Goal: Task Accomplishment & Management: Complete application form

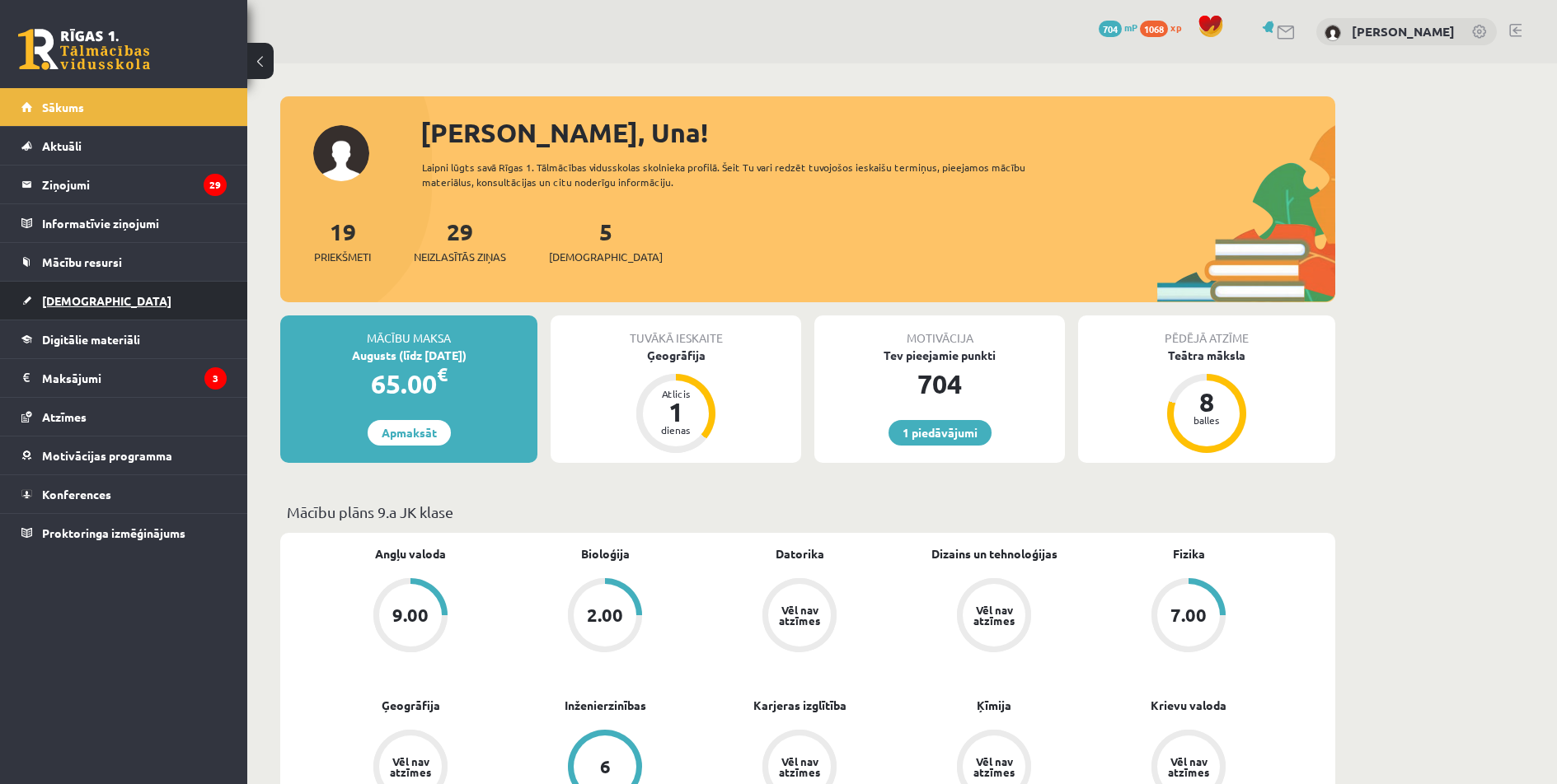
click at [124, 310] on link "[DEMOGRAPHIC_DATA]" at bounding box center [124, 300] width 206 height 38
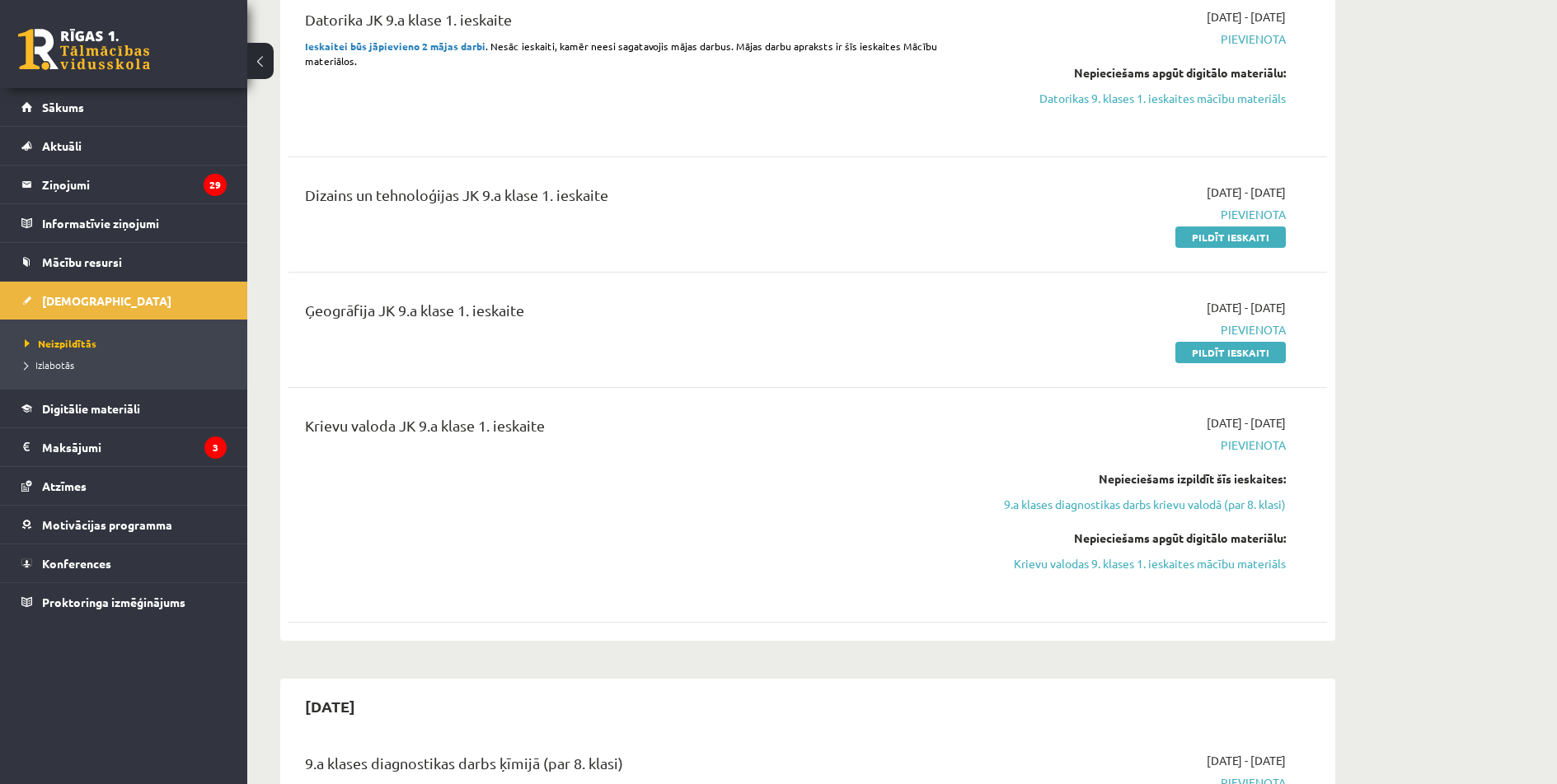
scroll to position [824, 0]
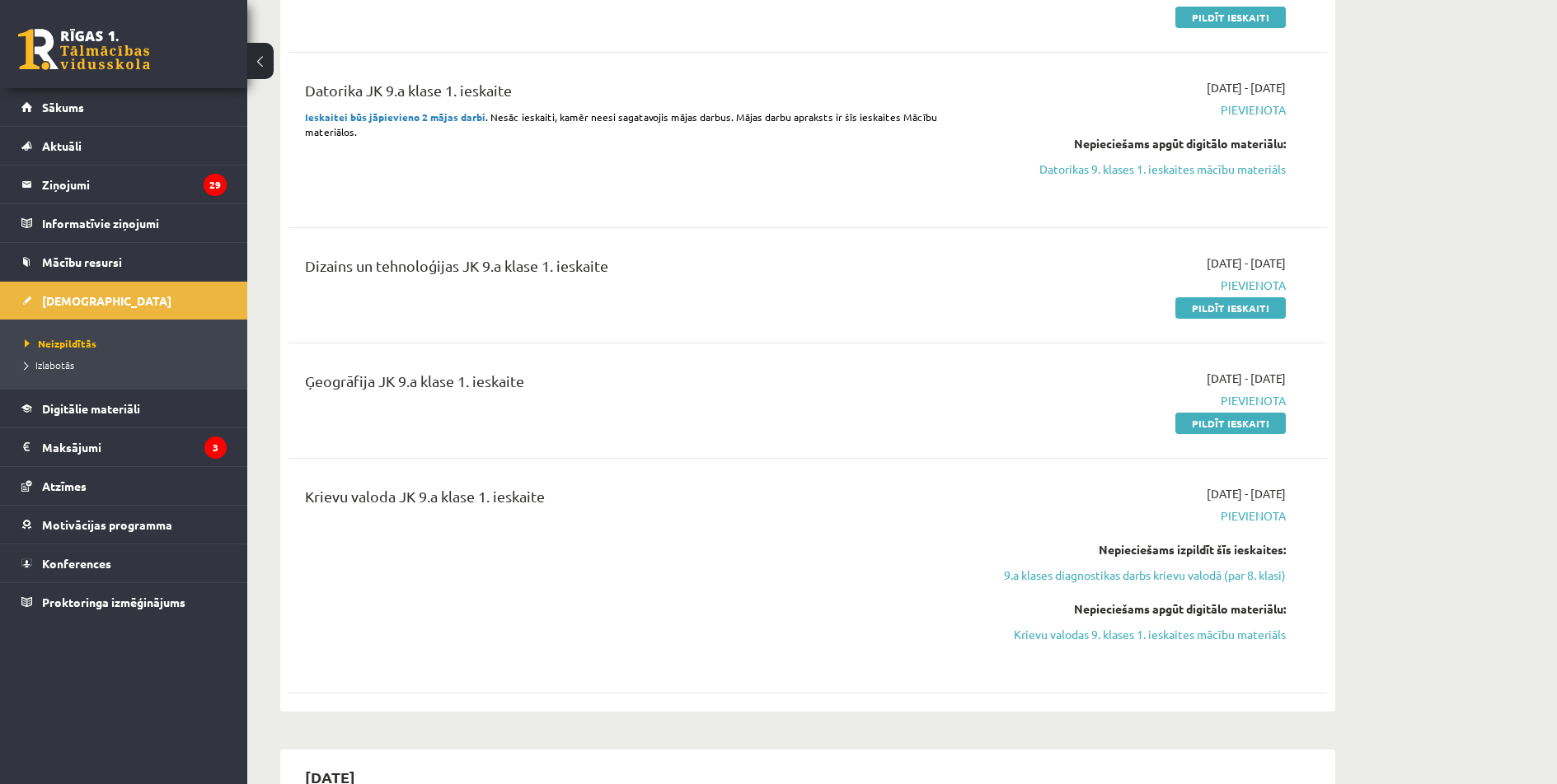
click at [133, 726] on div "1 Dāvanas 704 mP 1068 xp Una Heislere Sākums Aktuāli Kā mācīties eSKOLĀ Kontakt…" at bounding box center [124, 392] width 247 height 784
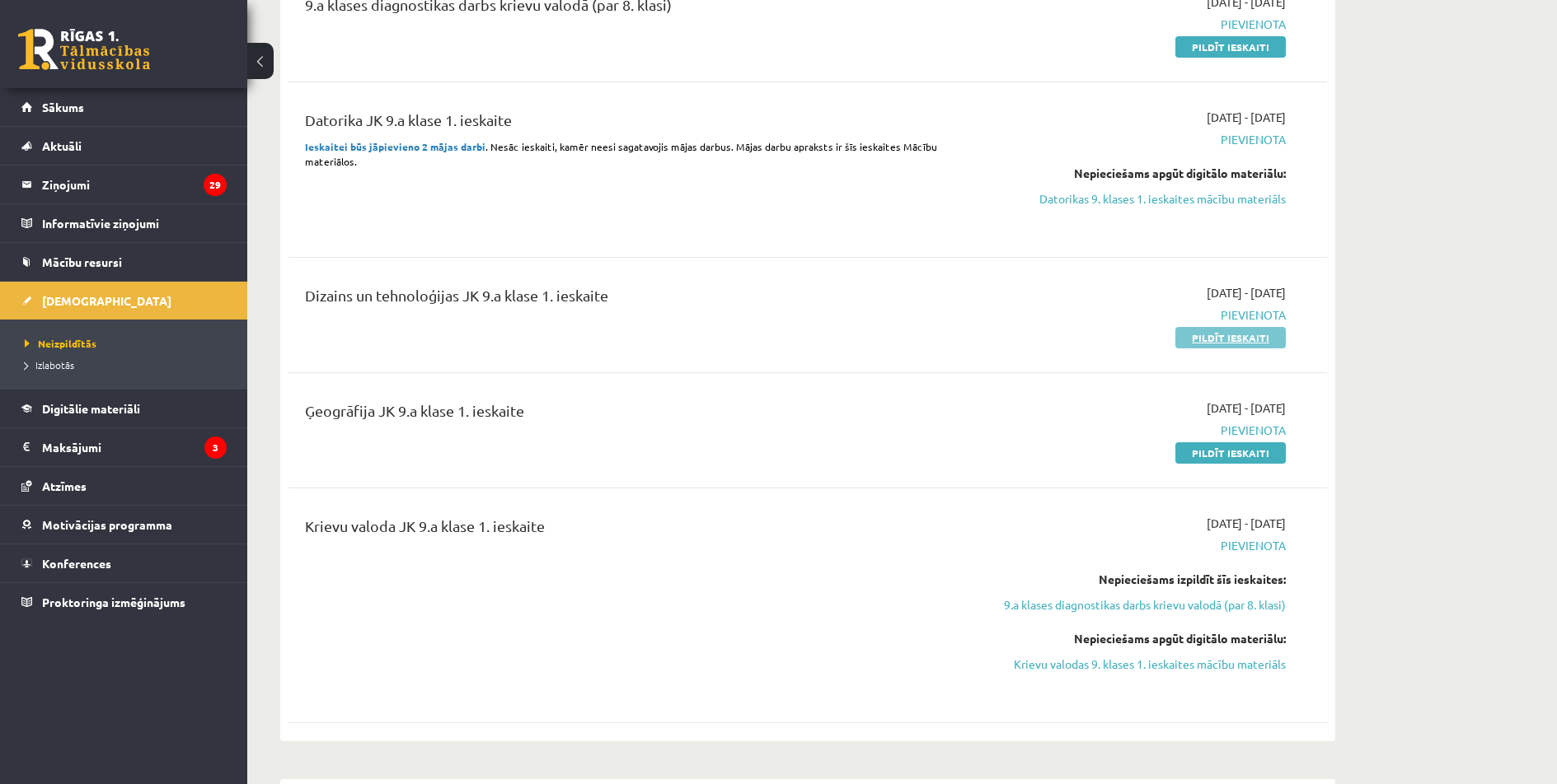
scroll to position [769, 0]
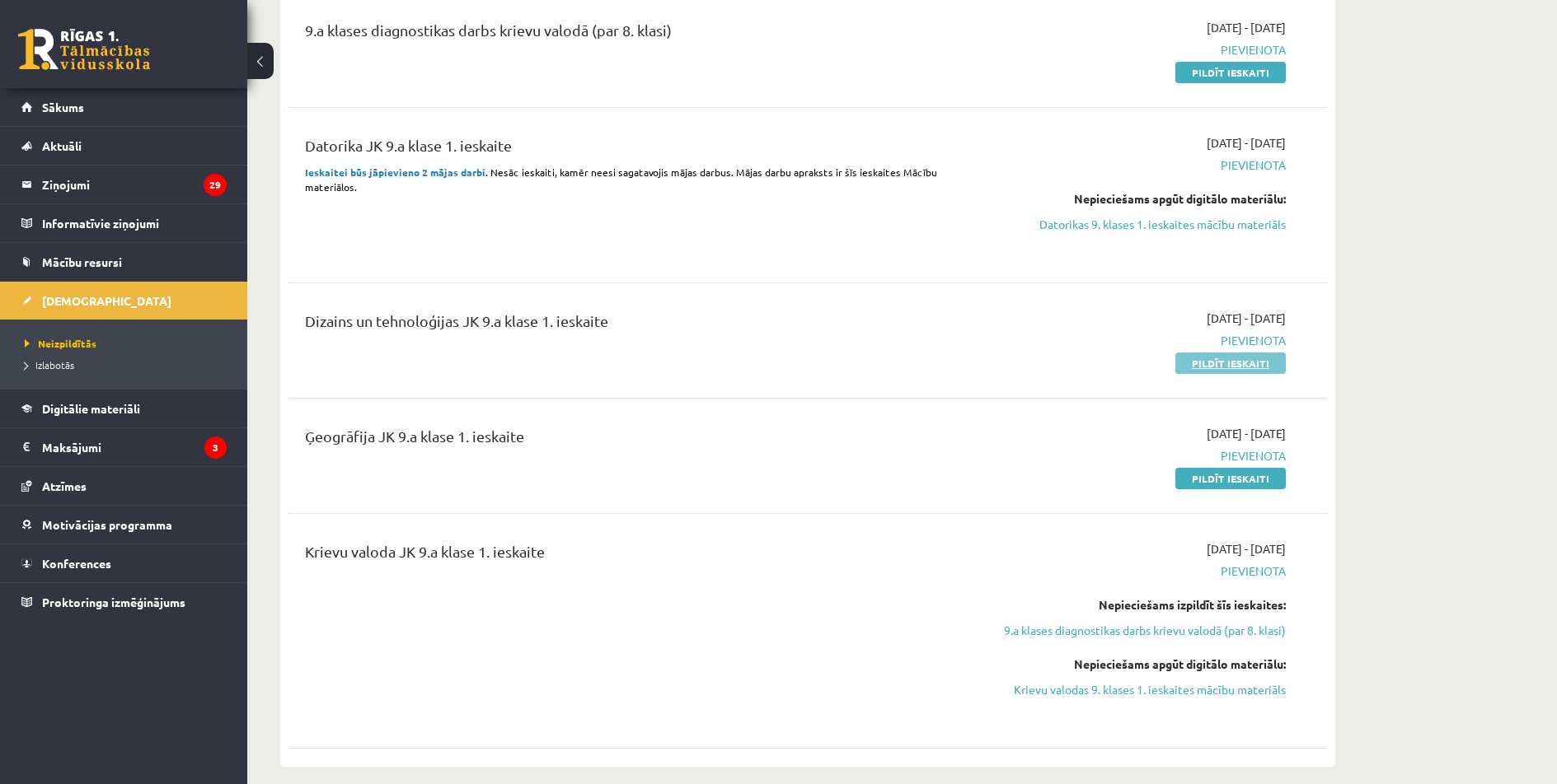
click at [1273, 359] on link "Pildīt ieskaiti" at bounding box center [1230, 363] width 111 height 21
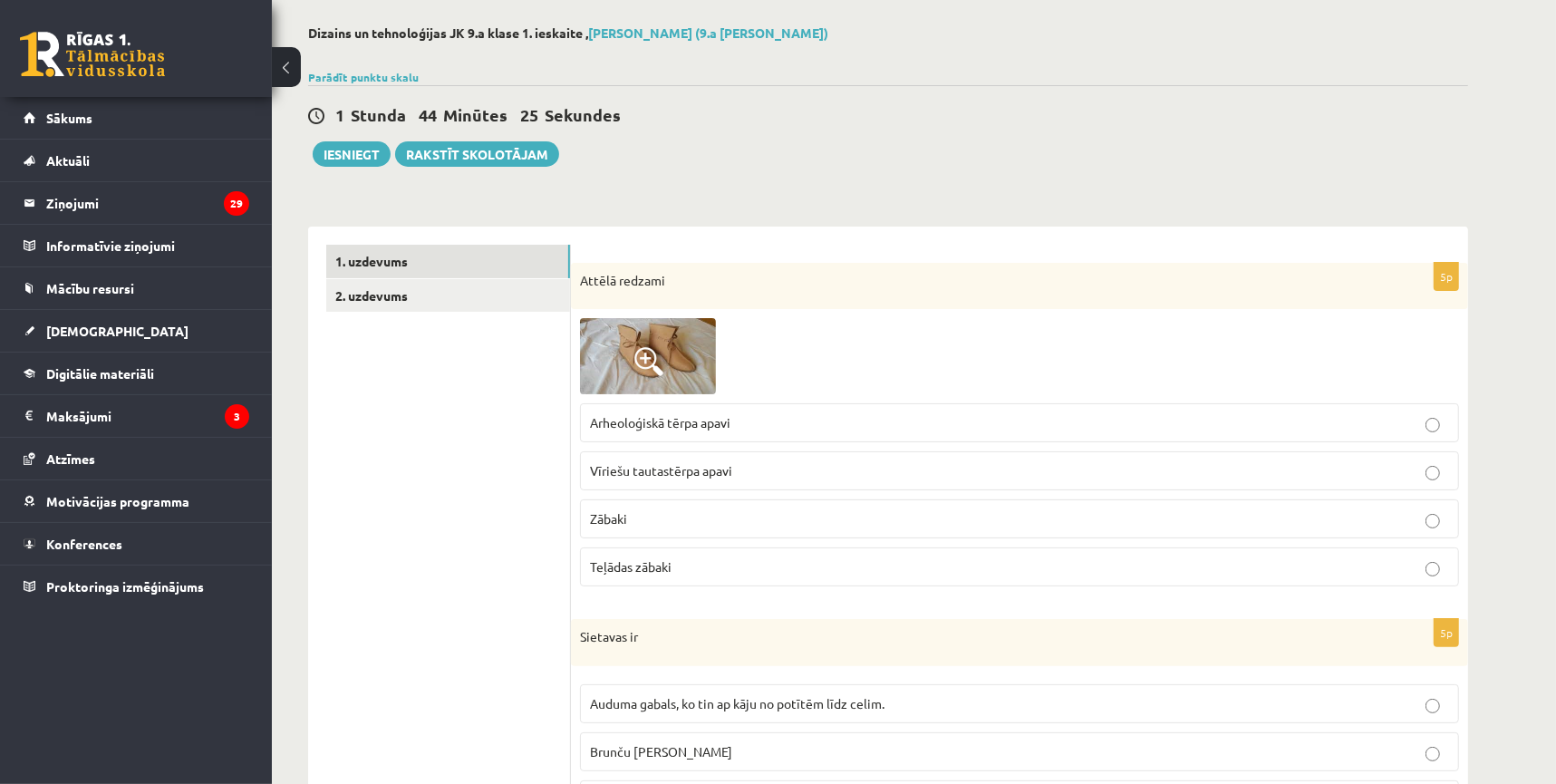
scroll to position [115, 0]
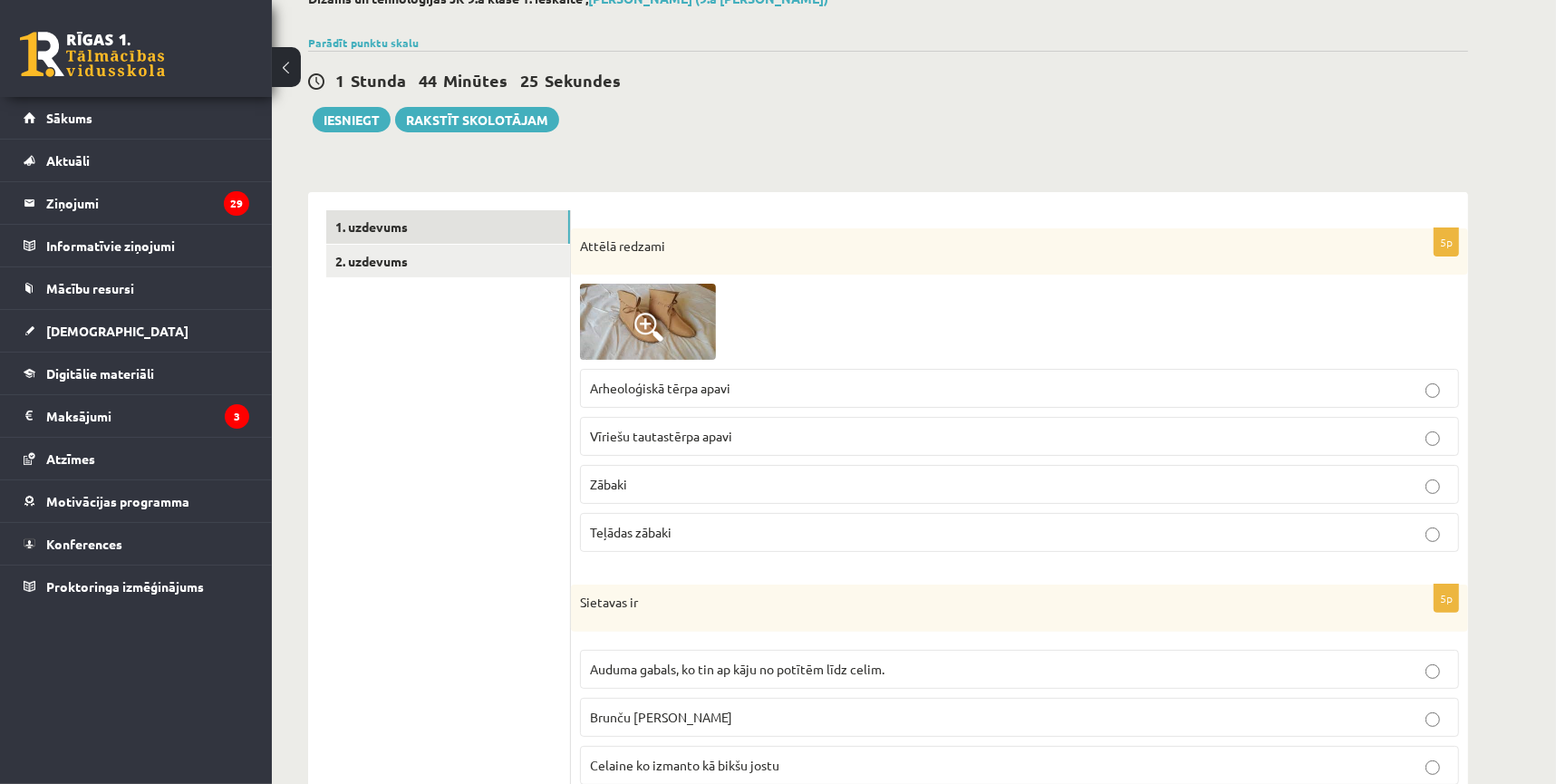
click at [657, 294] on img at bounding box center [647, 322] width 136 height 76
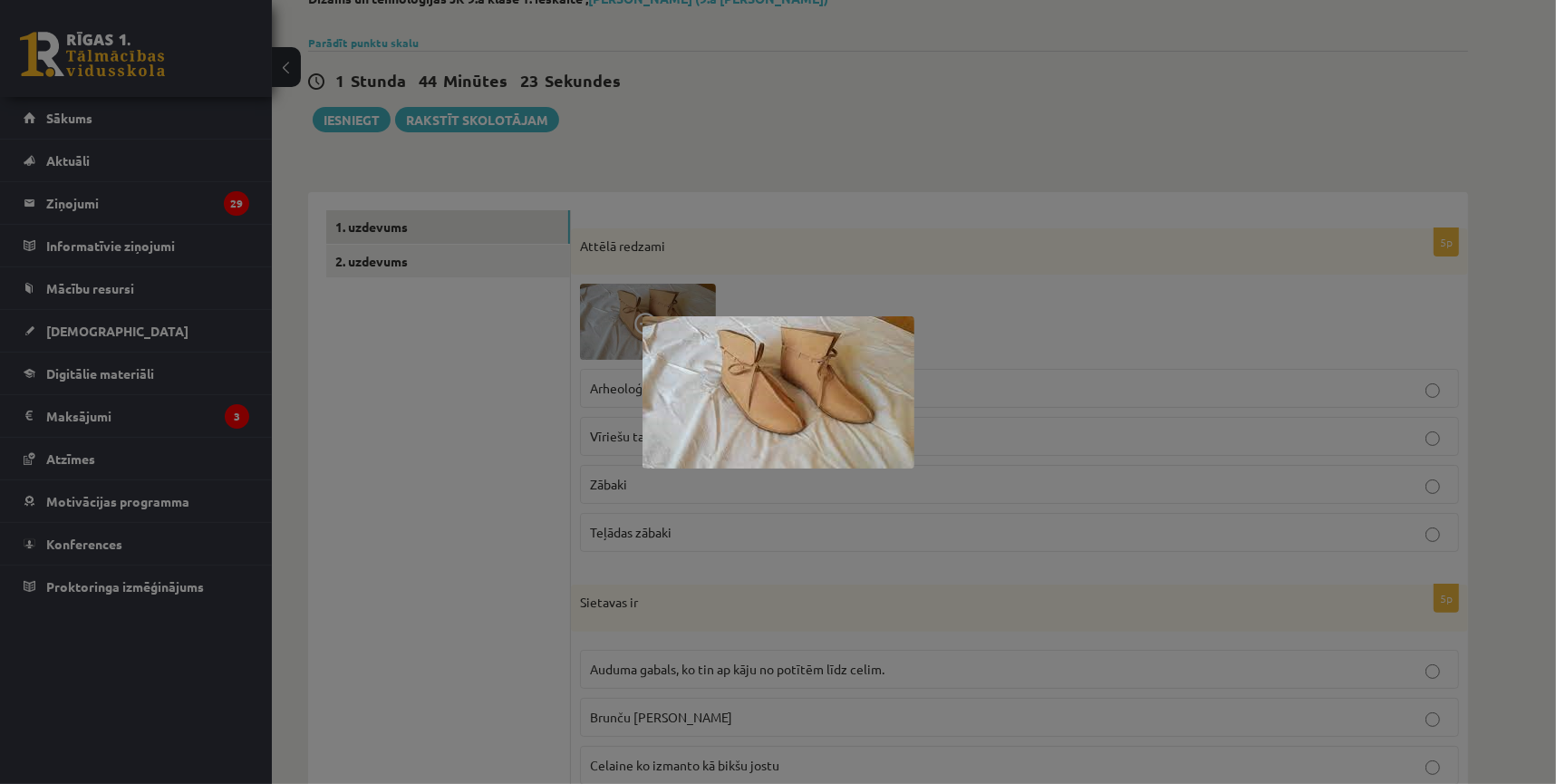
click at [513, 507] on div at bounding box center [778, 392] width 1556 height 784
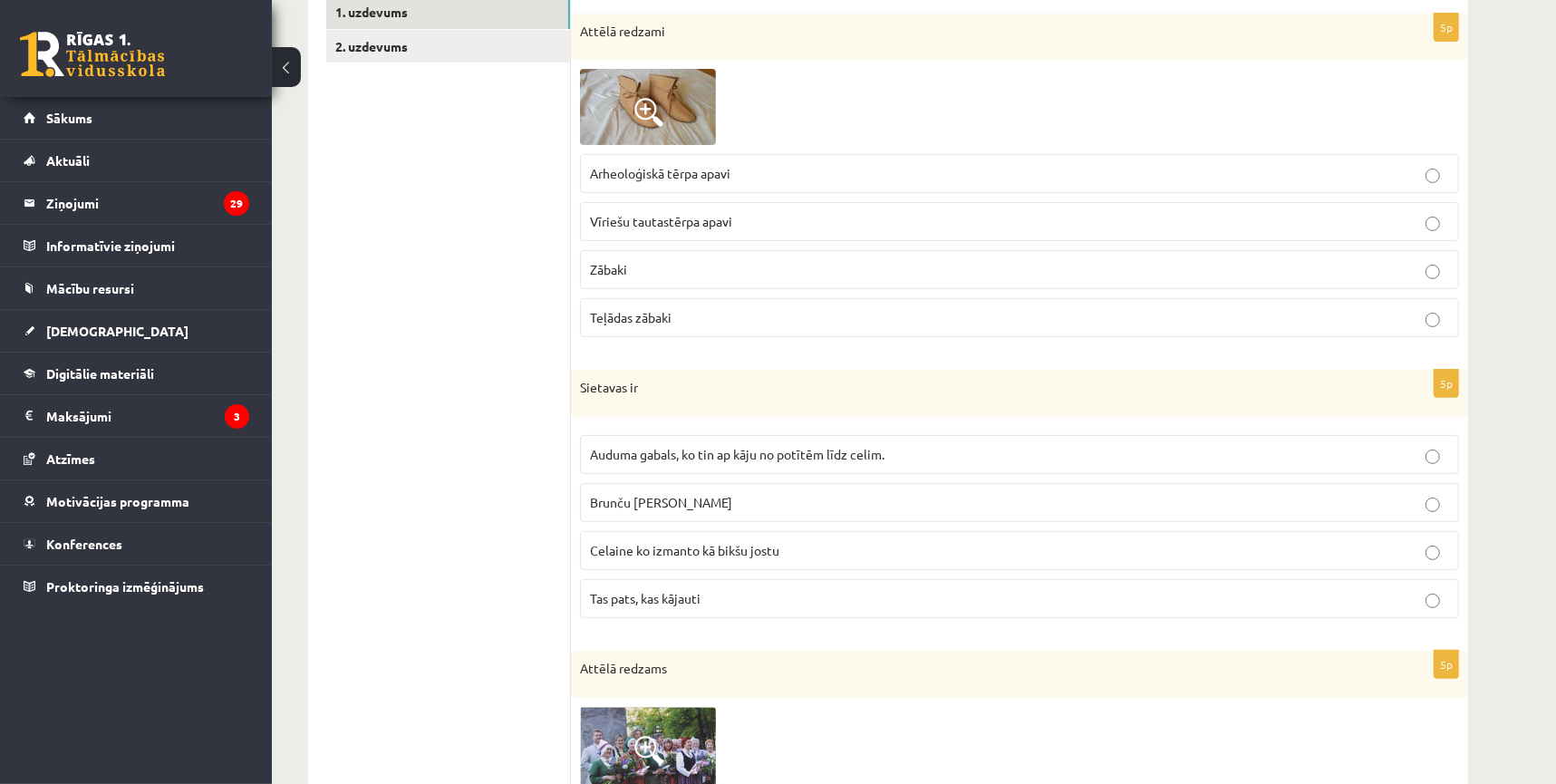
scroll to position [308, 0]
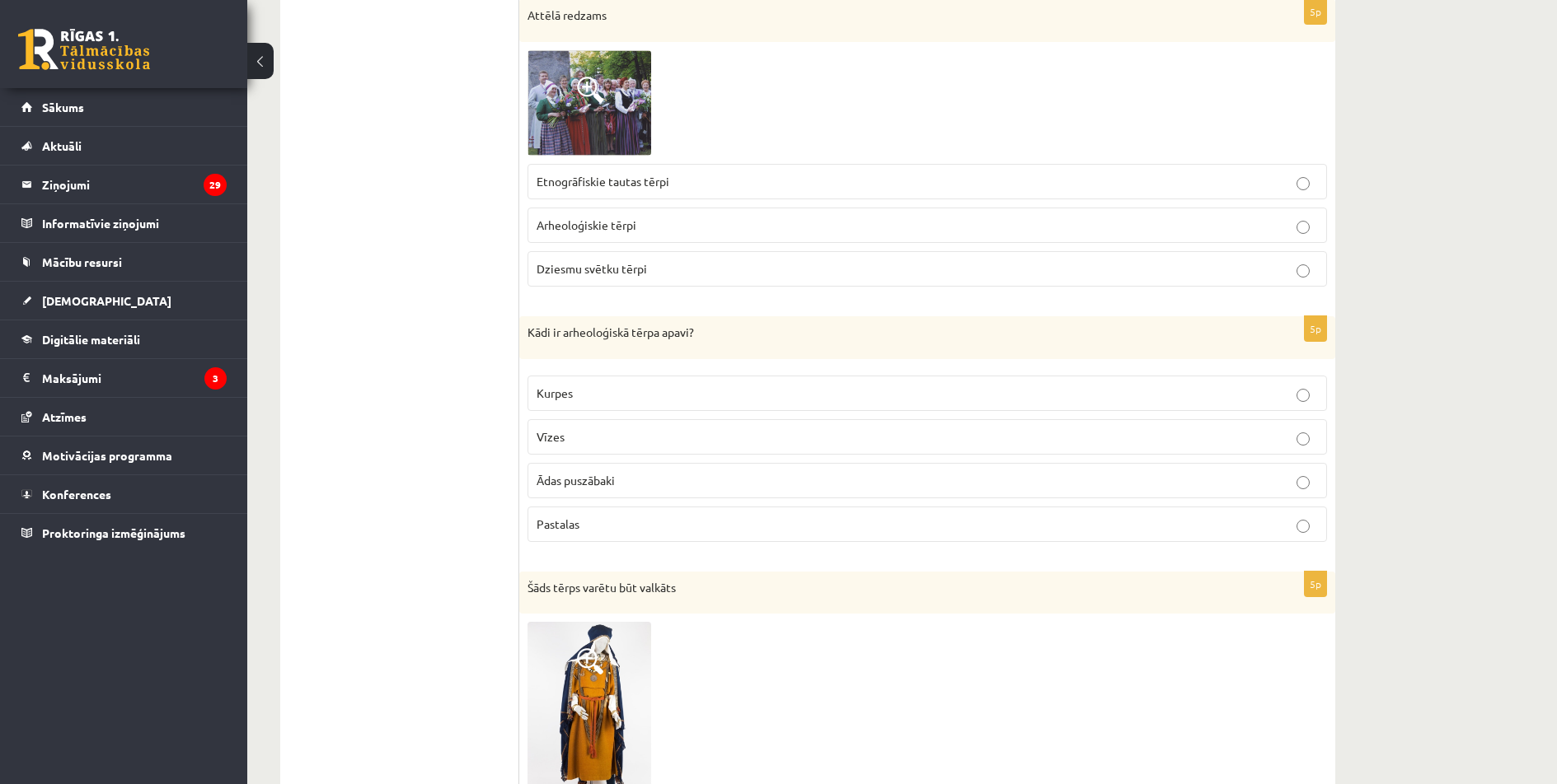
scroll to position [864, 0]
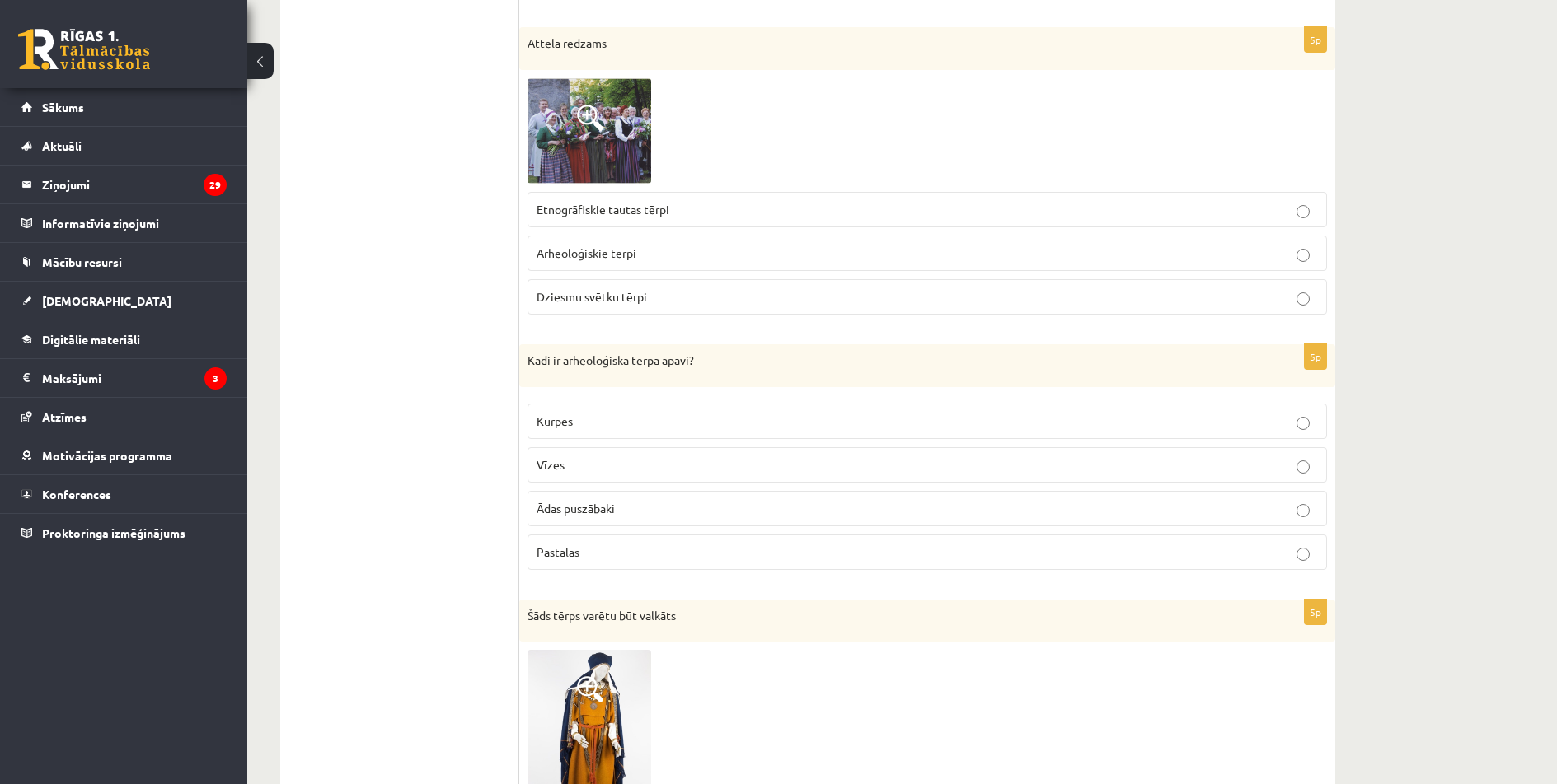
drag, startPoint x: 370, startPoint y: 135, endPoint x: 376, endPoint y: 143, distance: 10.0
click at [370, 138] on ul "1. uzdevums 2. uzdevums" at bounding box center [408, 792] width 223 height 2721
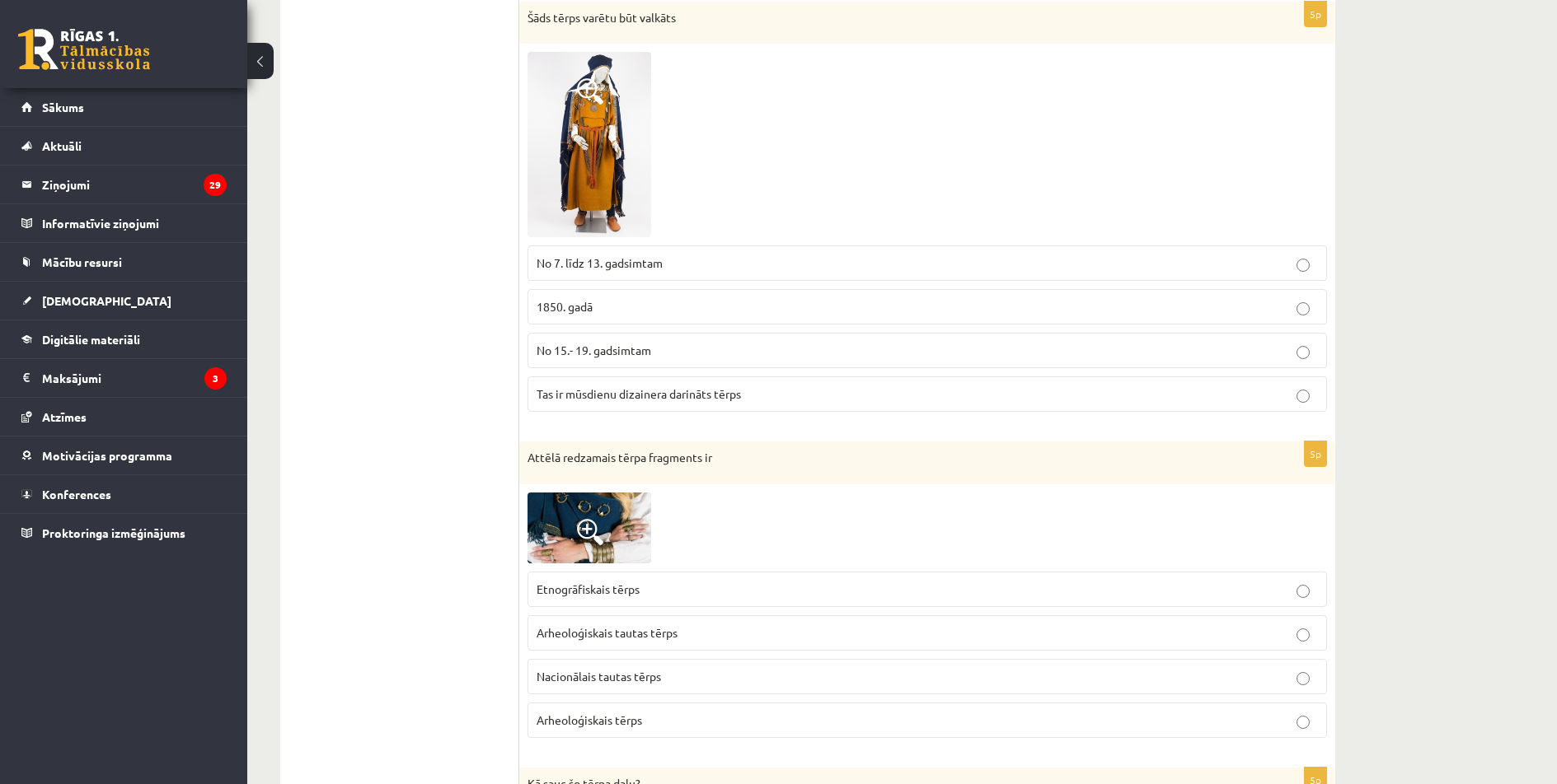
scroll to position [1469, 0]
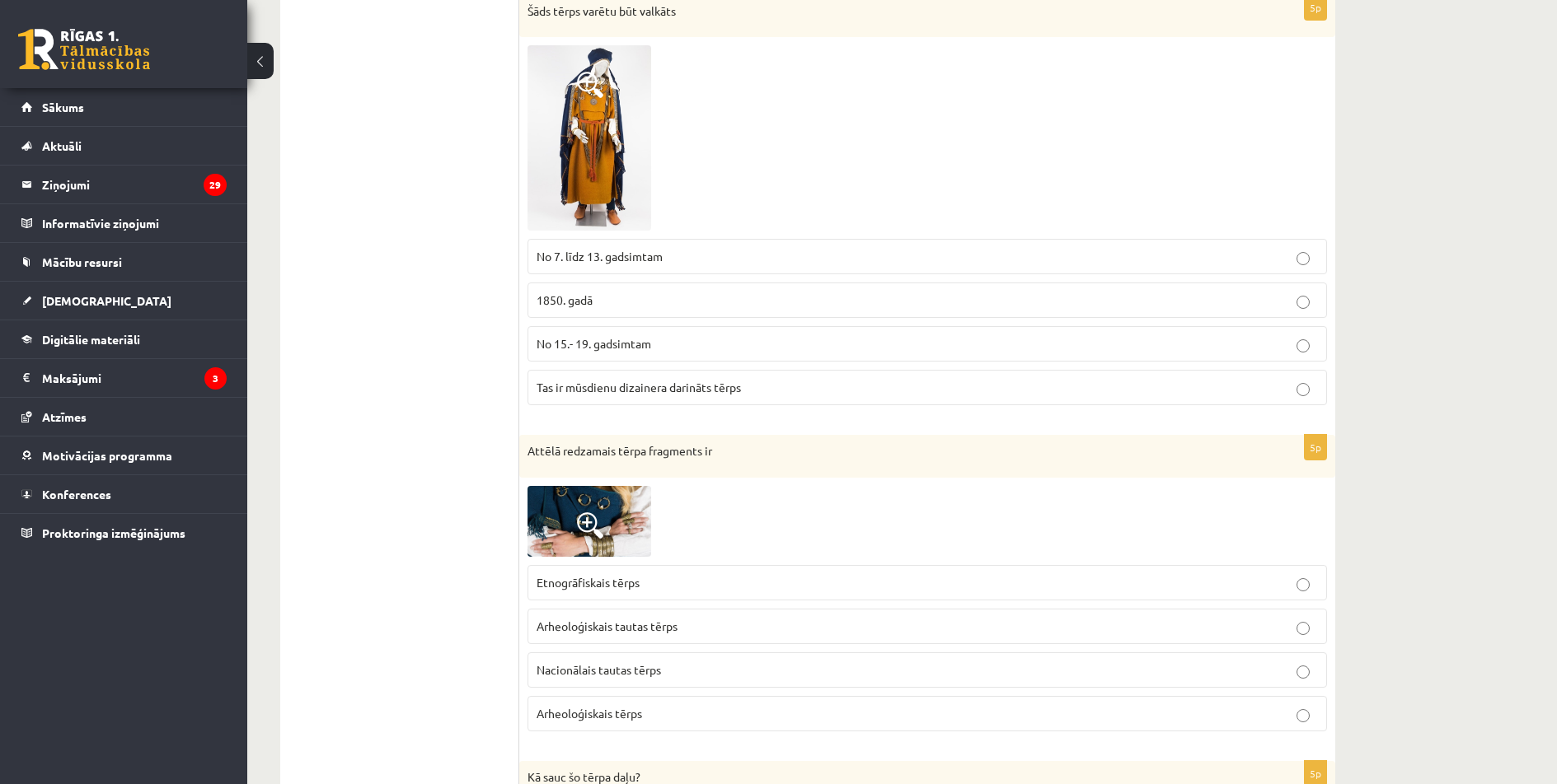
drag, startPoint x: 343, startPoint y: 132, endPoint x: 421, endPoint y: 120, distance: 78.9
click at [343, 133] on ul "1. uzdevums 2. uzdevums" at bounding box center [408, 187] width 223 height 2721
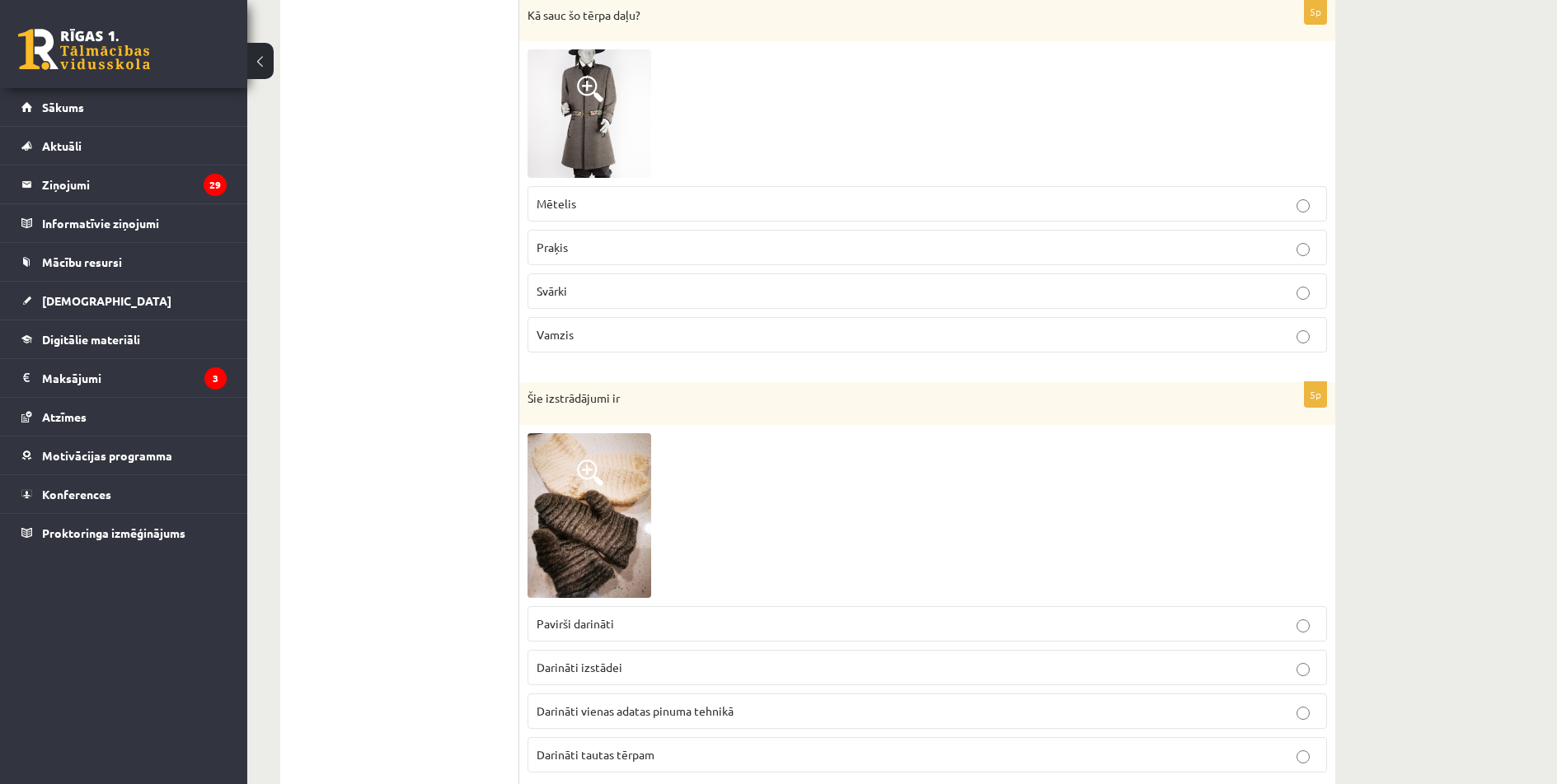
scroll to position [2228, 0]
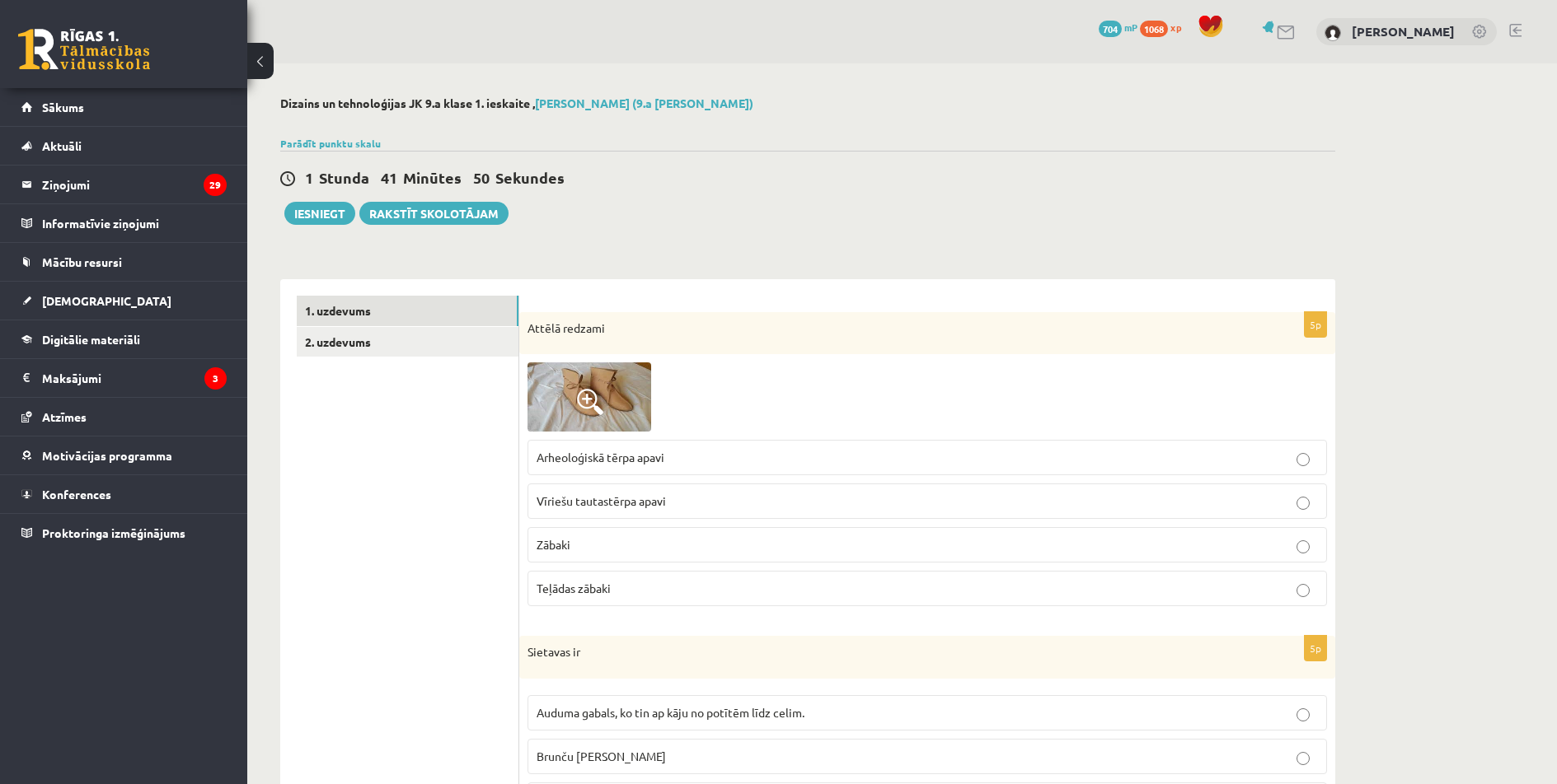
scroll to position [53, 0]
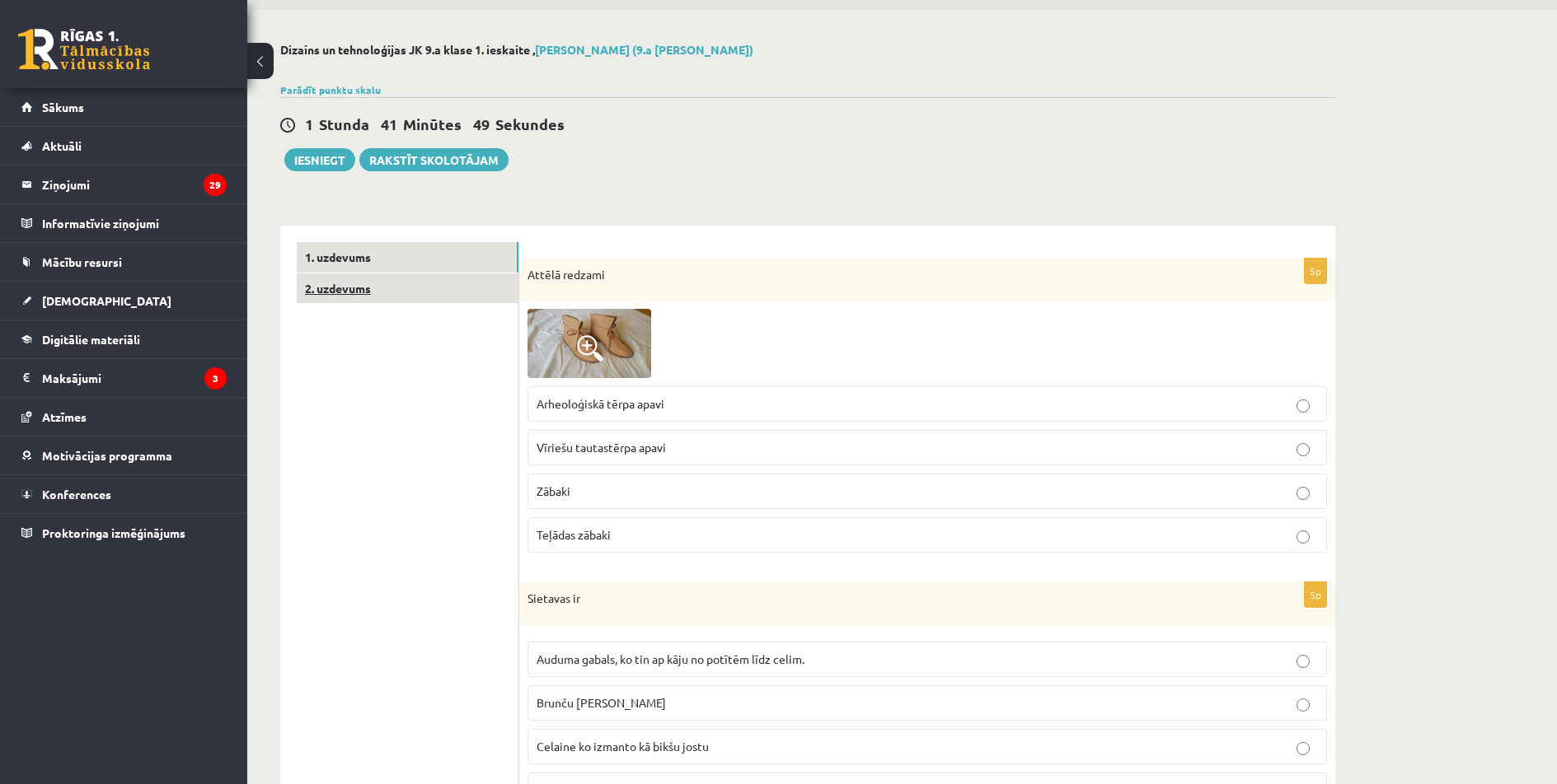
click at [381, 287] on link "2. uzdevums" at bounding box center [408, 288] width 222 height 30
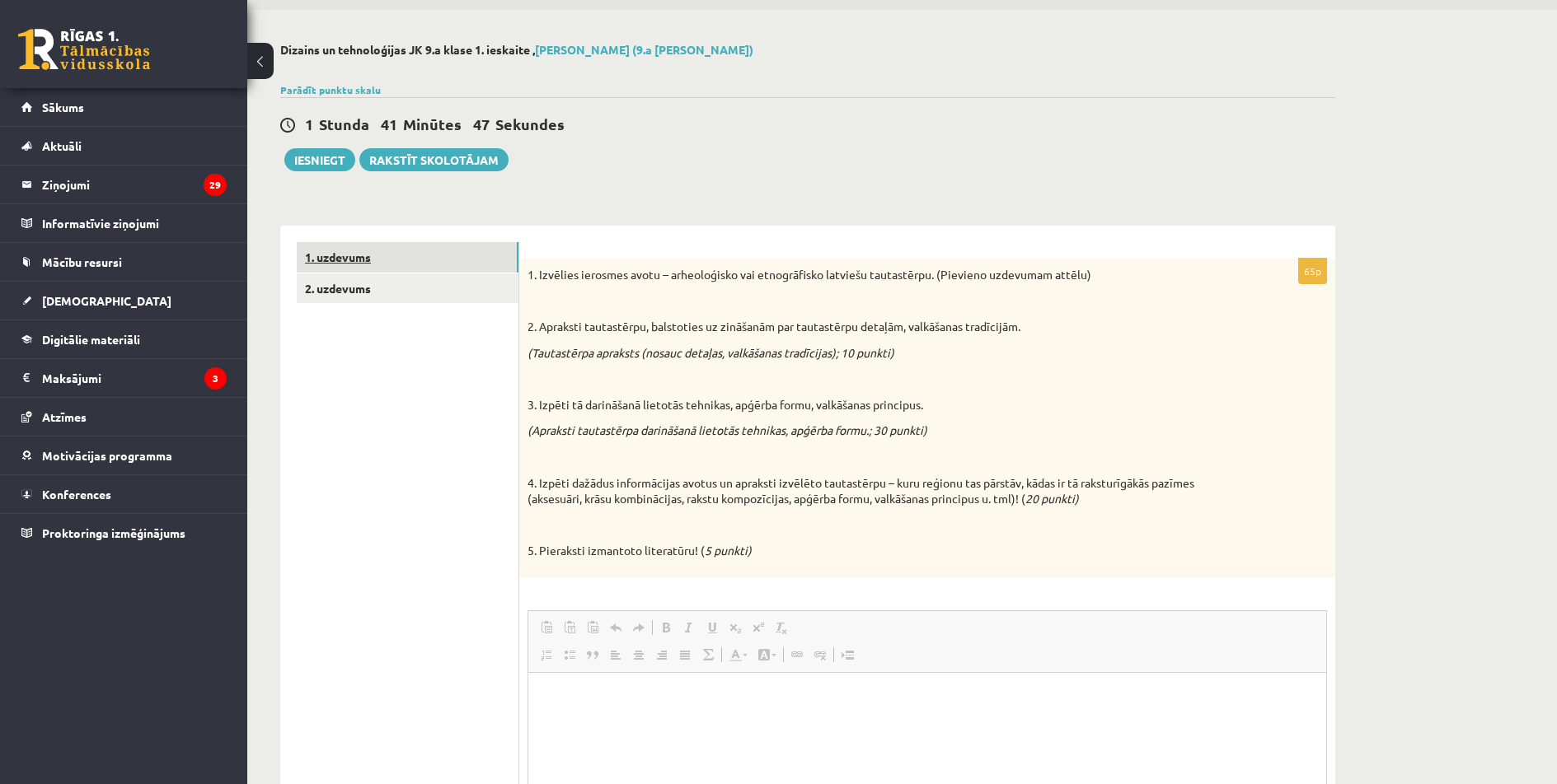
click at [380, 255] on link "1. uzdevums" at bounding box center [408, 257] width 222 height 30
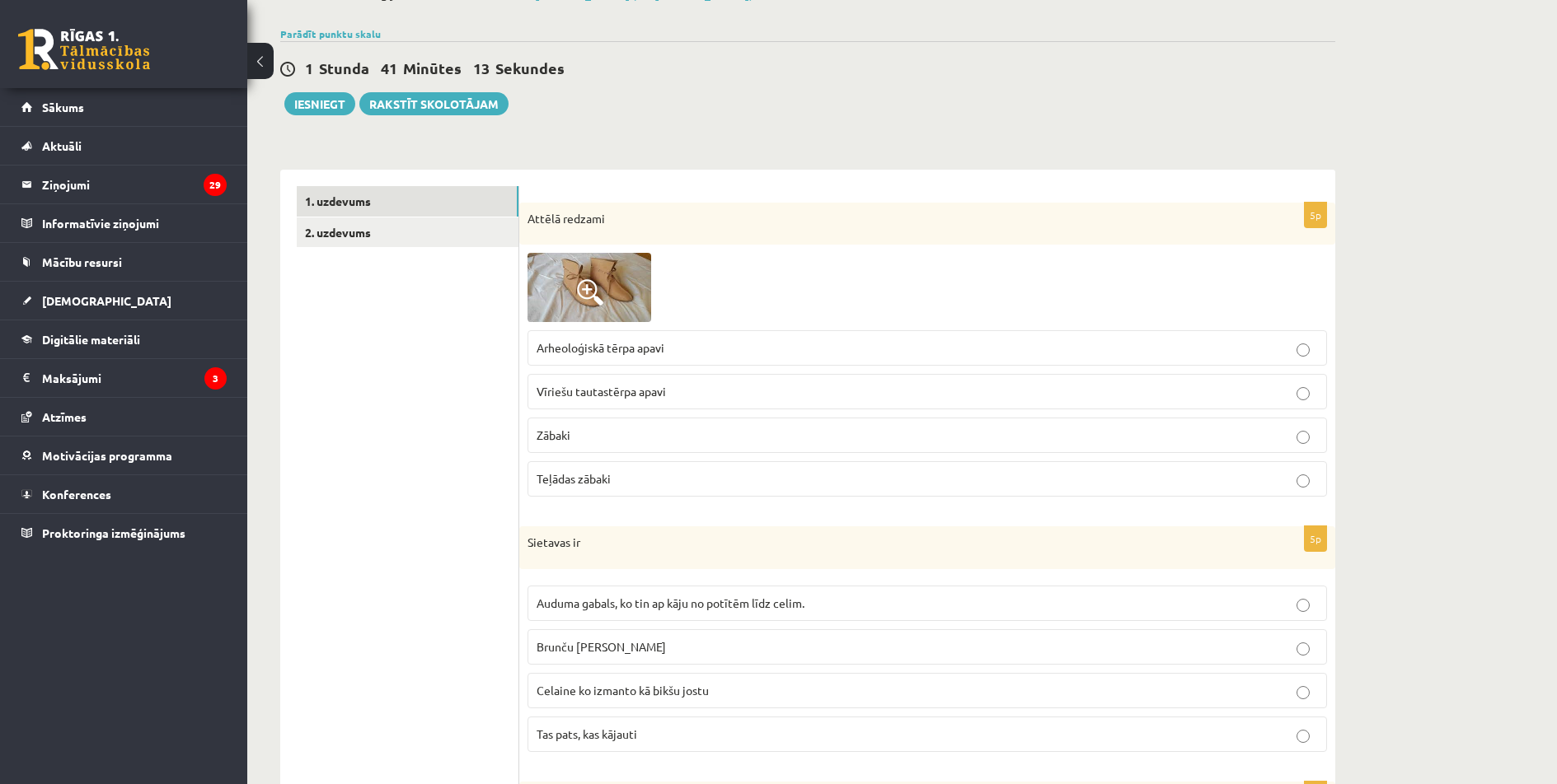
scroll to position [108, 0]
click at [590, 309] on img at bounding box center [589, 289] width 124 height 69
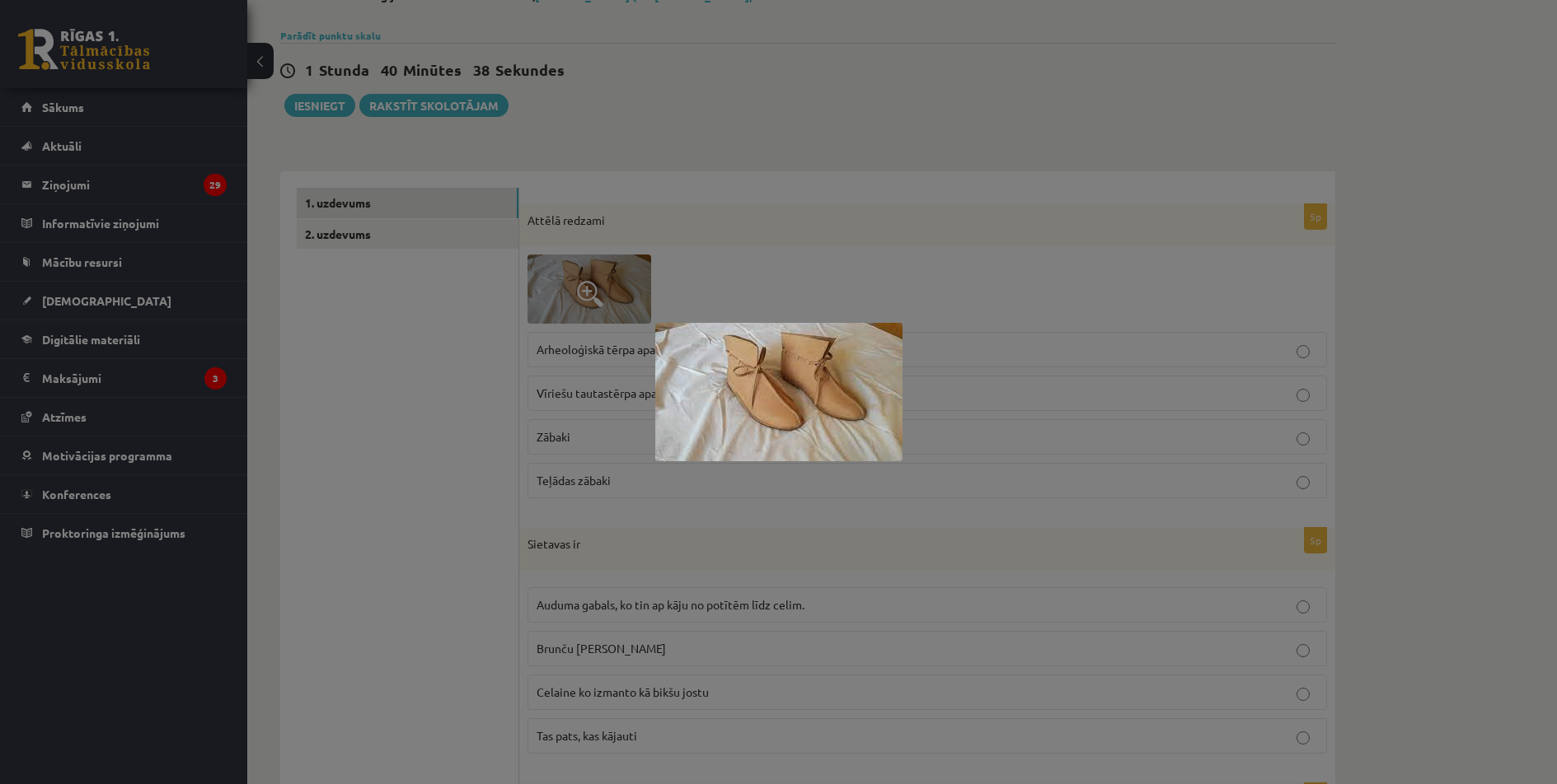
click at [872, 254] on div at bounding box center [778, 392] width 1557 height 784
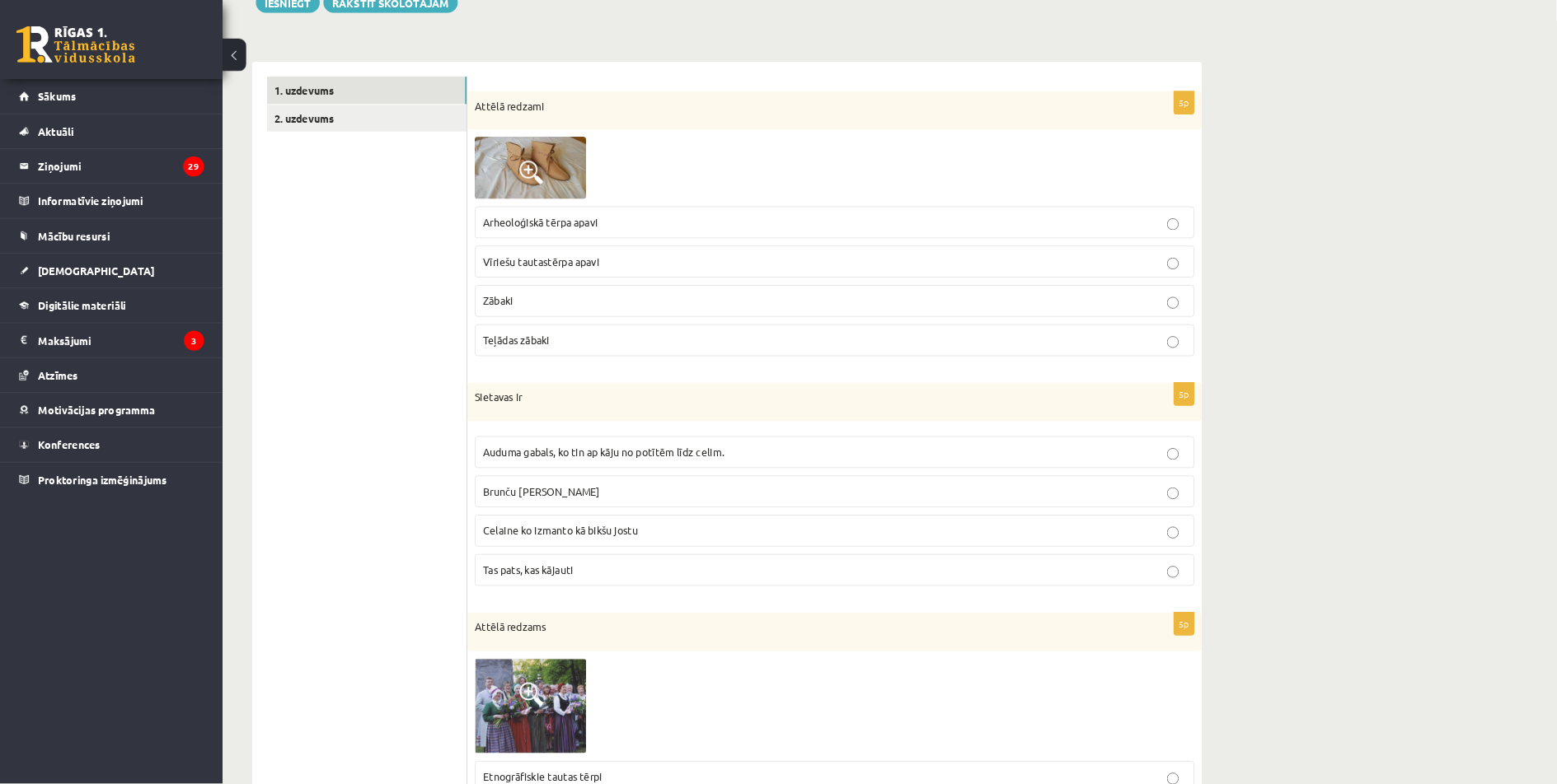
scroll to position [211, 0]
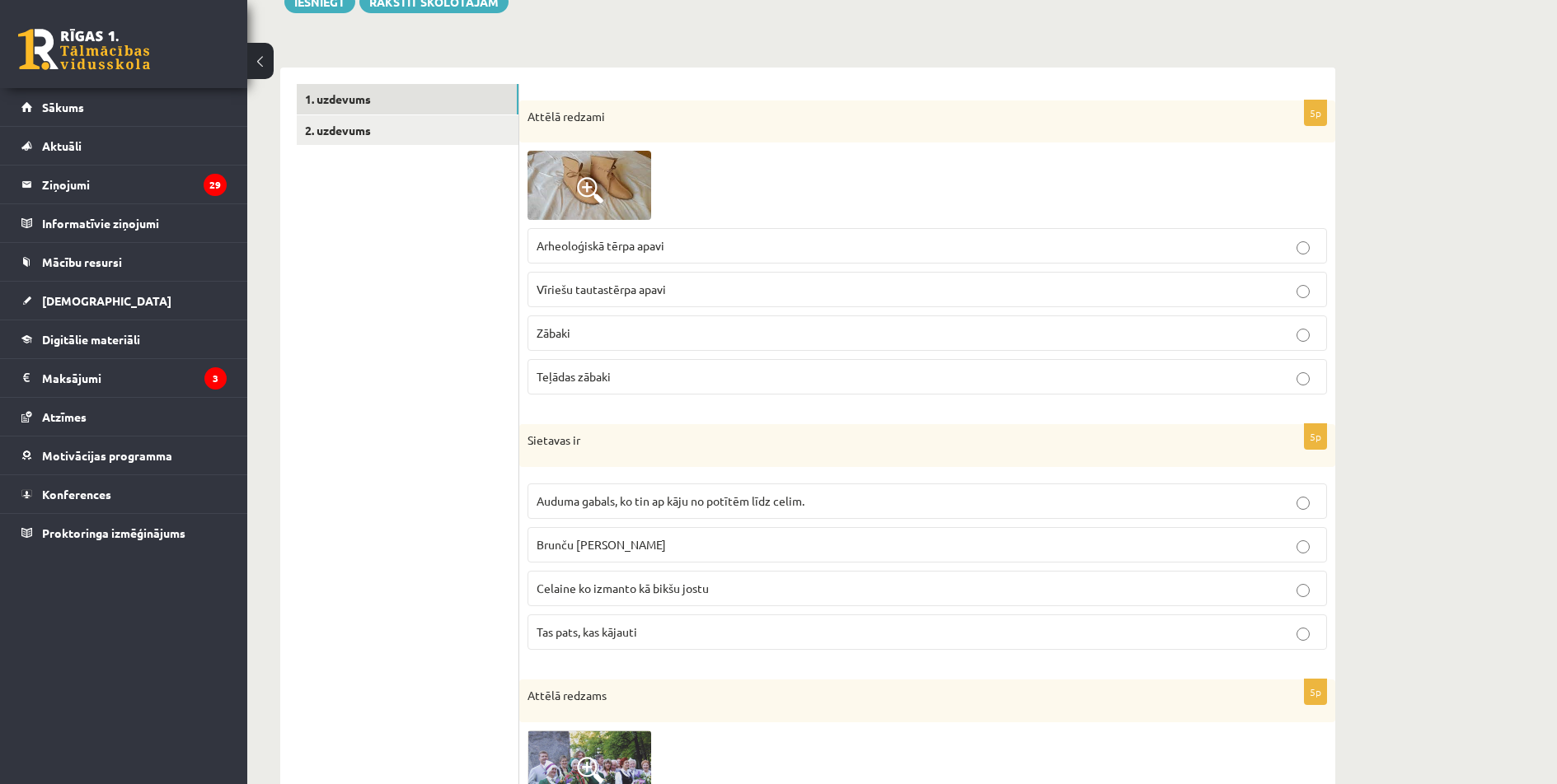
click at [608, 174] on img at bounding box center [589, 185] width 124 height 69
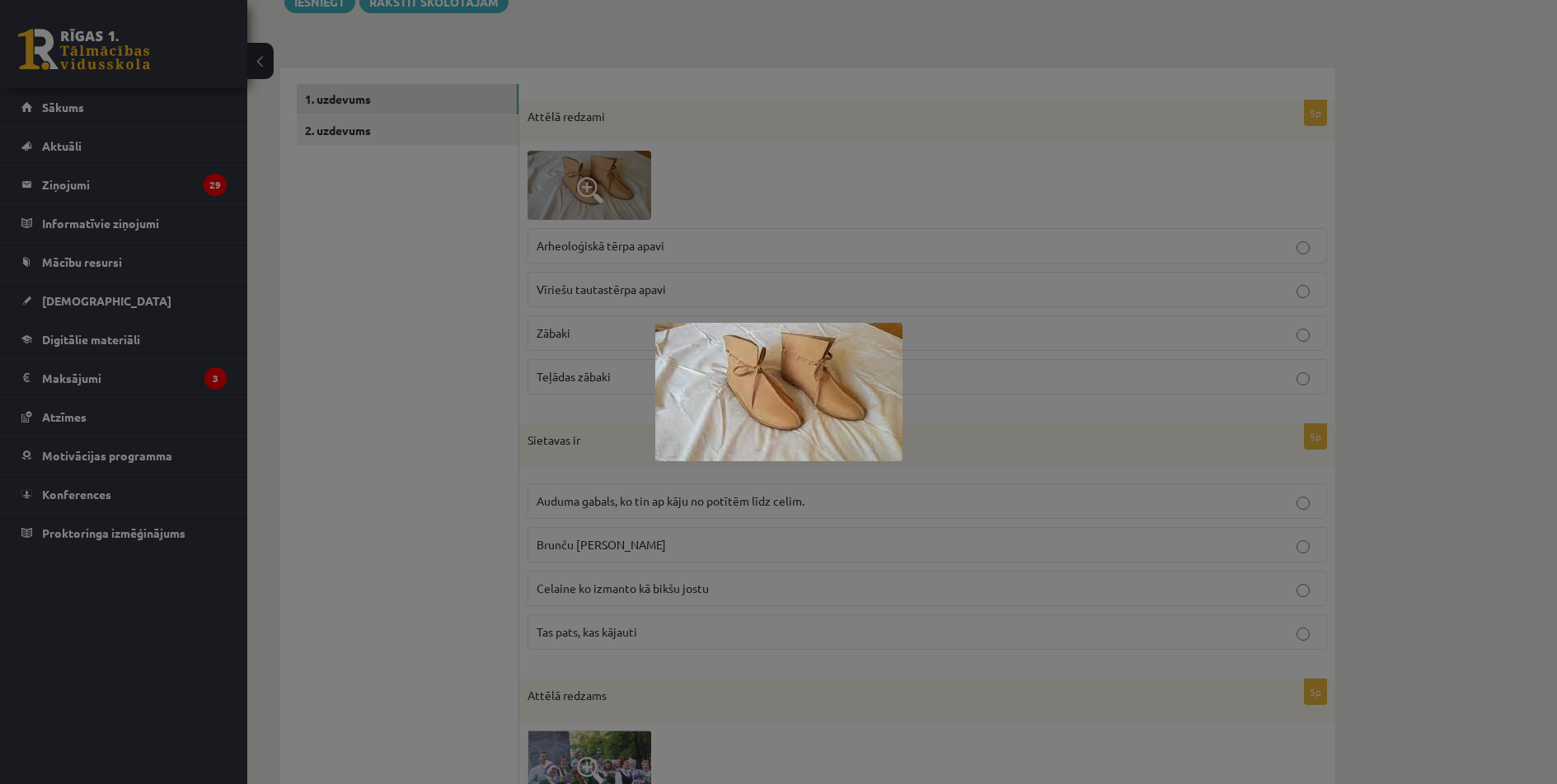
click at [423, 362] on div at bounding box center [778, 392] width 1557 height 784
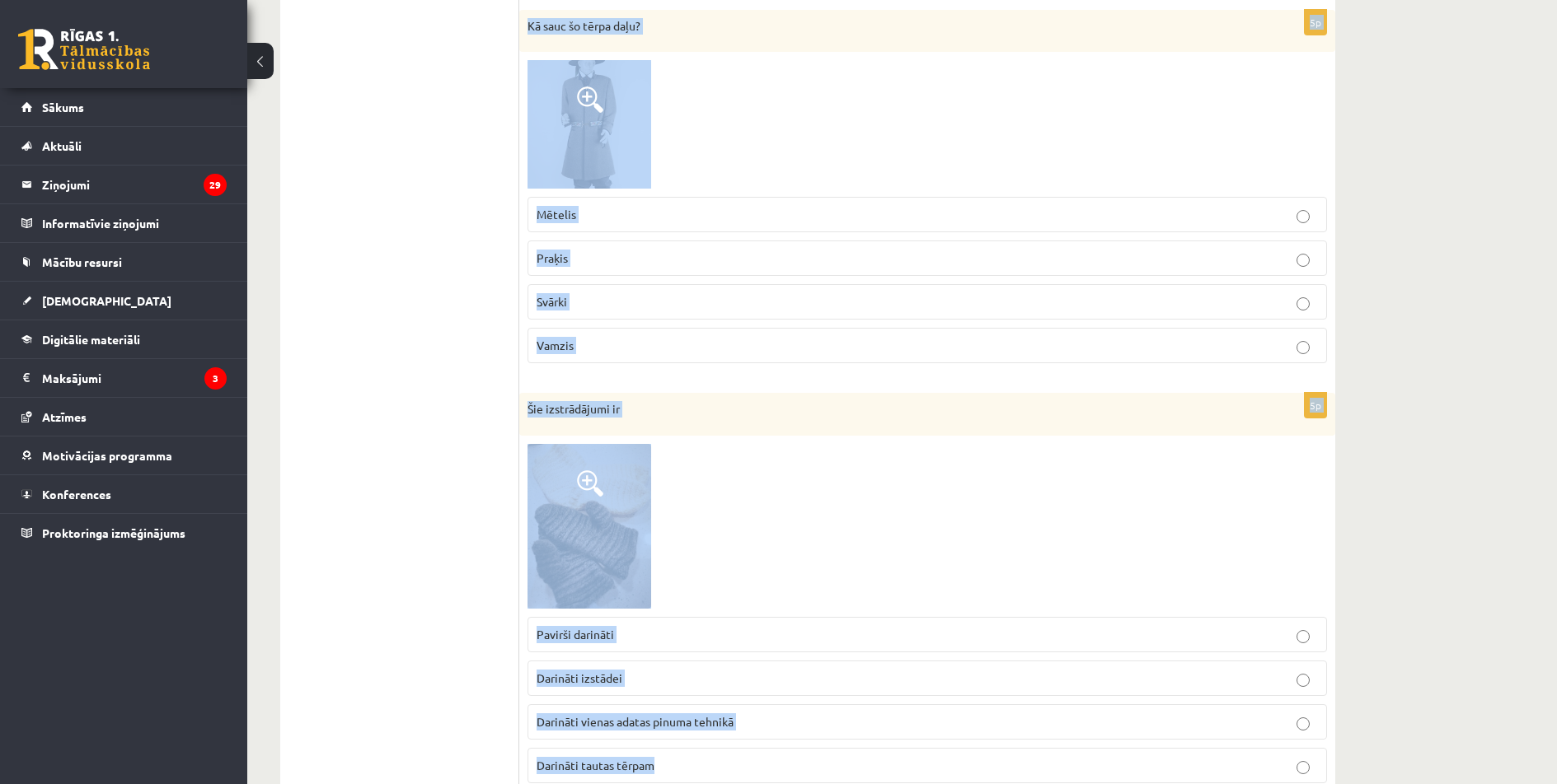
scroll to position [2283, 0]
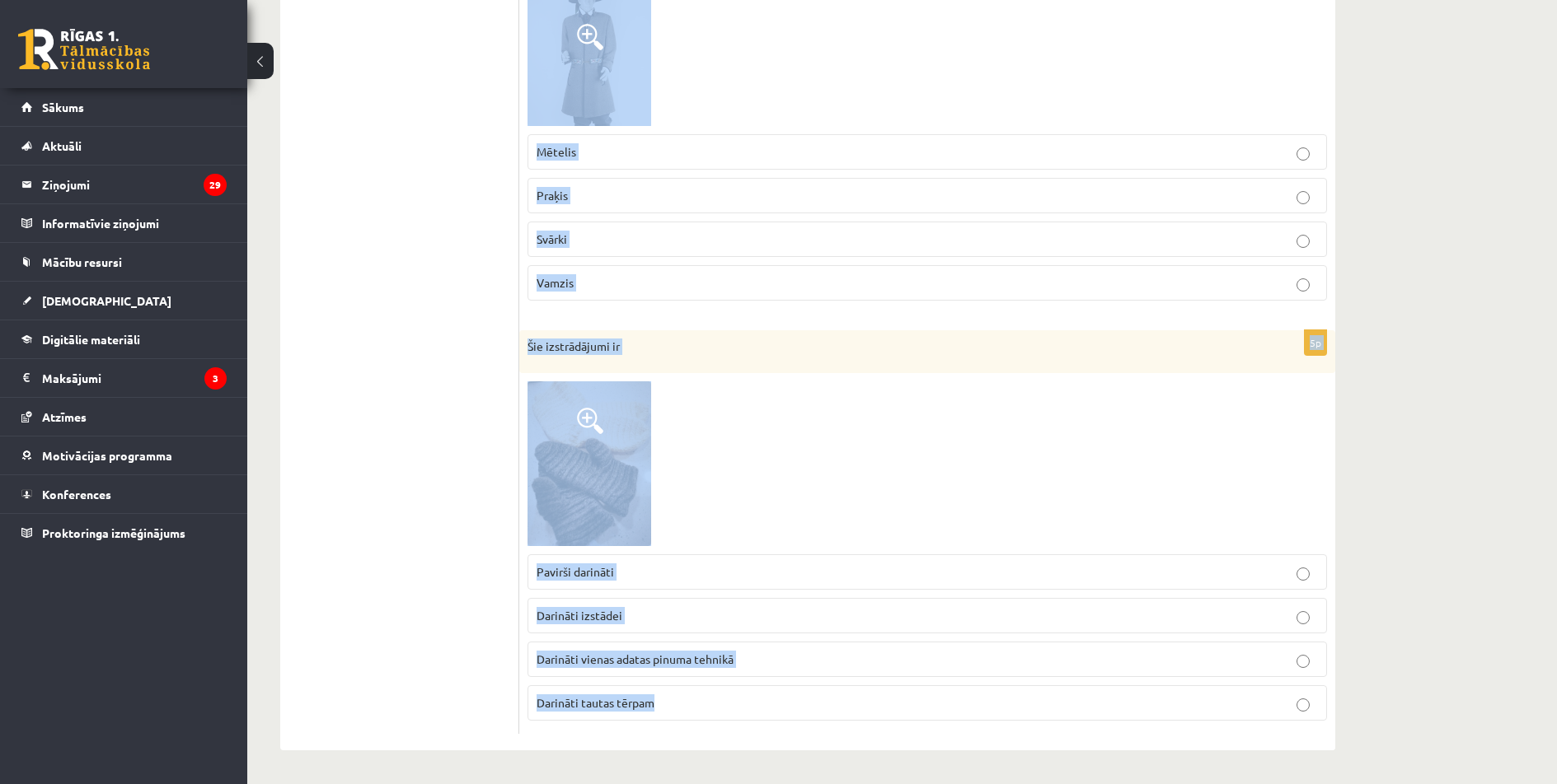
drag, startPoint x: 525, startPoint y: 143, endPoint x: 886, endPoint y: 732, distance: 690.8
copy form "Loremi dolorsi Ametconsecte adipi elits Doeiusm temporincid utlab Etdolo Magnaa…"
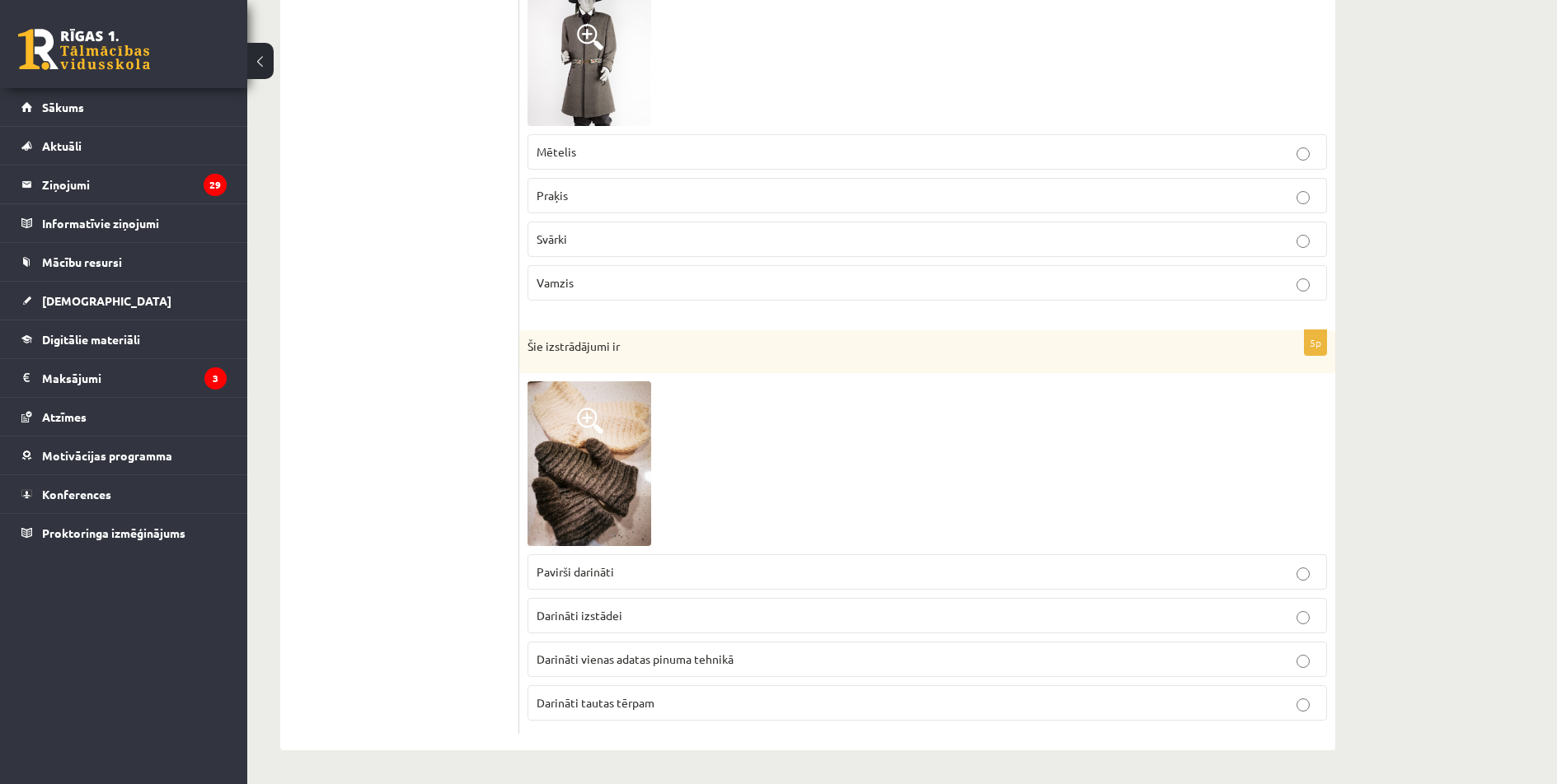
drag, startPoint x: 422, startPoint y: 520, endPoint x: 449, endPoint y: 304, distance: 217.7
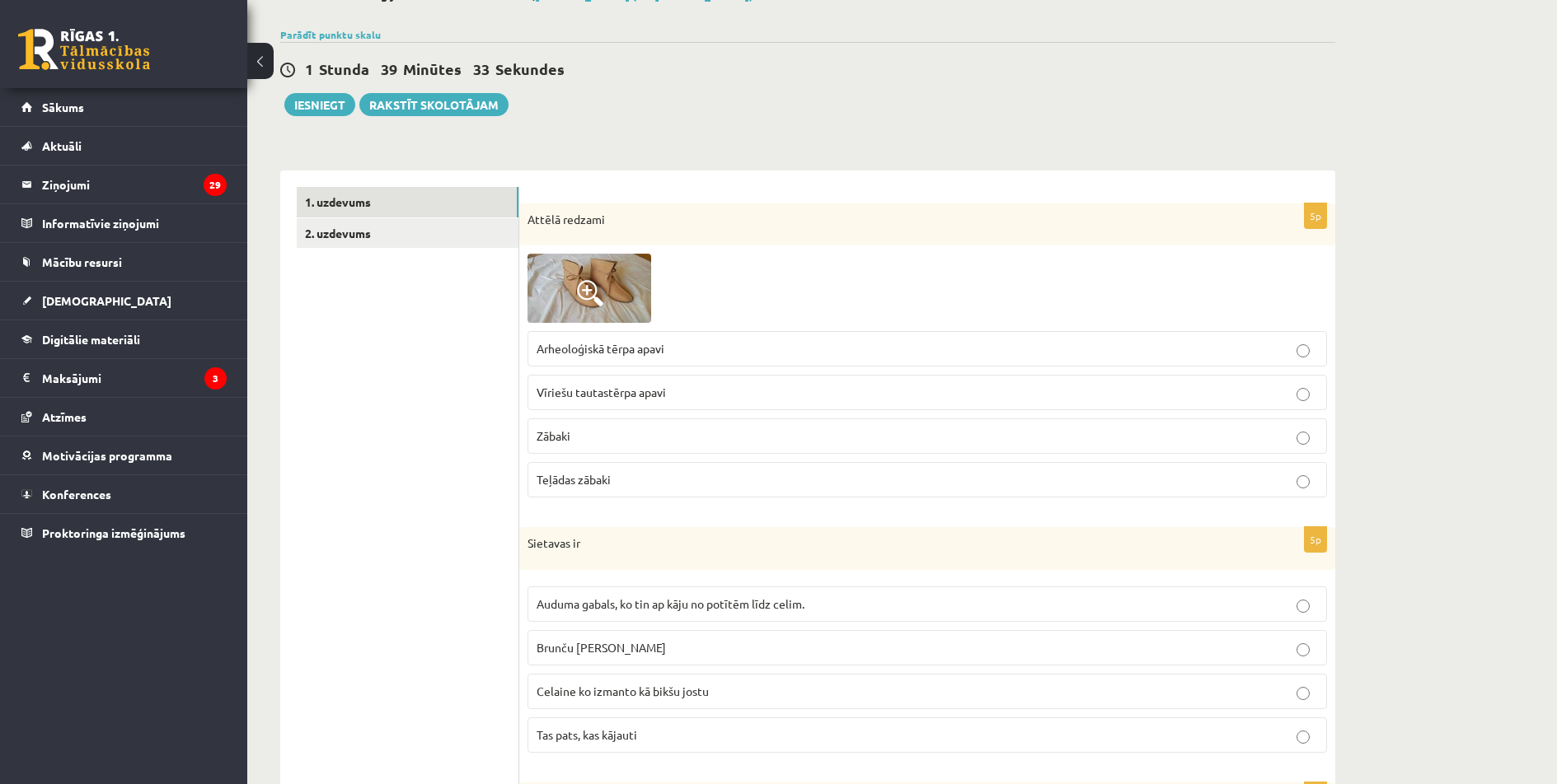
scroll to position [110, 0]
click at [752, 340] on p "Arheoloģiskā tērpa apavi" at bounding box center [927, 348] width 781 height 17
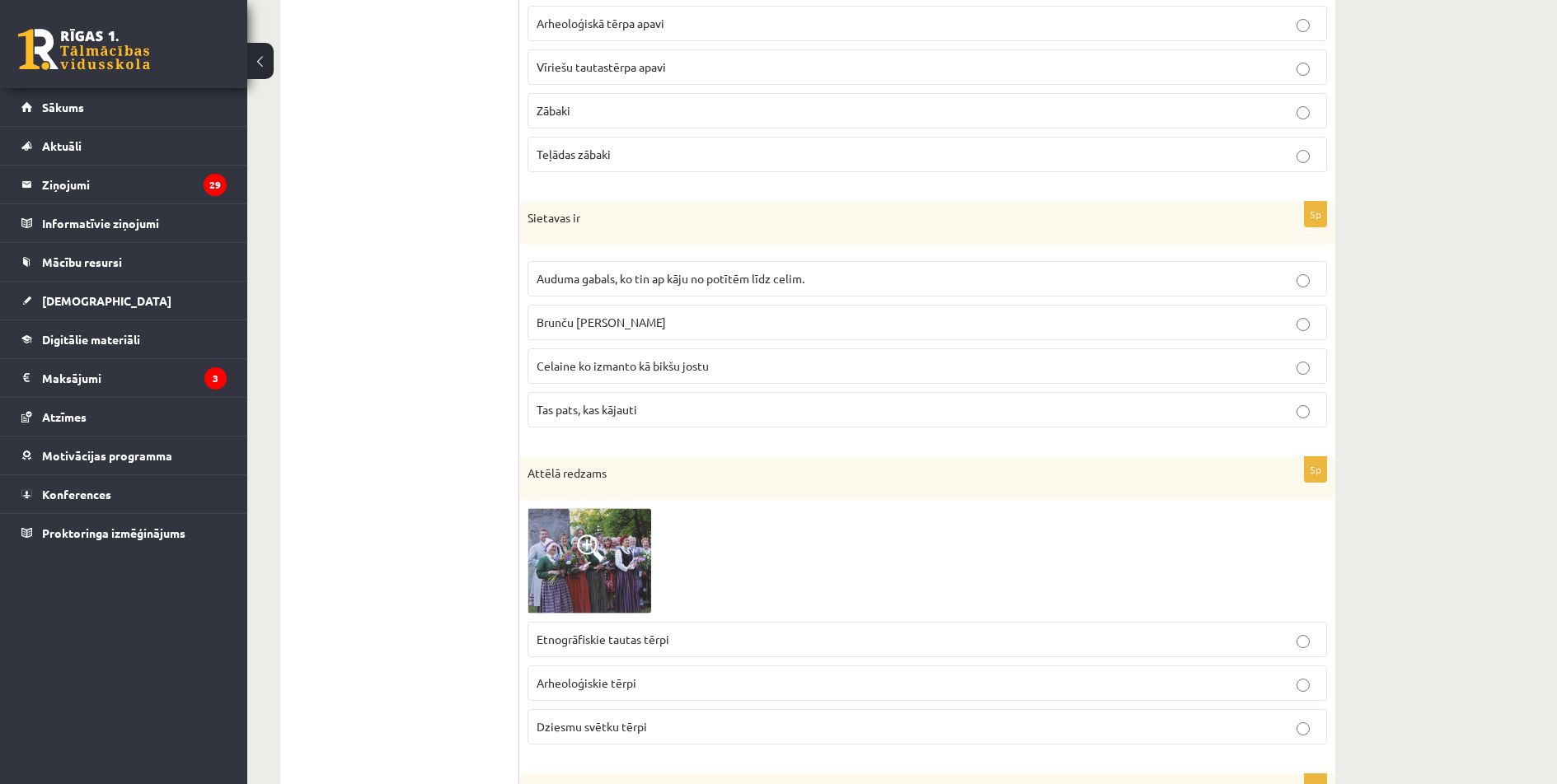
scroll to position [439, 0]
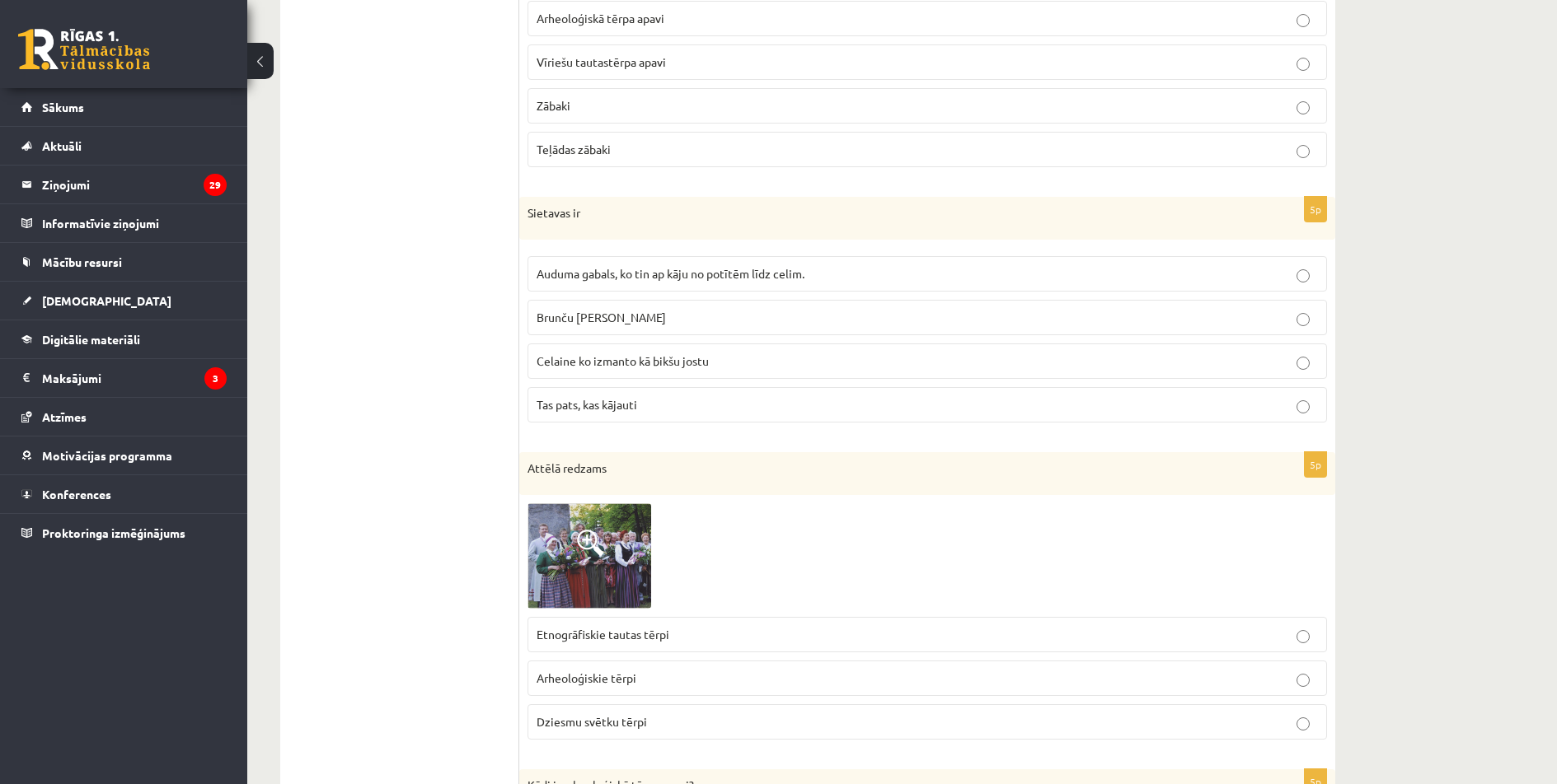
click at [596, 271] on span "Auduma gabals, ko tin ap kāju no potītēm līdz celim." at bounding box center [670, 274] width 268 height 15
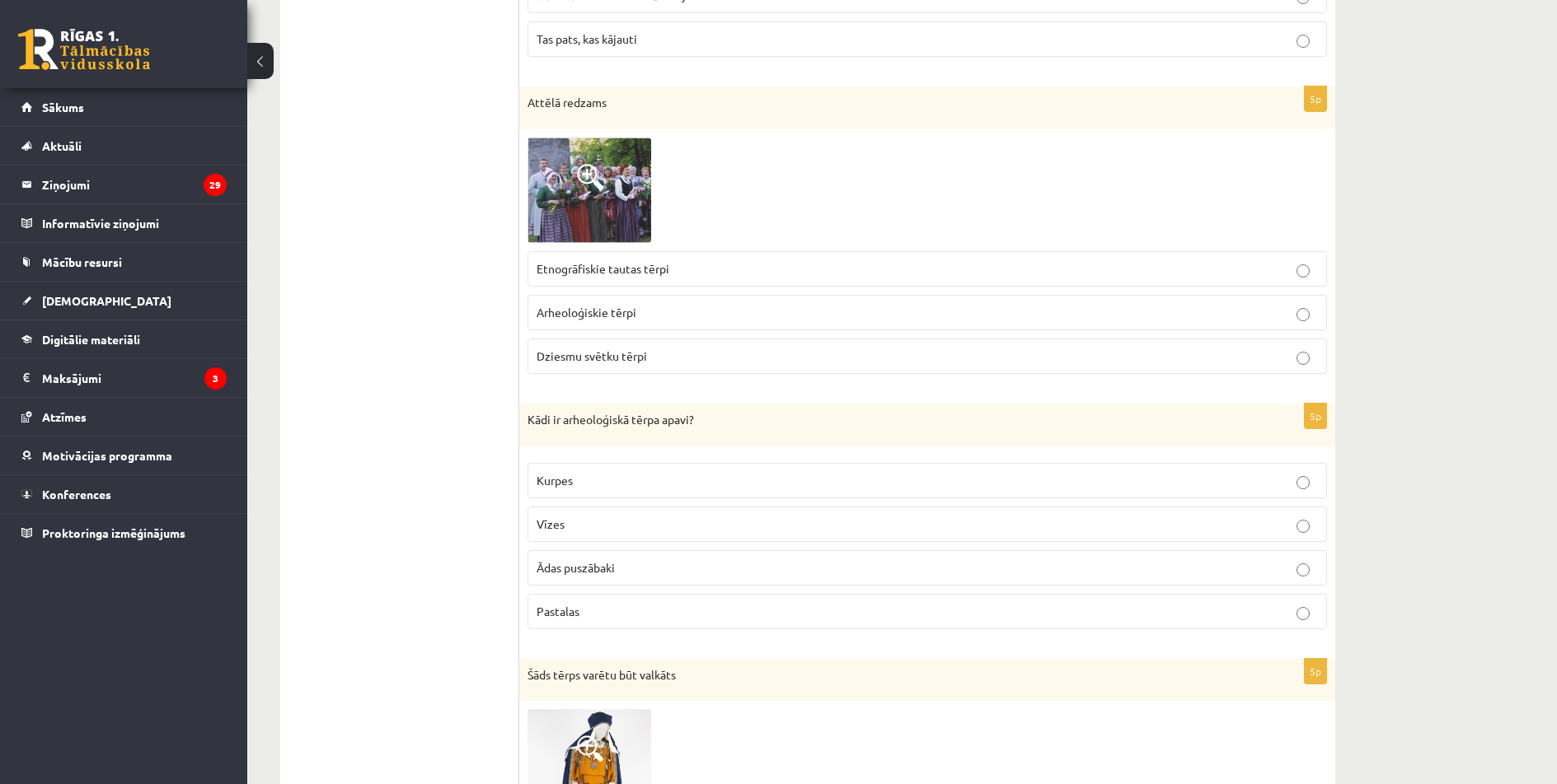
scroll to position [824, 0]
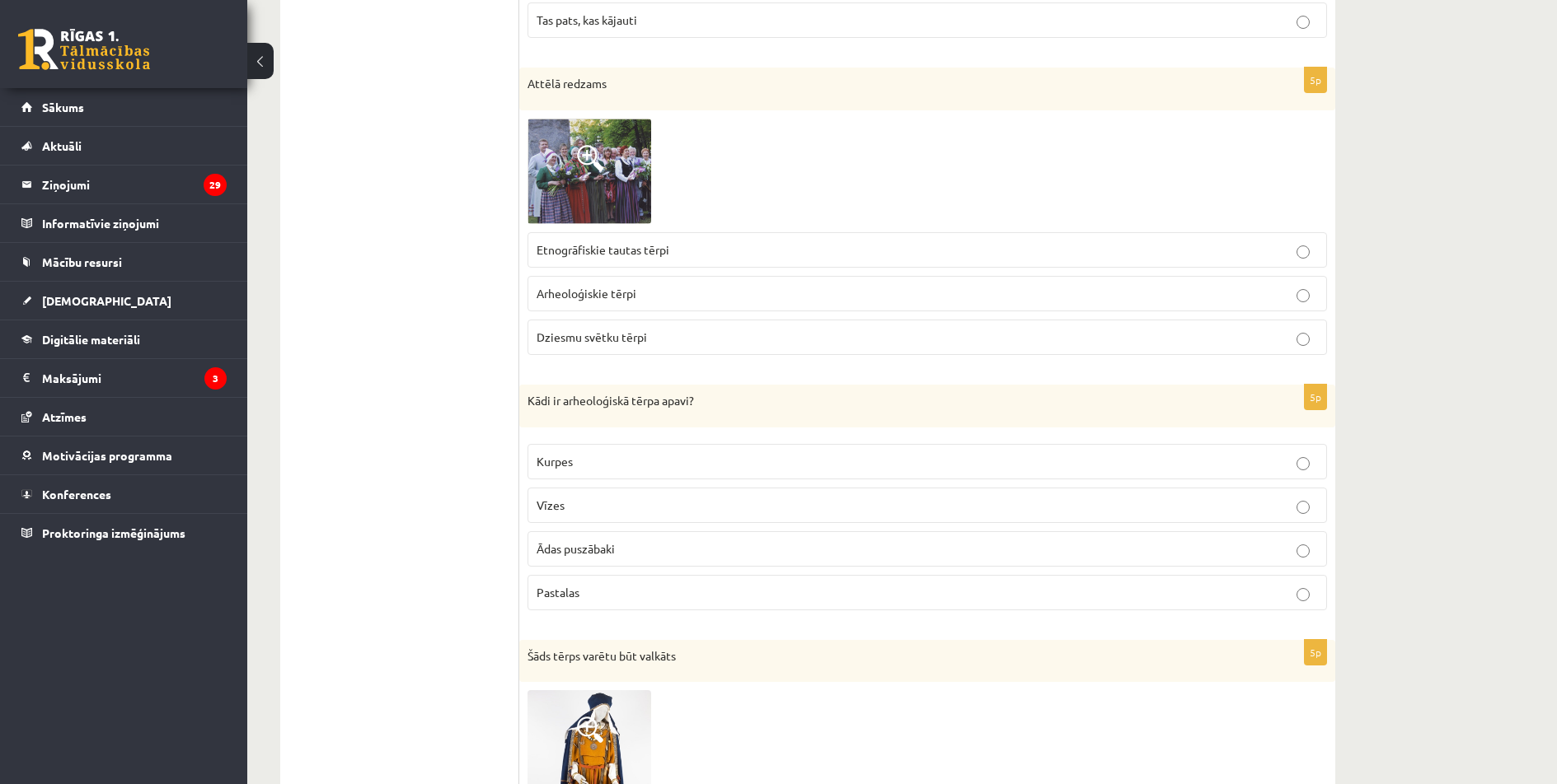
click at [624, 258] on p "Etnogrāfiskie tautas tērpi" at bounding box center [927, 249] width 781 height 17
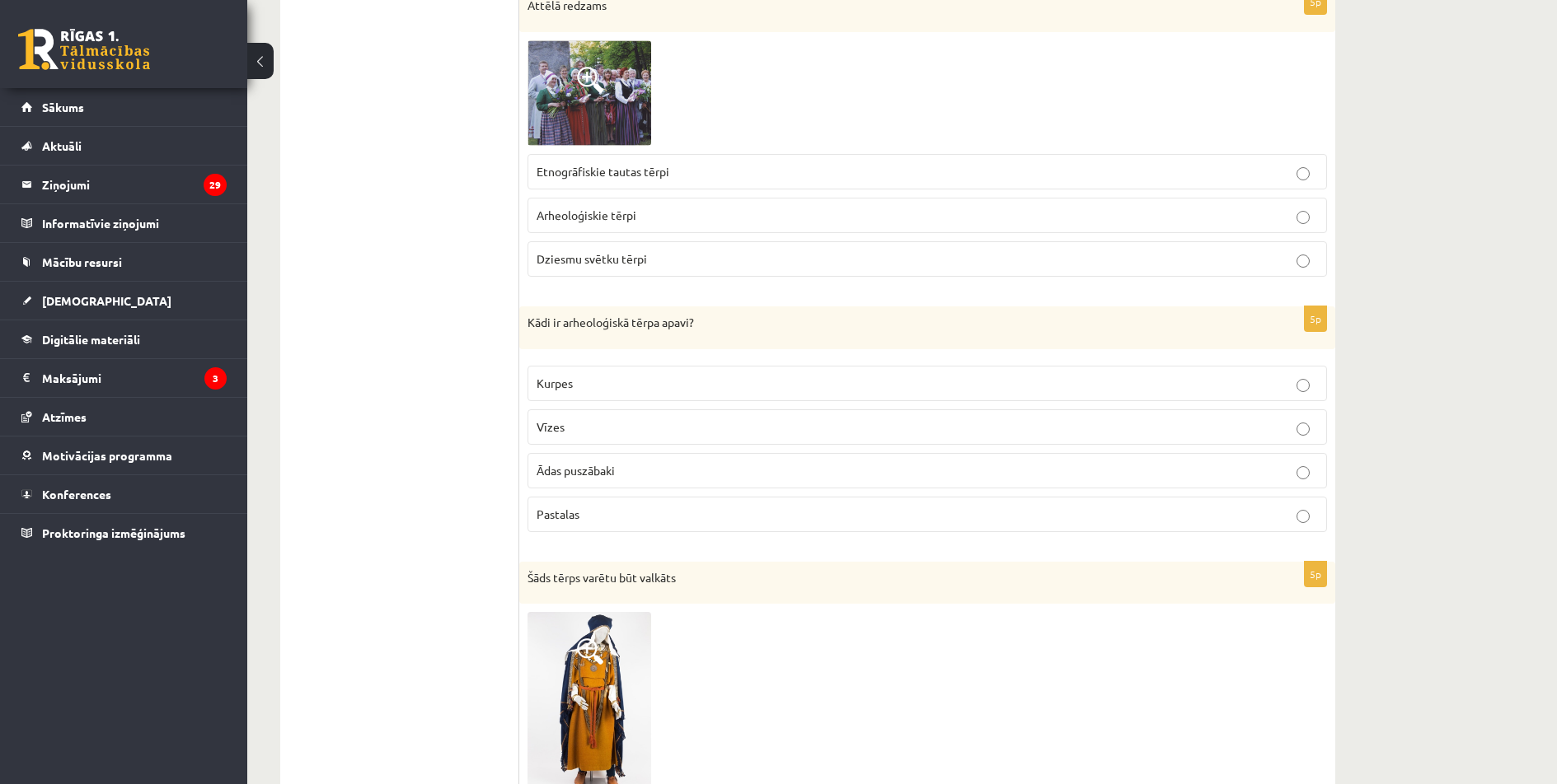
scroll to position [907, 0]
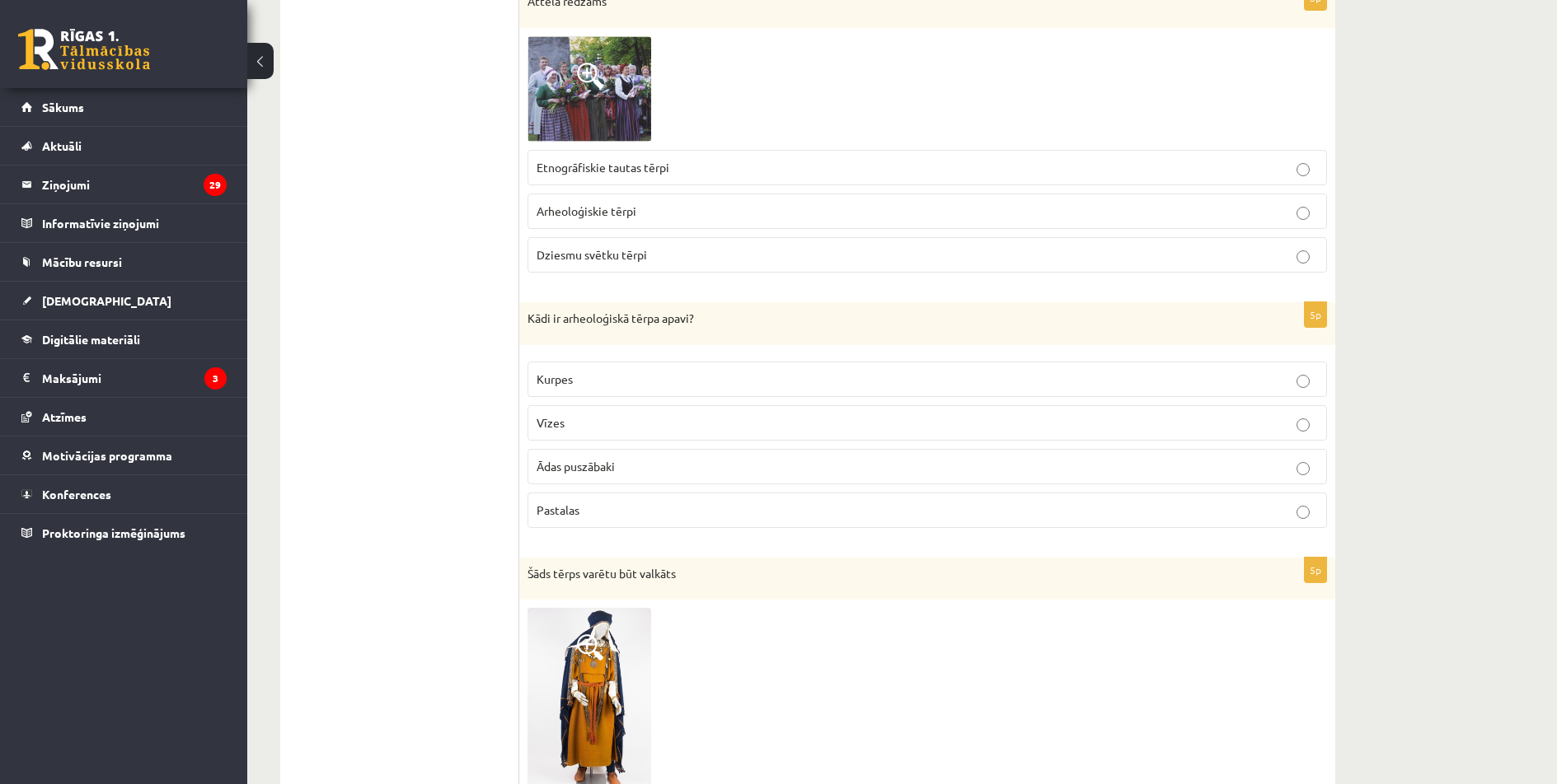
click at [613, 518] on p "Pastalas" at bounding box center [927, 510] width 781 height 17
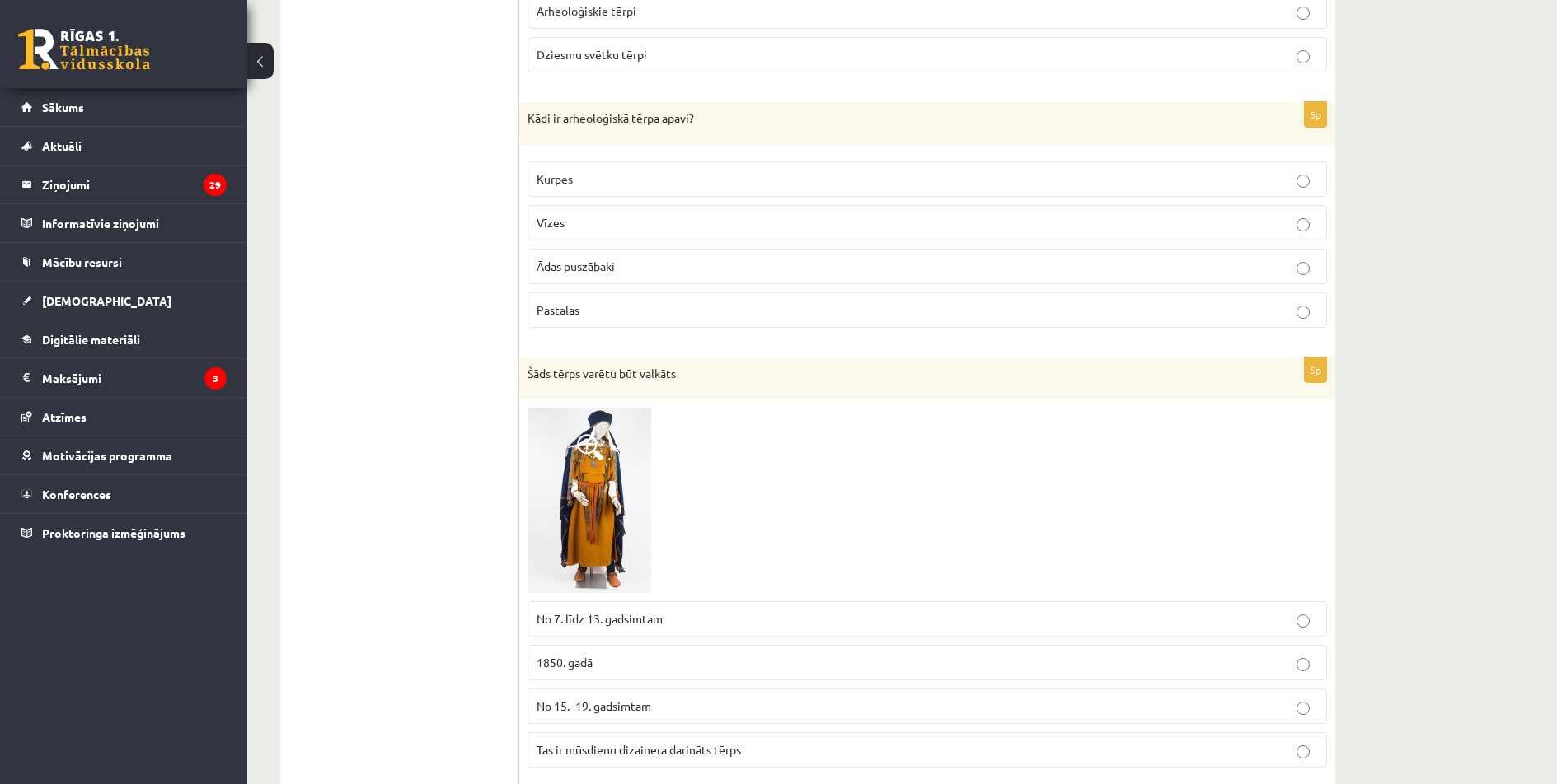
scroll to position [1209, 0]
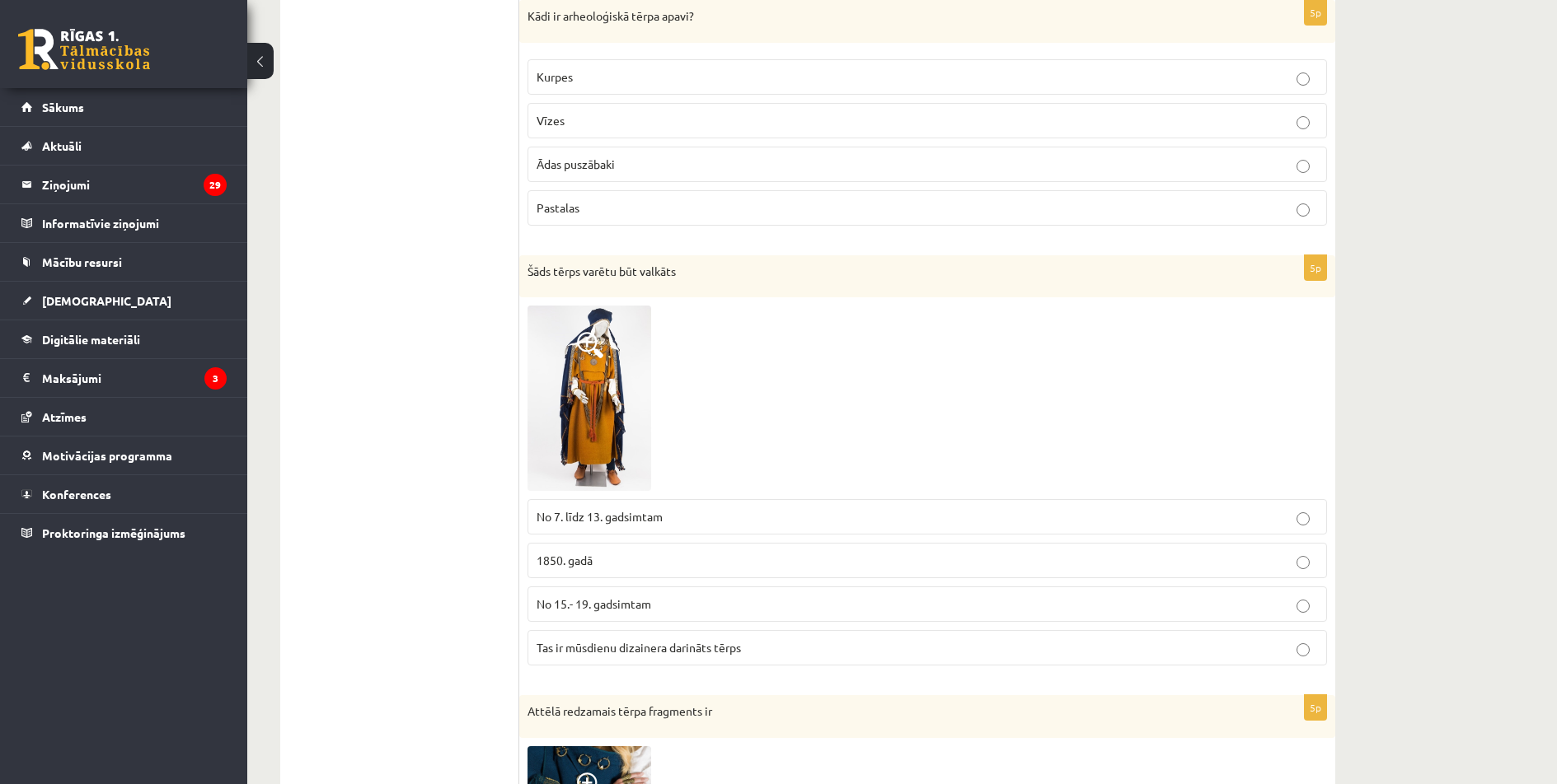
click at [624, 513] on span "No 7. līdz 13. gadsimtam" at bounding box center [599, 517] width 126 height 15
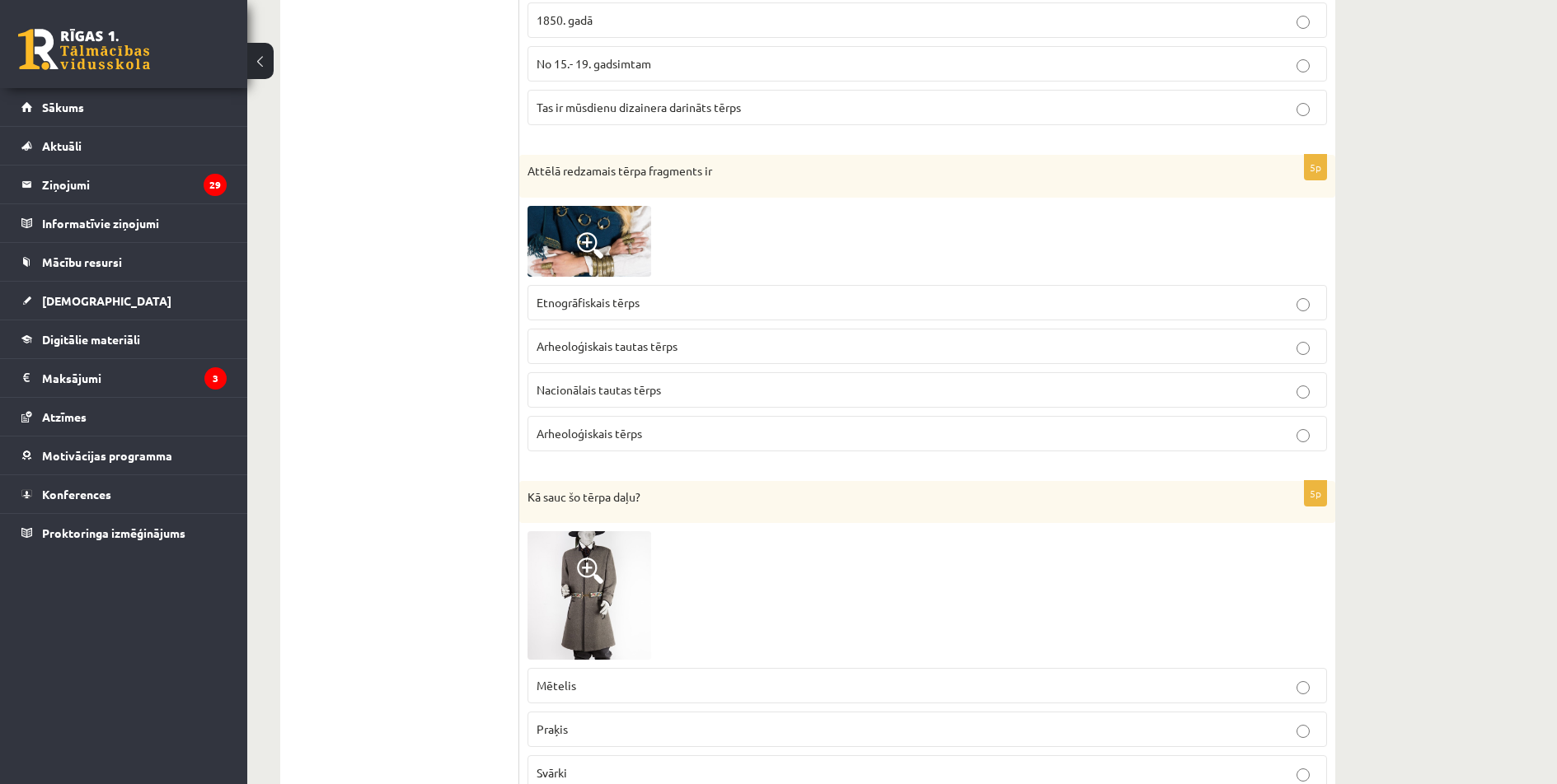
scroll to position [1757, 0]
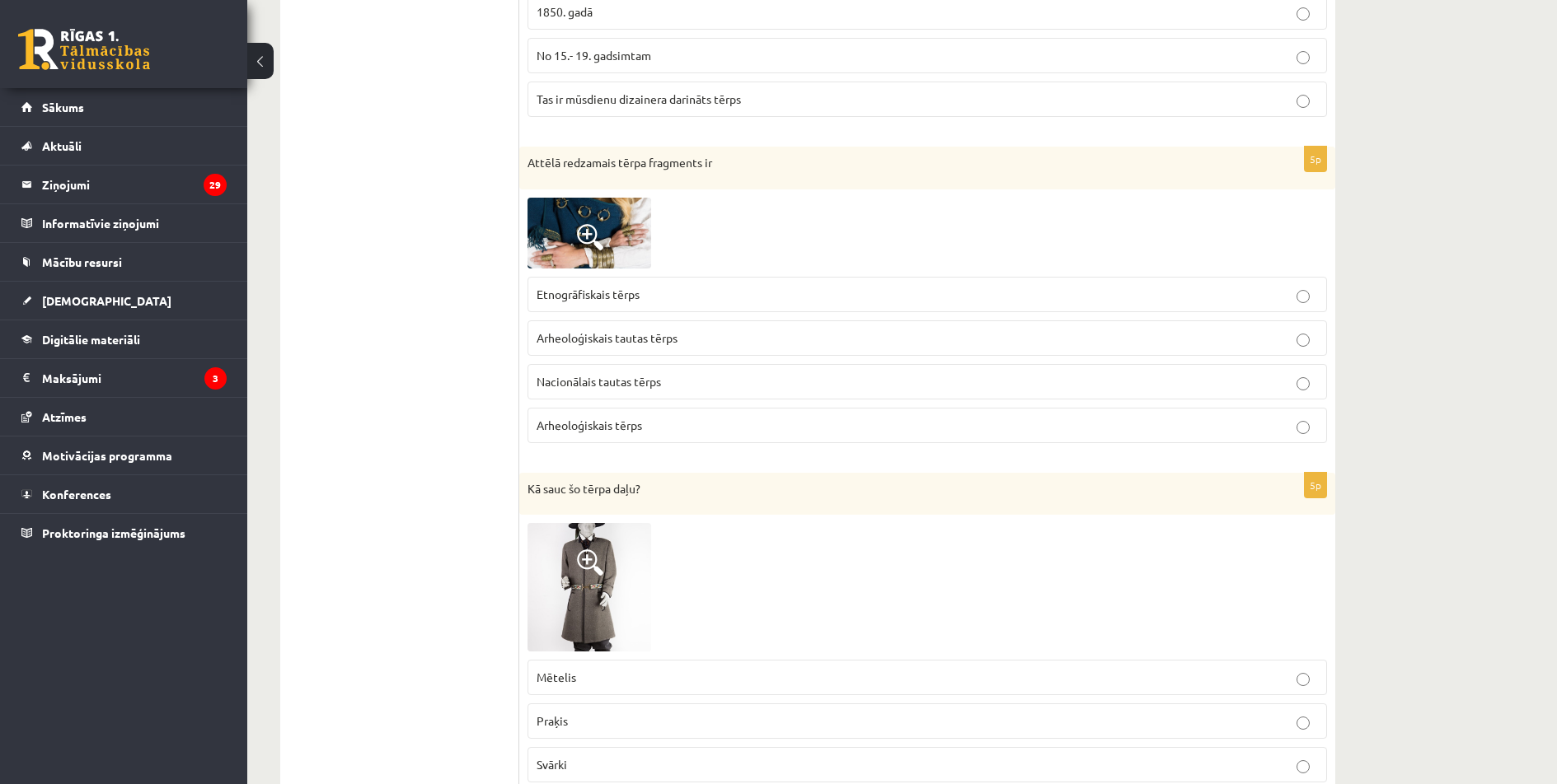
click at [635, 425] on span "Arheoloģiskais tērps" at bounding box center [589, 425] width 106 height 15
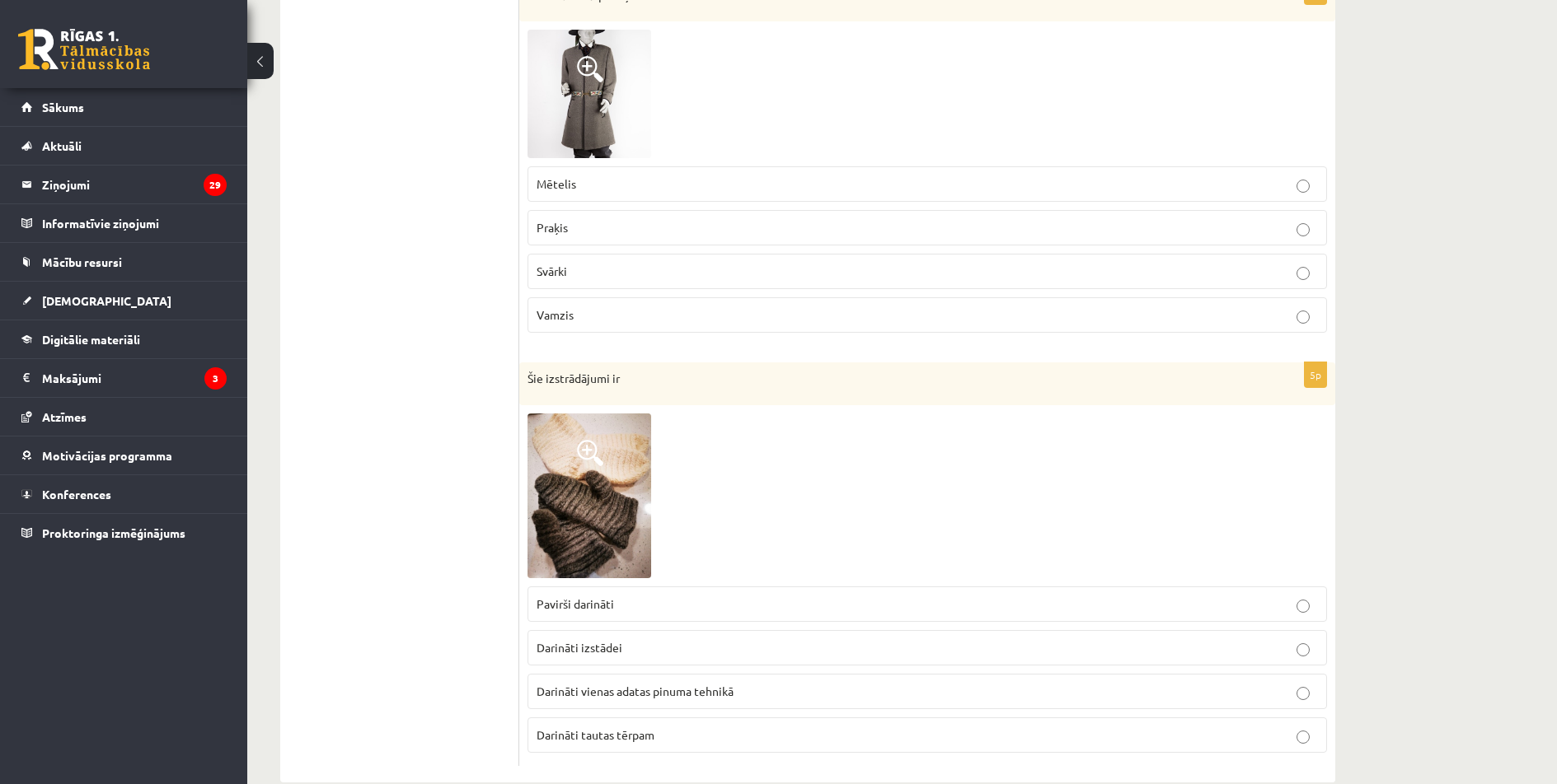
scroll to position [2251, 0]
click at [586, 180] on p "Mētelis" at bounding box center [927, 184] width 781 height 17
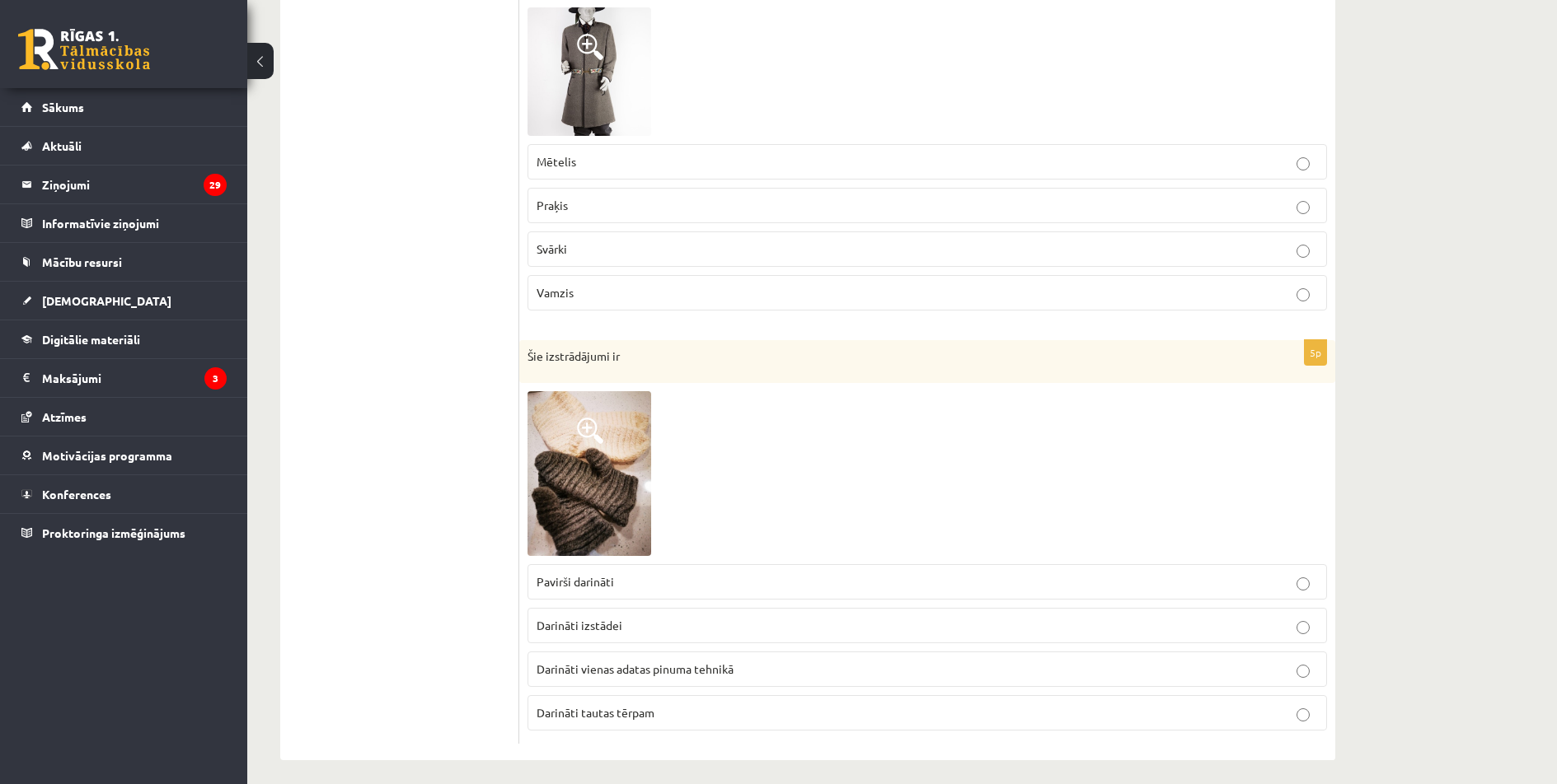
scroll to position [2283, 0]
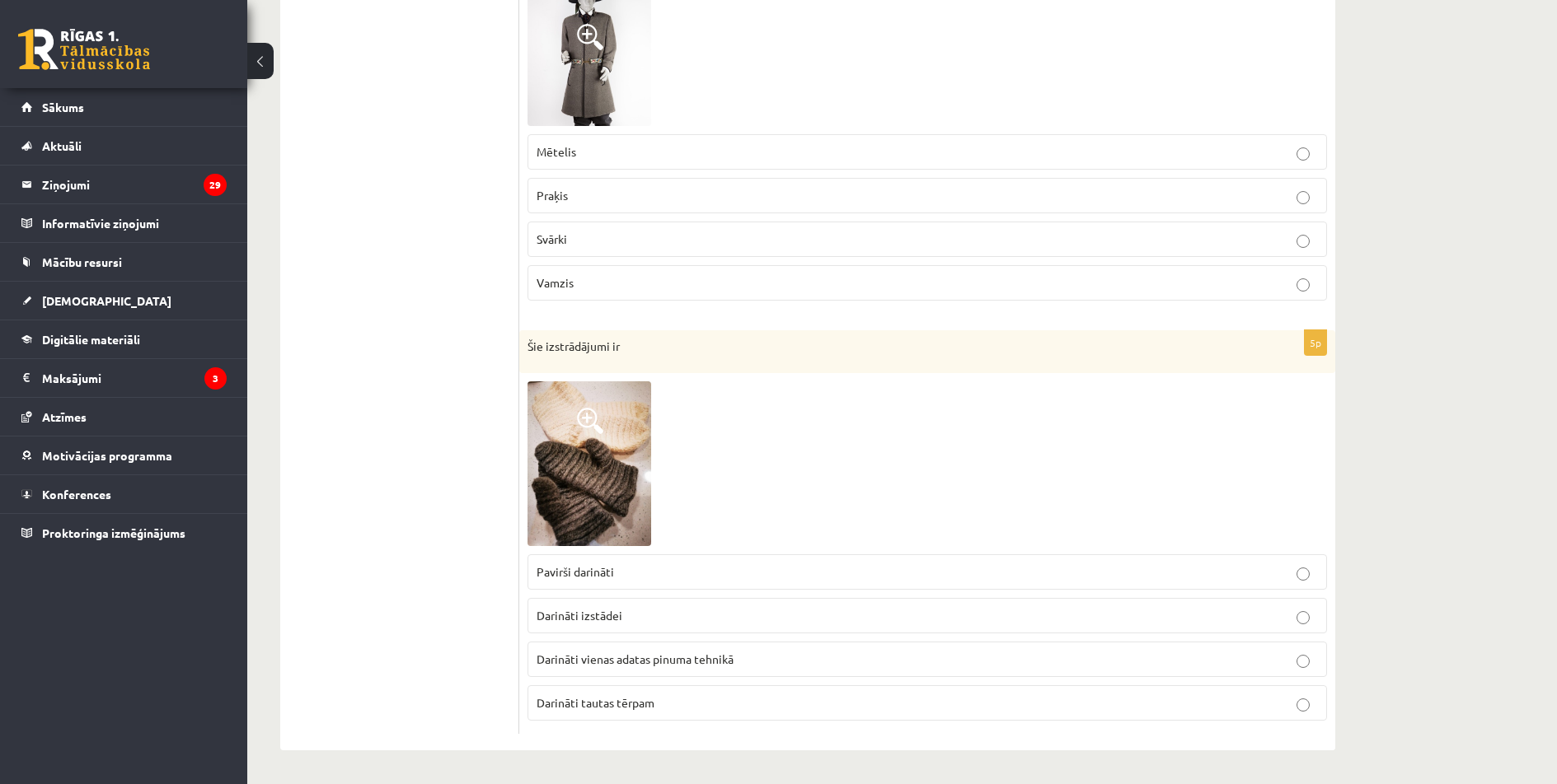
click at [717, 655] on span "Darināti vienas adatas pinuma tehnikā" at bounding box center [635, 660] width 197 height 15
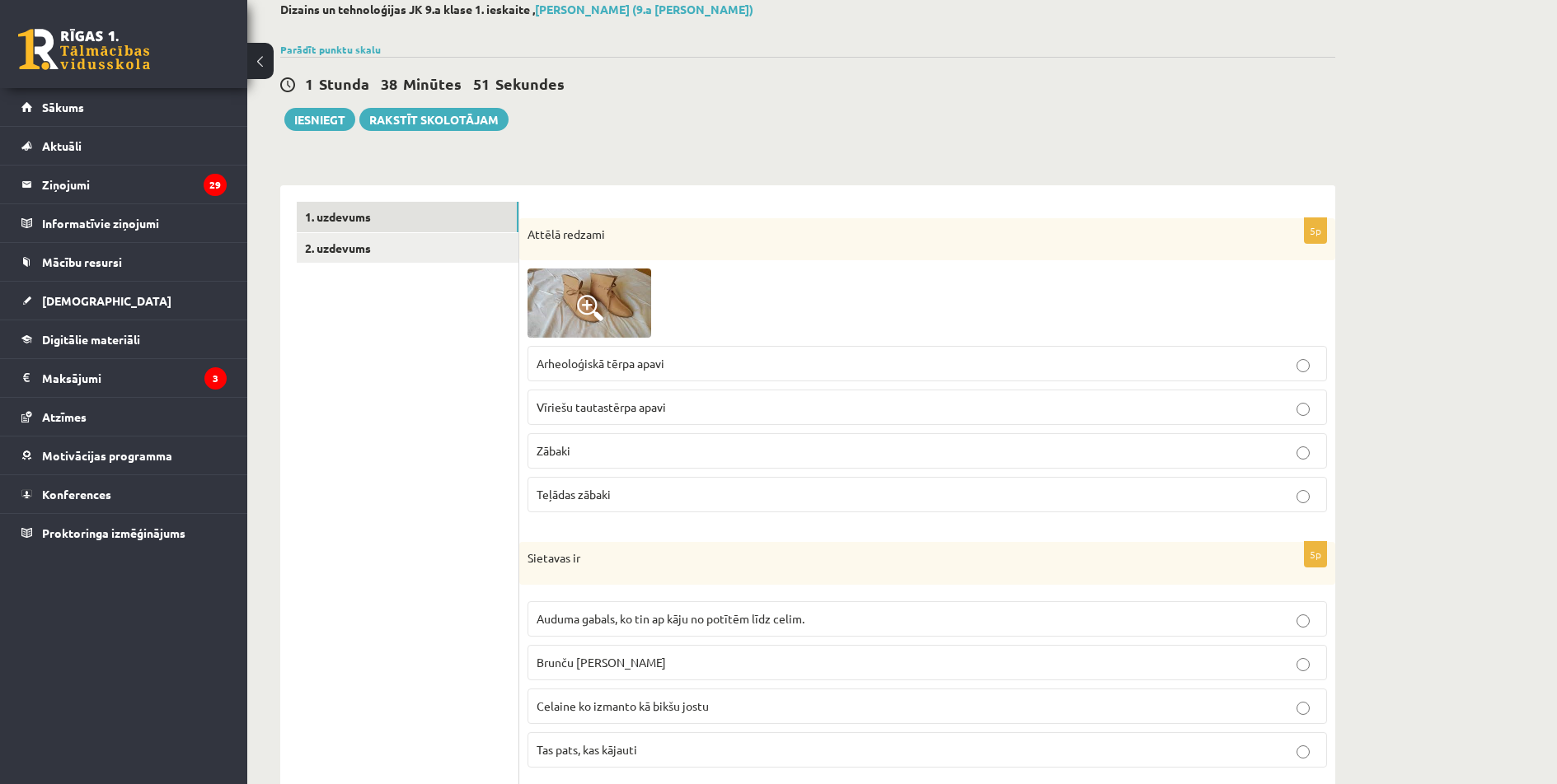
scroll to position [59, 0]
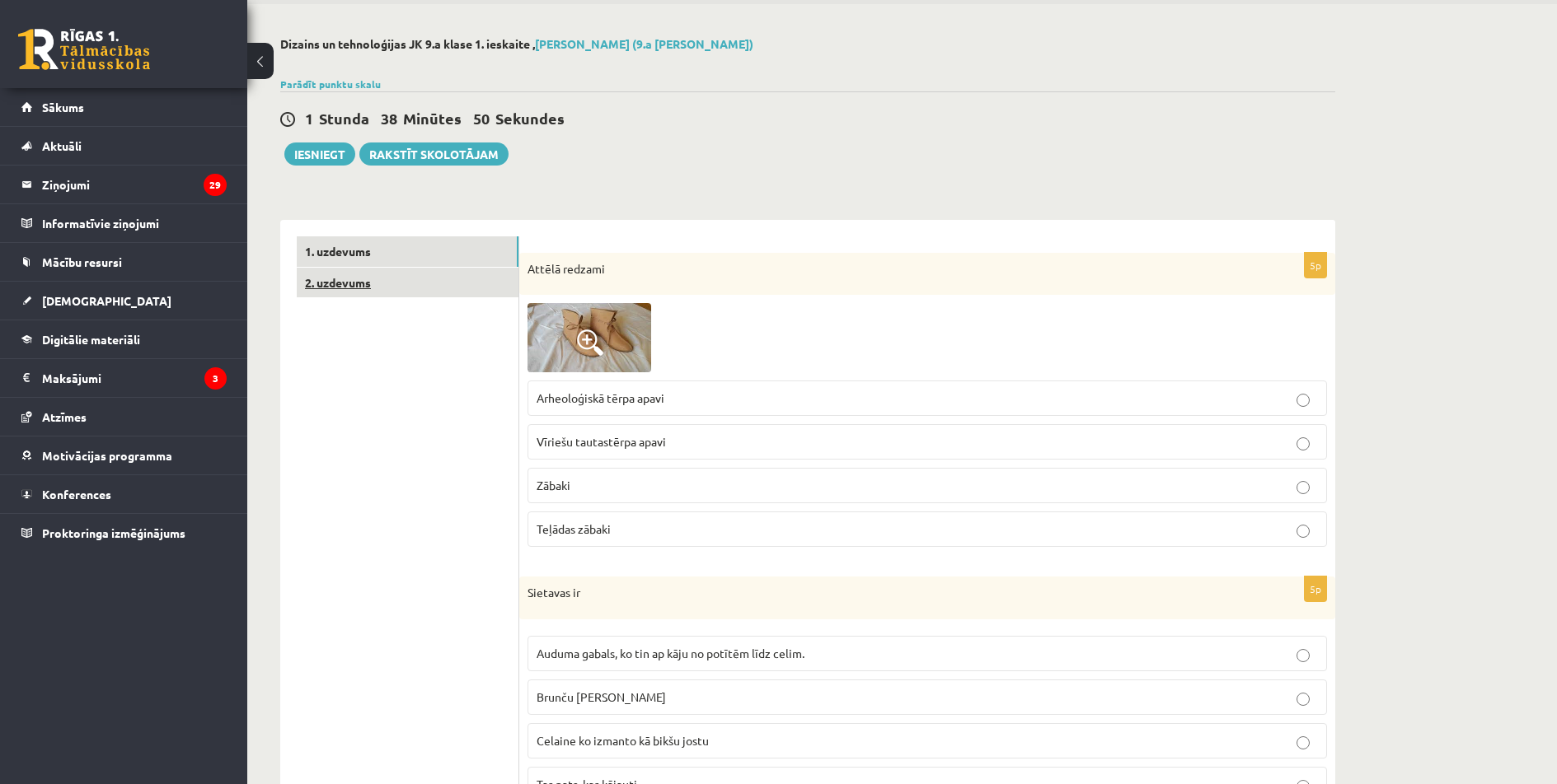
click at [377, 282] on link "2. uzdevums" at bounding box center [408, 283] width 222 height 30
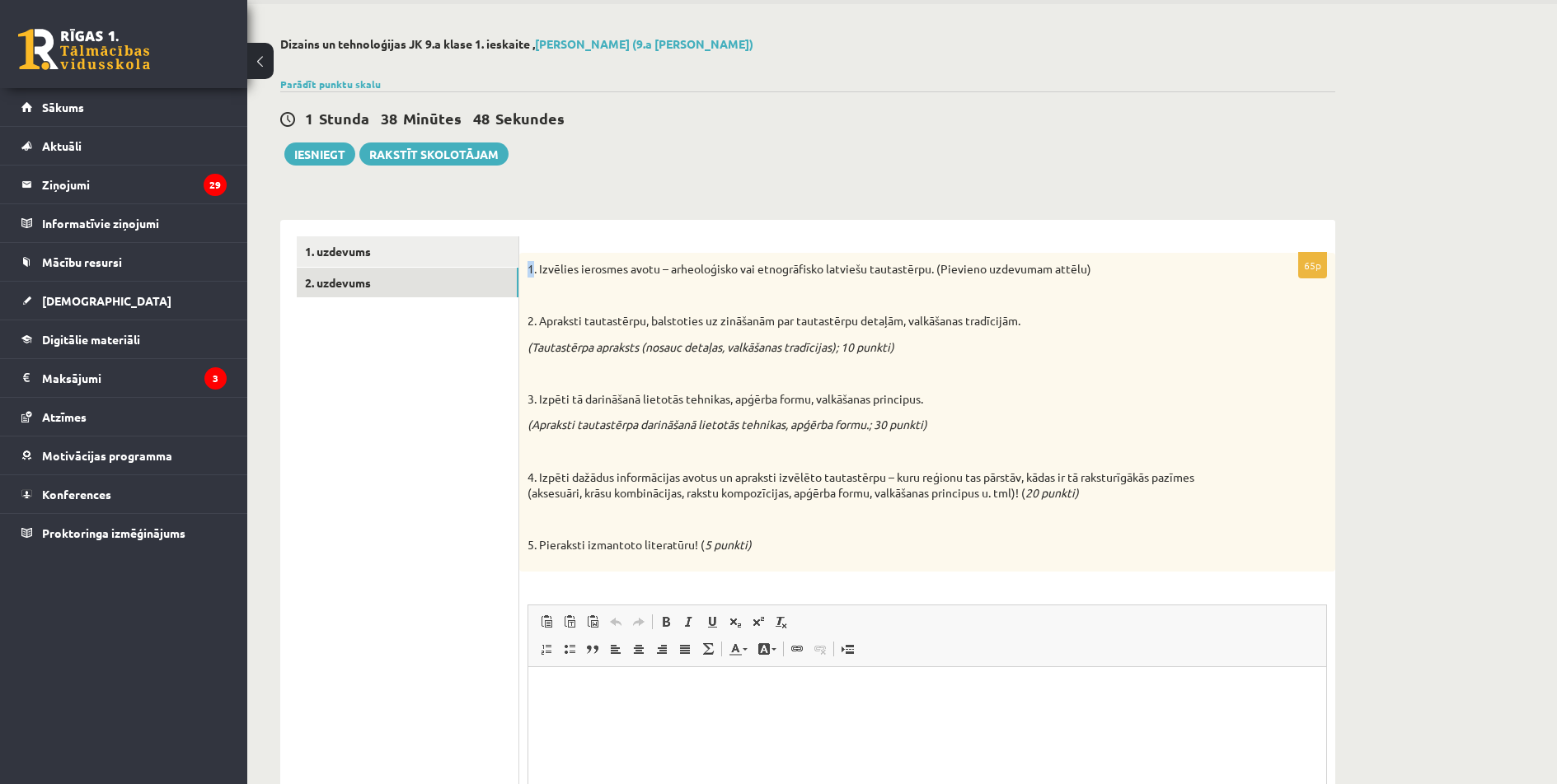
scroll to position [0, 0]
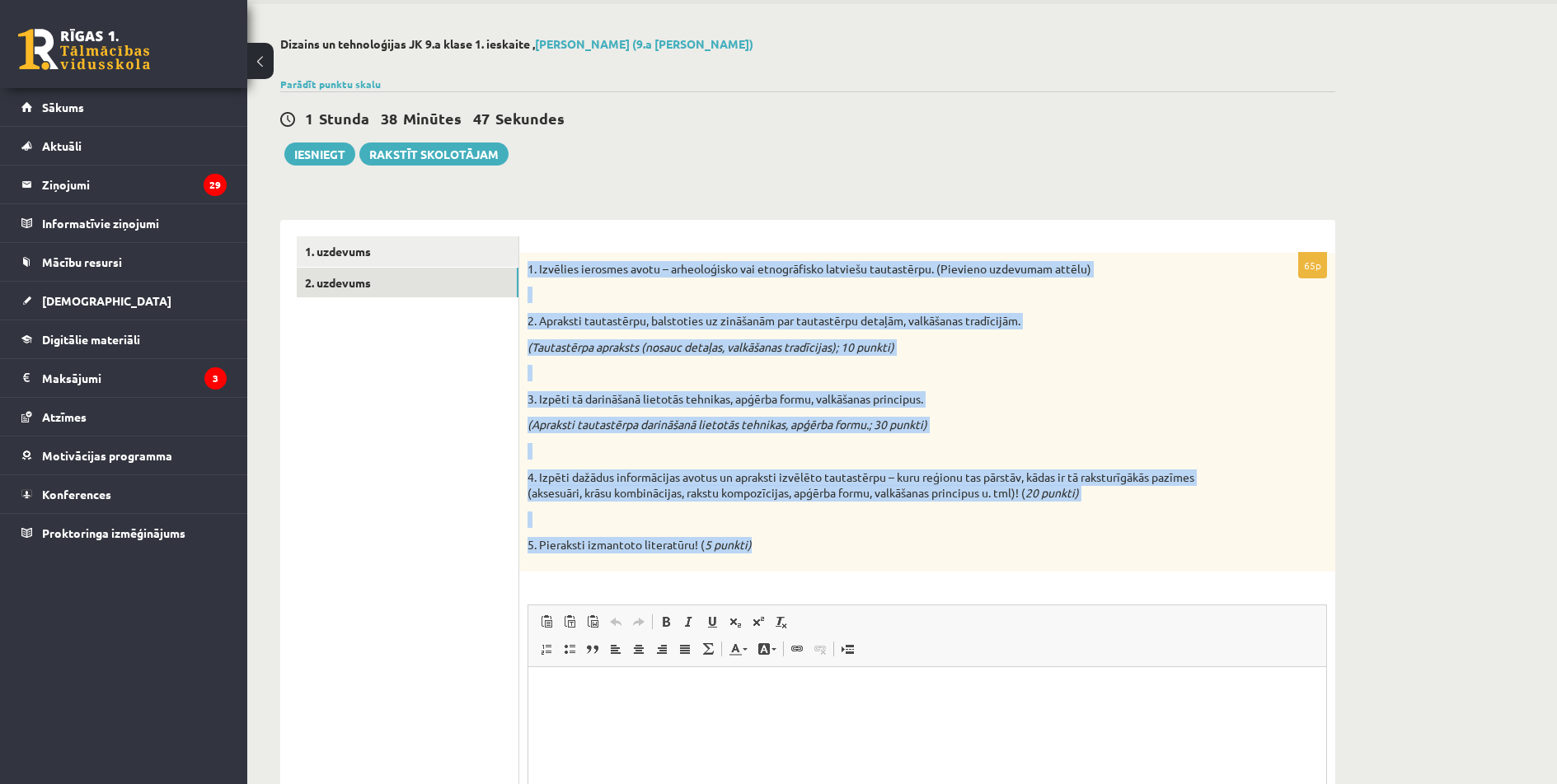
drag, startPoint x: 529, startPoint y: 259, endPoint x: 963, endPoint y: 556, distance: 525.9
click at [963, 556] on div "1. Izvēlies ierosmes avotu – arheoloģisko vai etnogrāfisko latviešu tautastērpu…" at bounding box center [927, 412] width 816 height 319
copy div "1. Izvēlies ierosmes avotu – arheoloģisko vai etnogrāfisko latviešu tautastērpu…"
click at [773, 180] on div "**********" at bounding box center [807, 501] width 1121 height 993
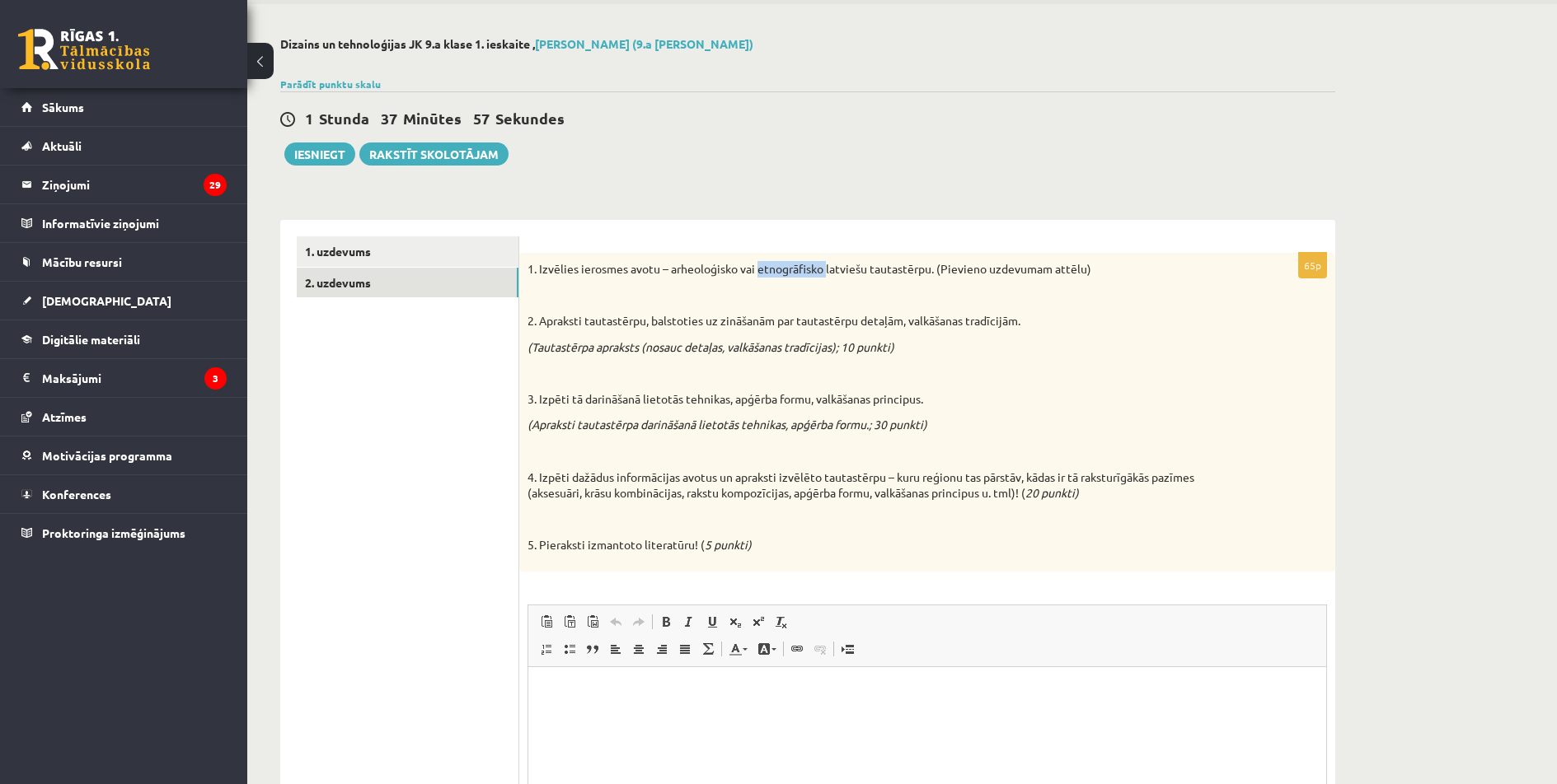
click at [773, 180] on div "**********" at bounding box center [807, 501] width 1121 height 993
click at [773, 180] on div "**********" at bounding box center [807, 501] width 1121 height 993
click at [1125, 210] on div "**********" at bounding box center [807, 584] width 1055 height 760
click at [406, 253] on link "1. uzdevums" at bounding box center [408, 252] width 222 height 30
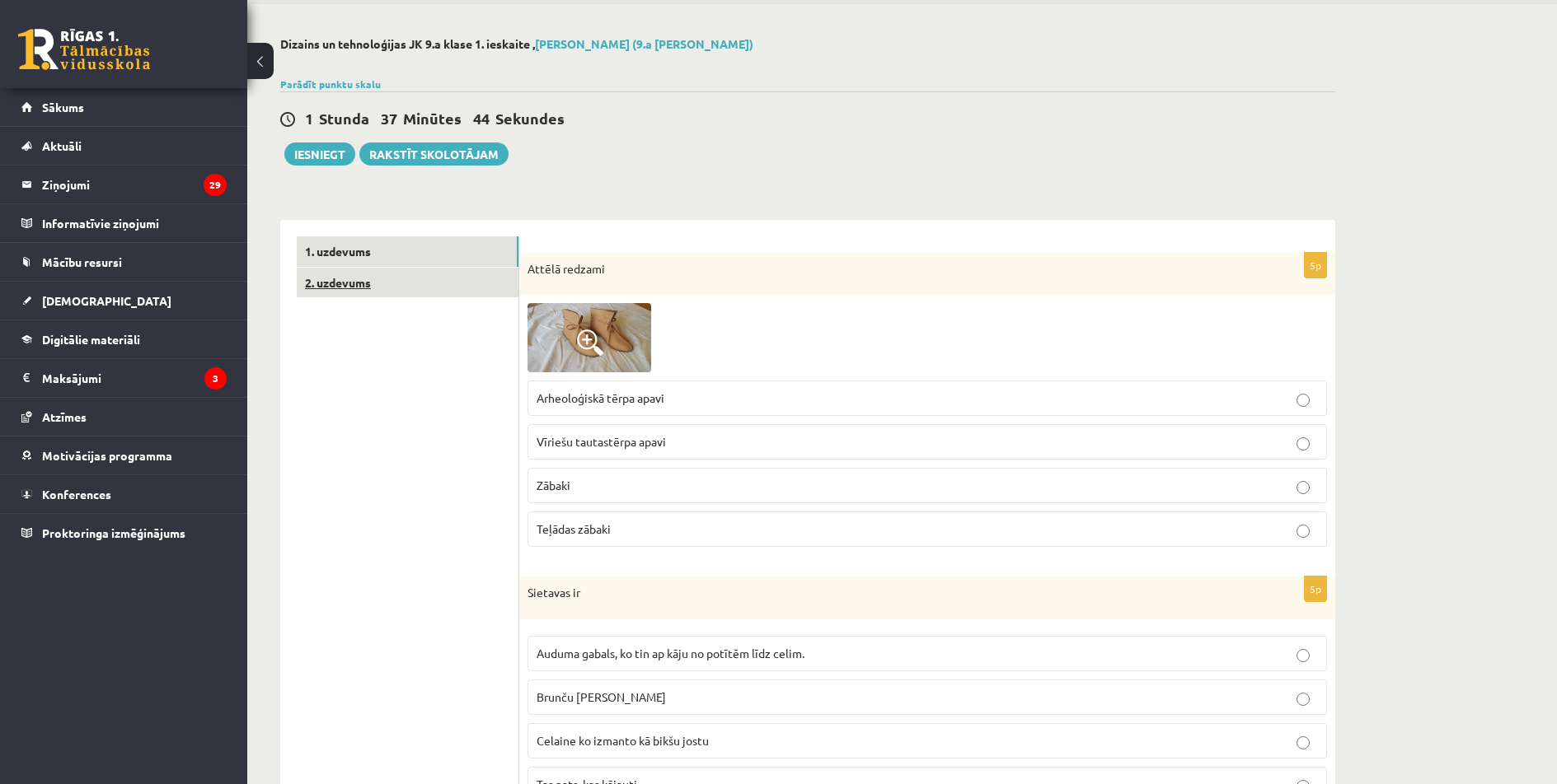
click at [389, 282] on link "2. uzdevums" at bounding box center [408, 283] width 222 height 30
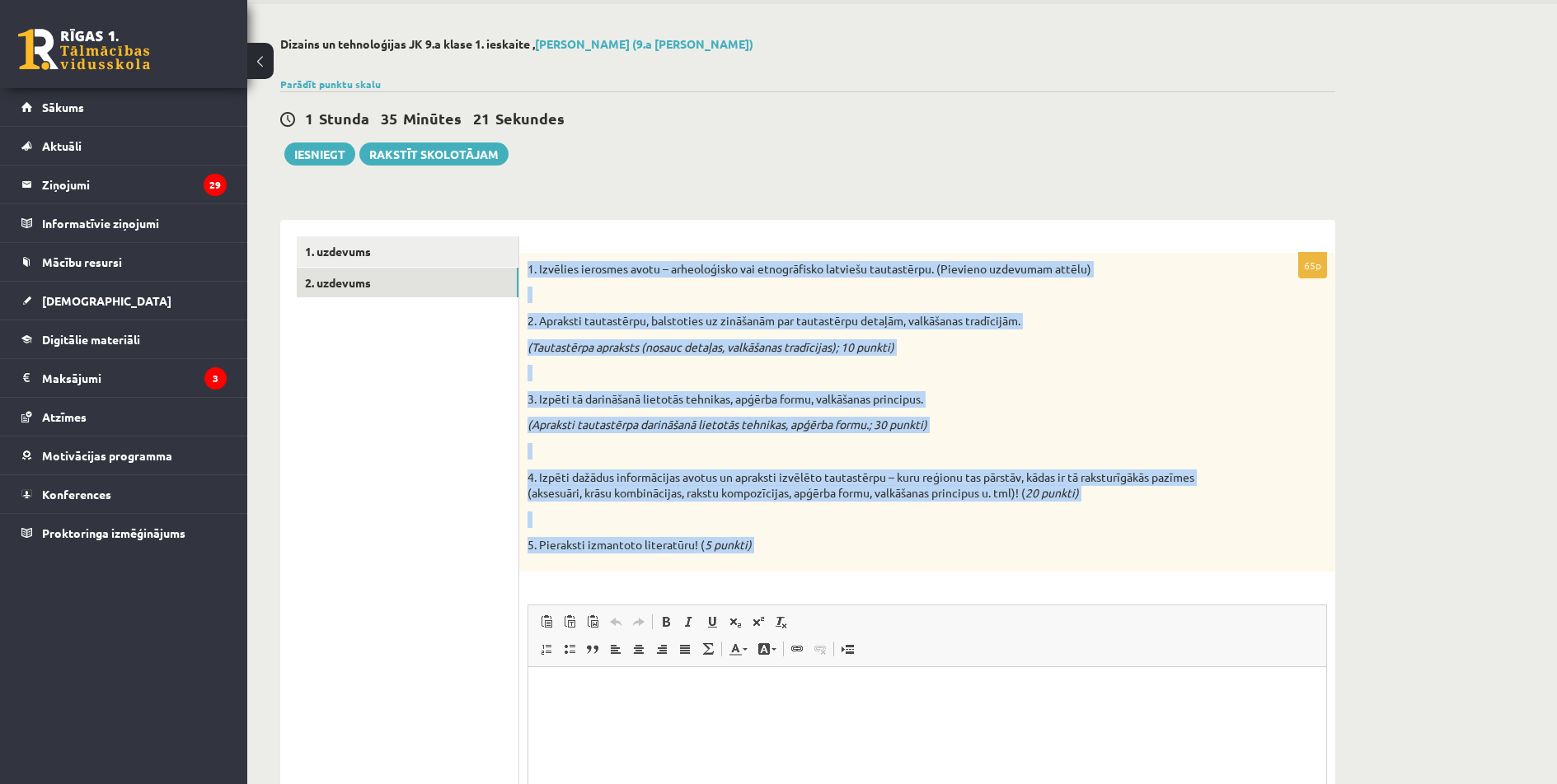
drag, startPoint x: 524, startPoint y: 263, endPoint x: 846, endPoint y: 573, distance: 447.0
click at [846, 573] on div "65p 1. Izvēlies ierosmes avotu – arheoloģisko vai etnogrāfisko latviešu tautast…" at bounding box center [927, 600] width 816 height 694
copy div "9. Loremips dolorsit ametc – adipiscingel sed doeiusmodtem incididu utlaboreetd…"
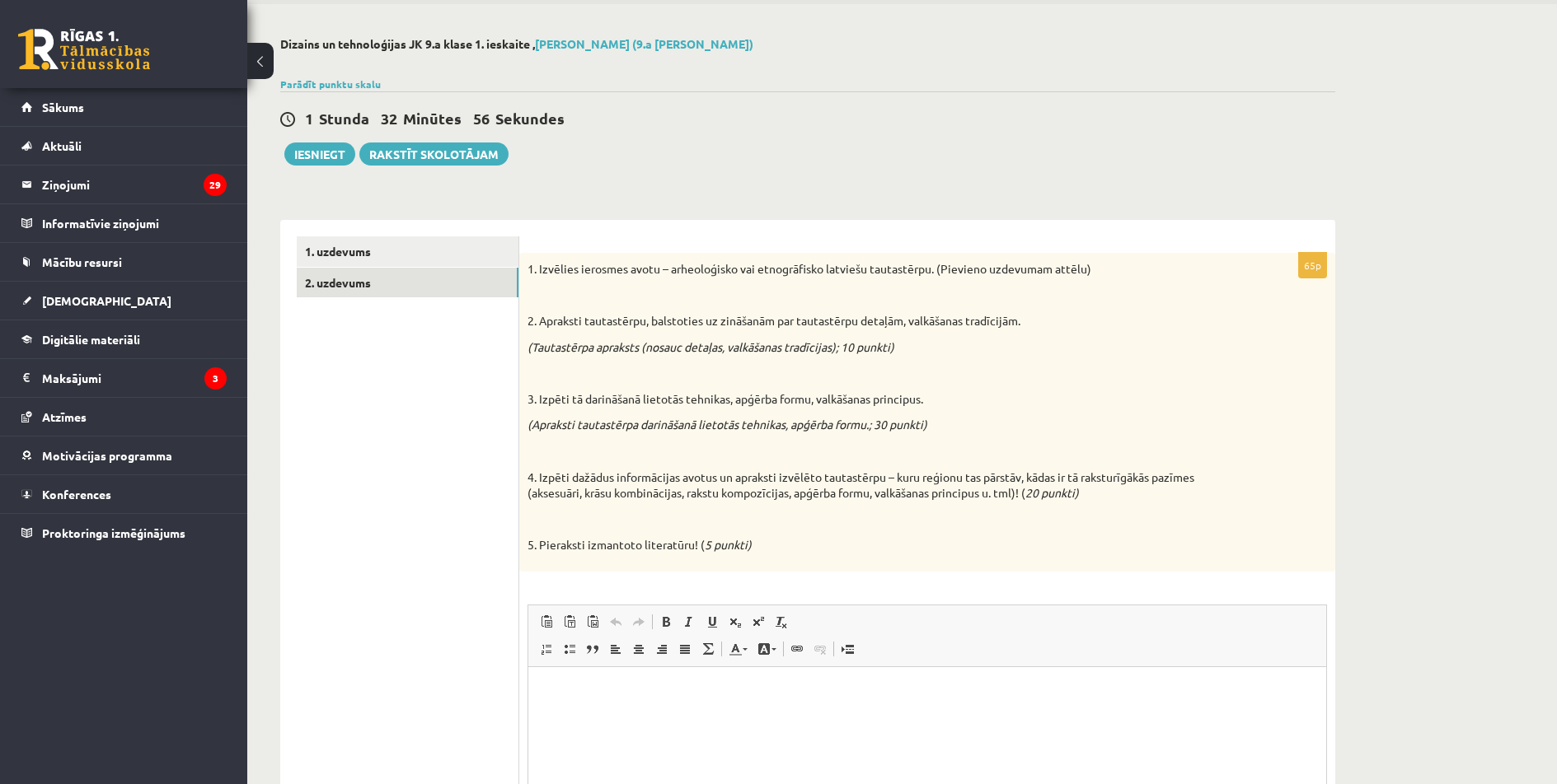
click at [376, 466] on ul "1. uzdevums 2. uzdevums" at bounding box center [408, 592] width 223 height 711
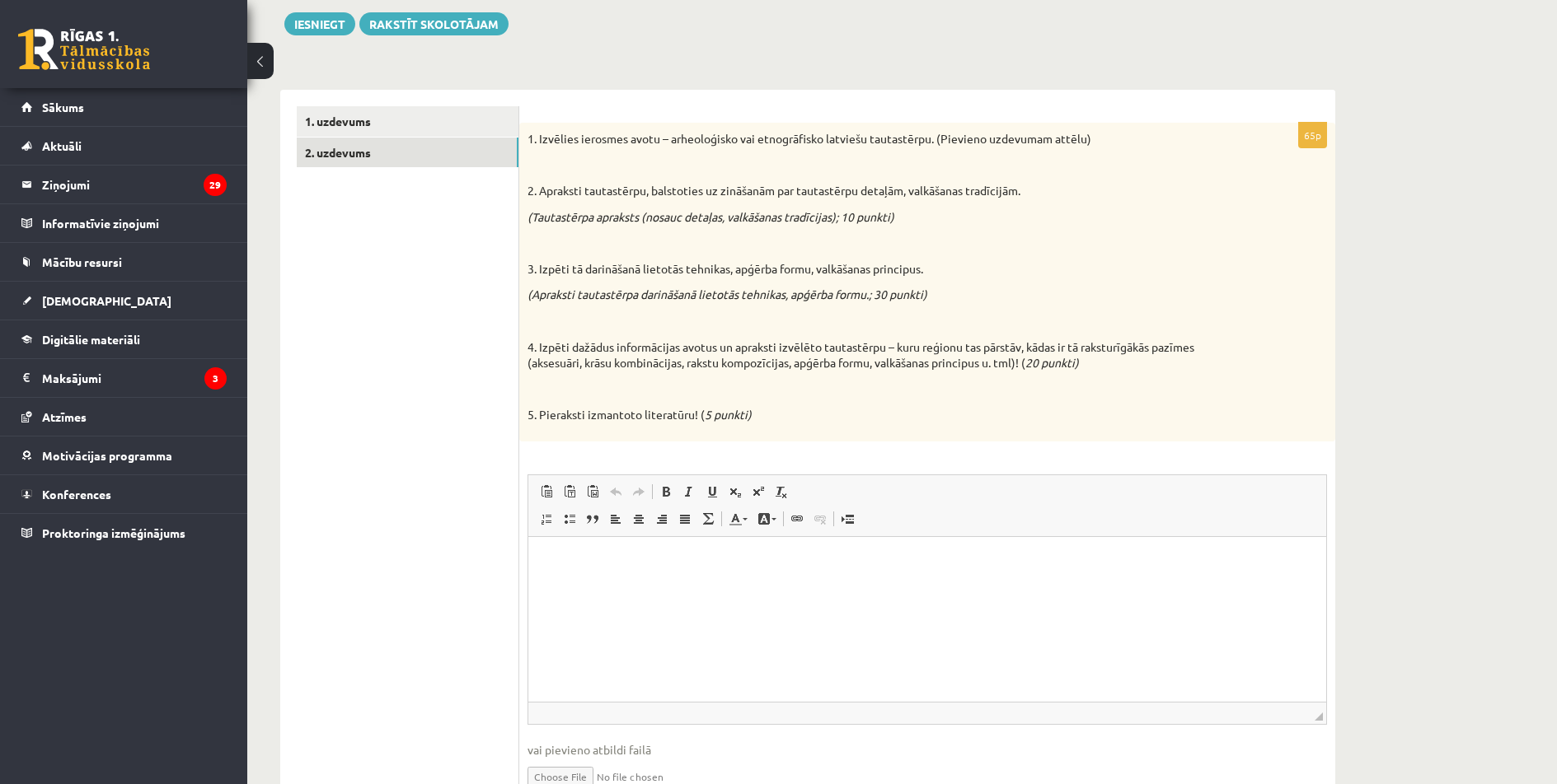
scroll to position [197, 0]
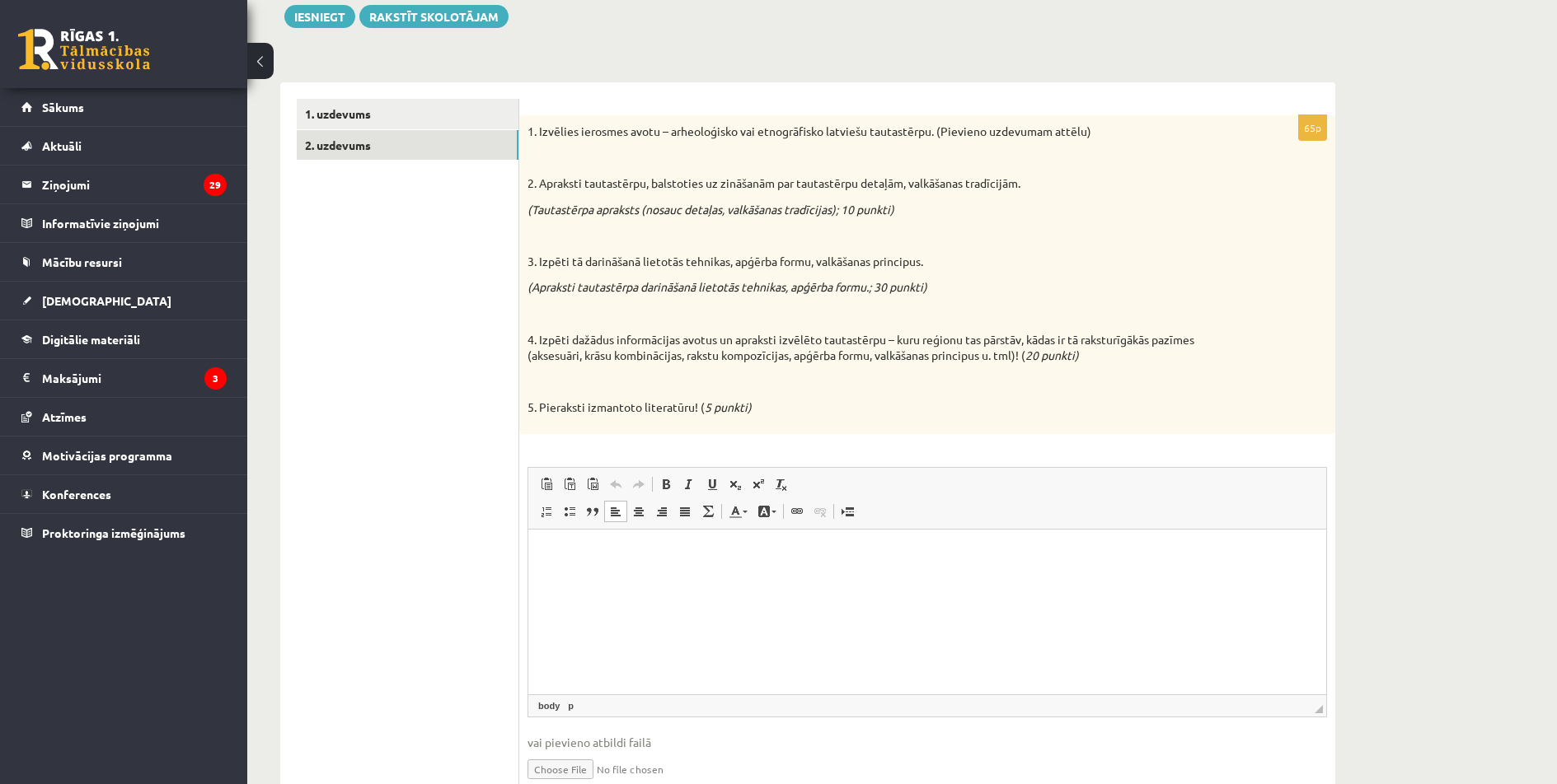
click at [592, 579] on html at bounding box center [927, 553] width 798 height 50
click at [558, 555] on p "*" at bounding box center [921, 549] width 752 height 17
click at [769, 558] on body "**********" at bounding box center [927, 618] width 765 height 156
drag, startPoint x: 772, startPoint y: 551, endPoint x: 556, endPoint y: 548, distance: 216.0
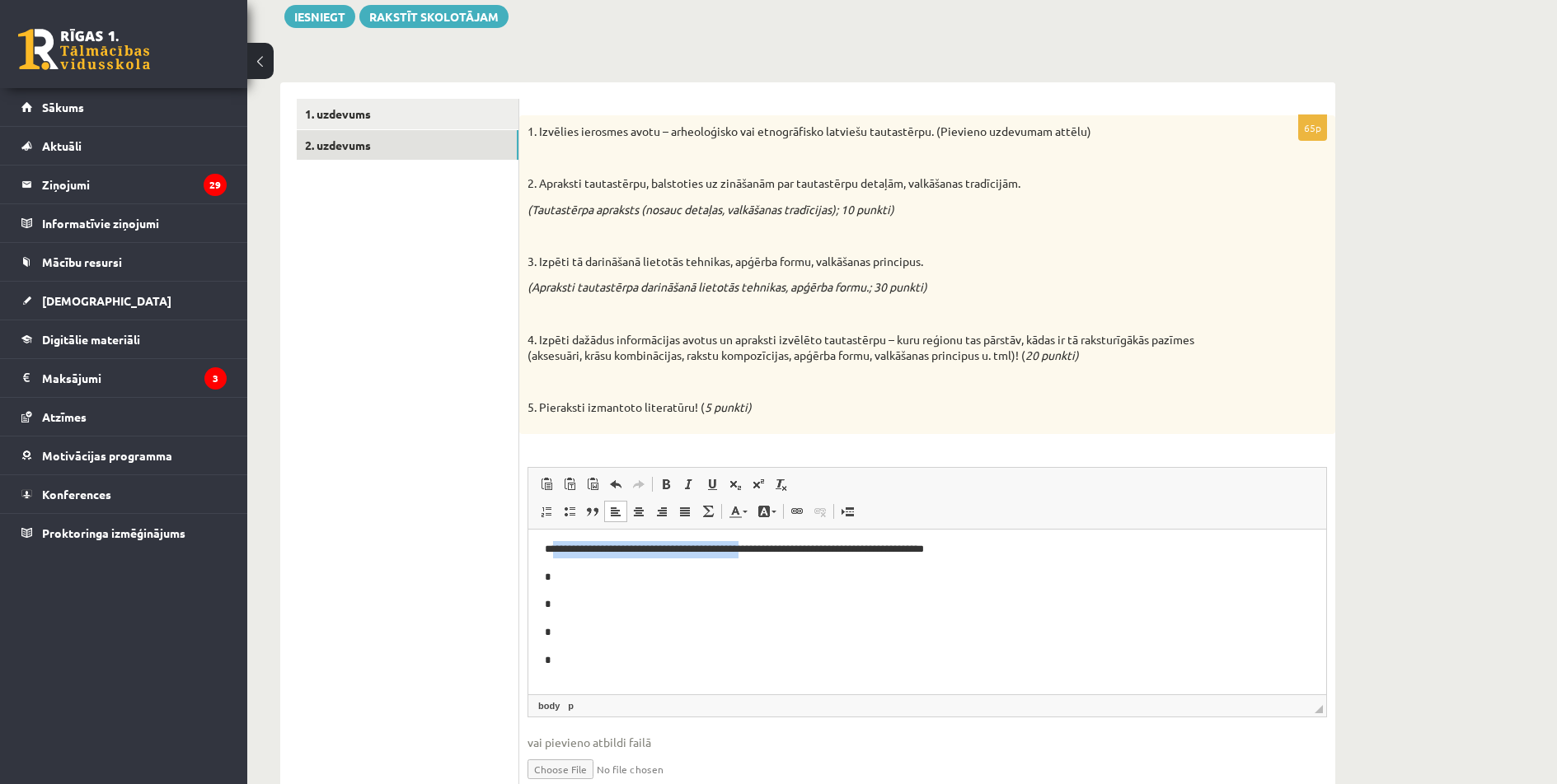
click at [556, 548] on p "**********" at bounding box center [921, 549] width 752 height 17
click at [598, 575] on p "*" at bounding box center [921, 577] width 752 height 17
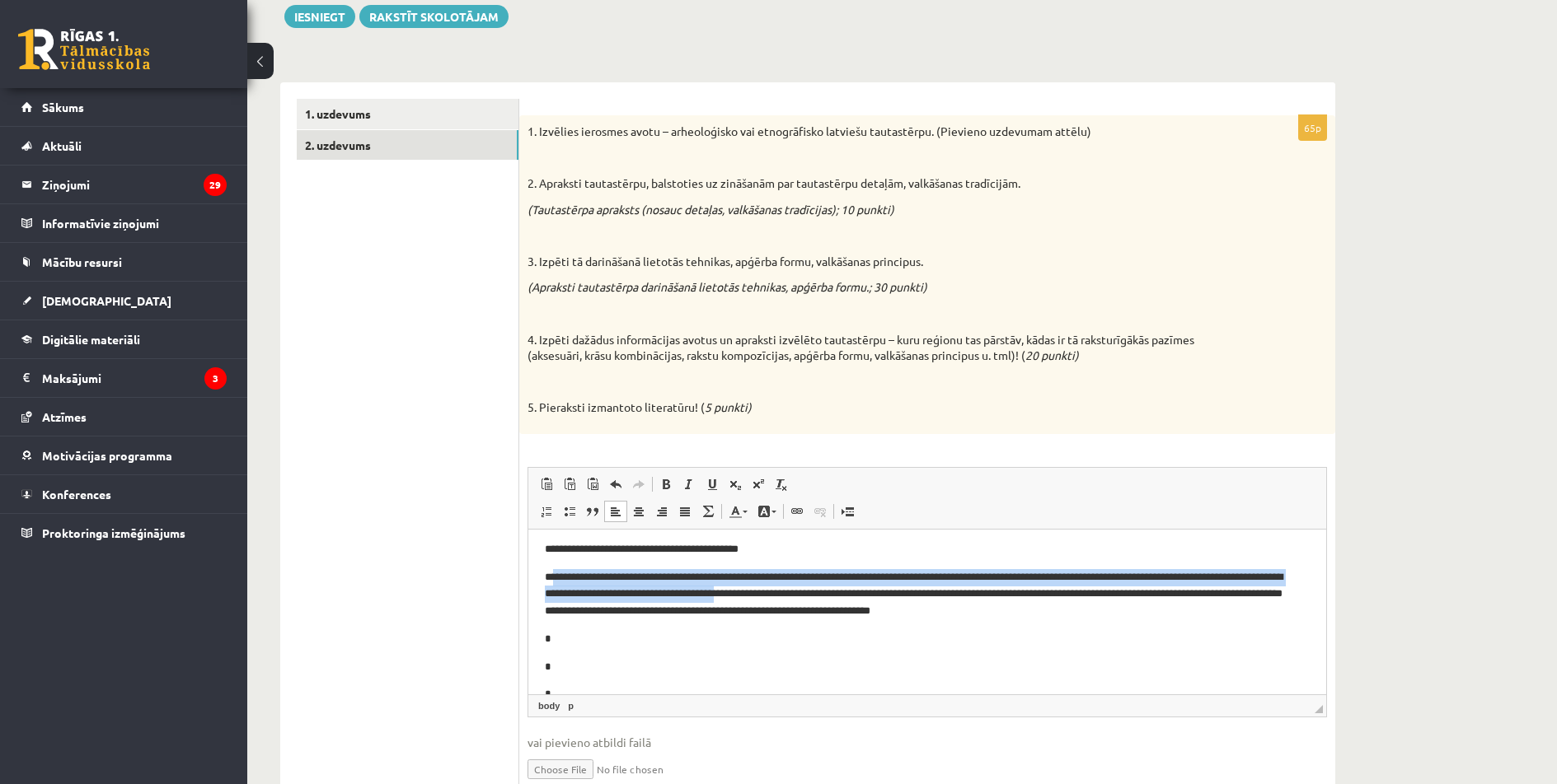
drag, startPoint x: 847, startPoint y: 596, endPoint x: 553, endPoint y: 580, distance: 294.4
click at [553, 580] on p "**********" at bounding box center [921, 594] width 752 height 51
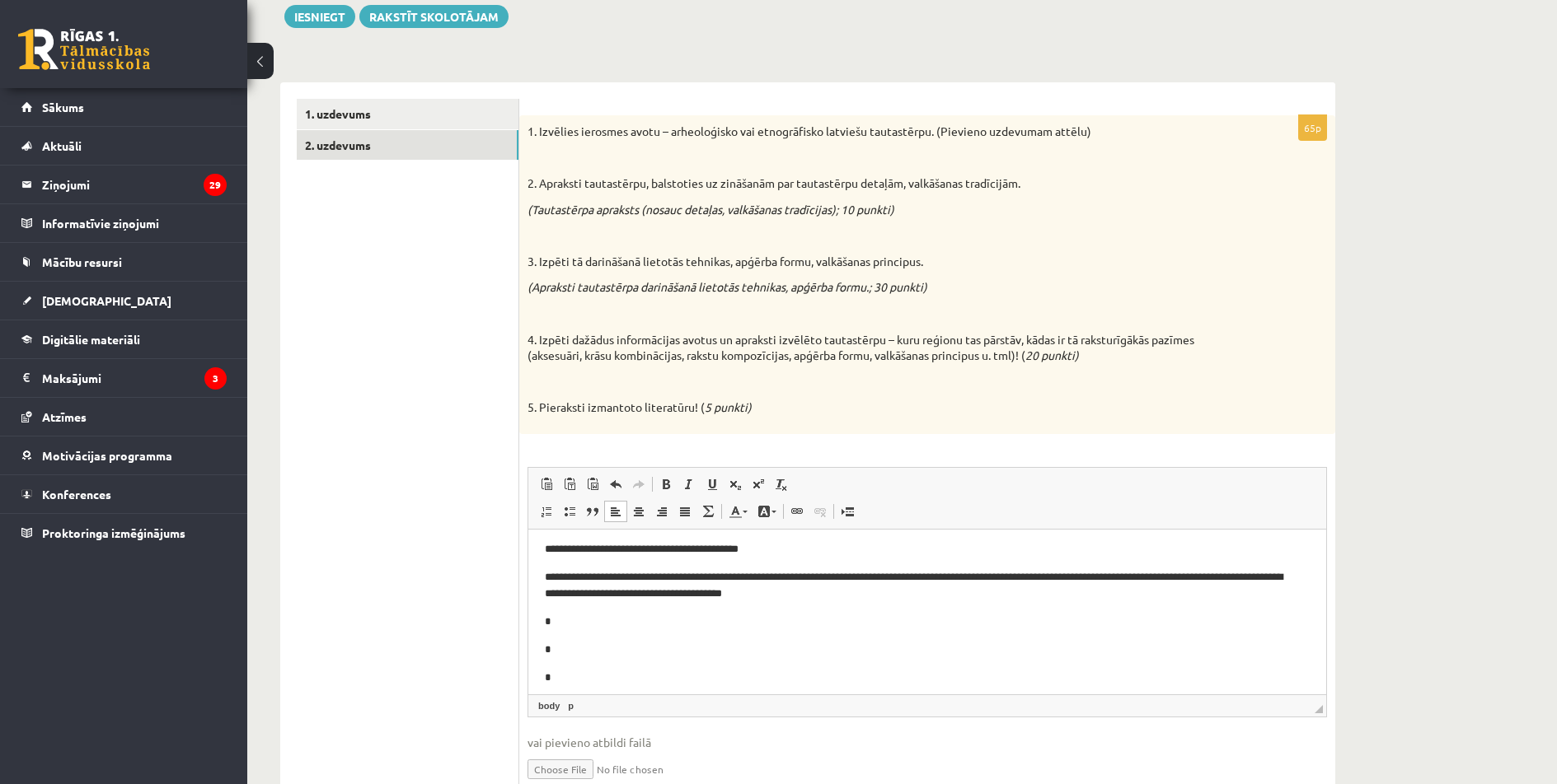
click at [544, 599] on html "**********" at bounding box center [927, 628] width 798 height 206
click at [553, 551] on p "**********" at bounding box center [921, 549] width 752 height 17
click at [568, 621] on p "*" at bounding box center [921, 622] width 752 height 17
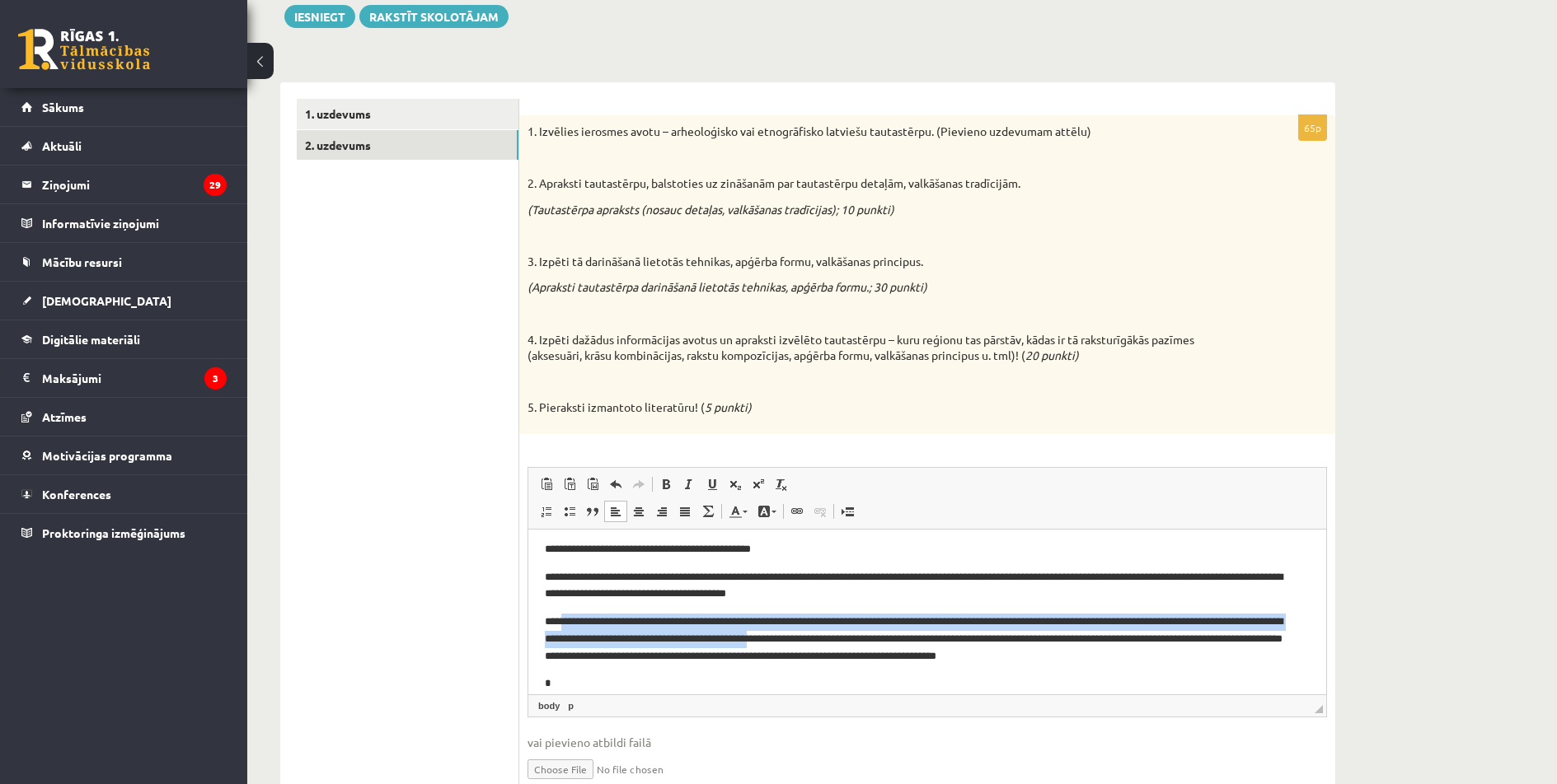
drag, startPoint x: 561, startPoint y: 619, endPoint x: 891, endPoint y: 641, distance: 330.7
click at [891, 641] on p "**********" at bounding box center [921, 639] width 752 height 51
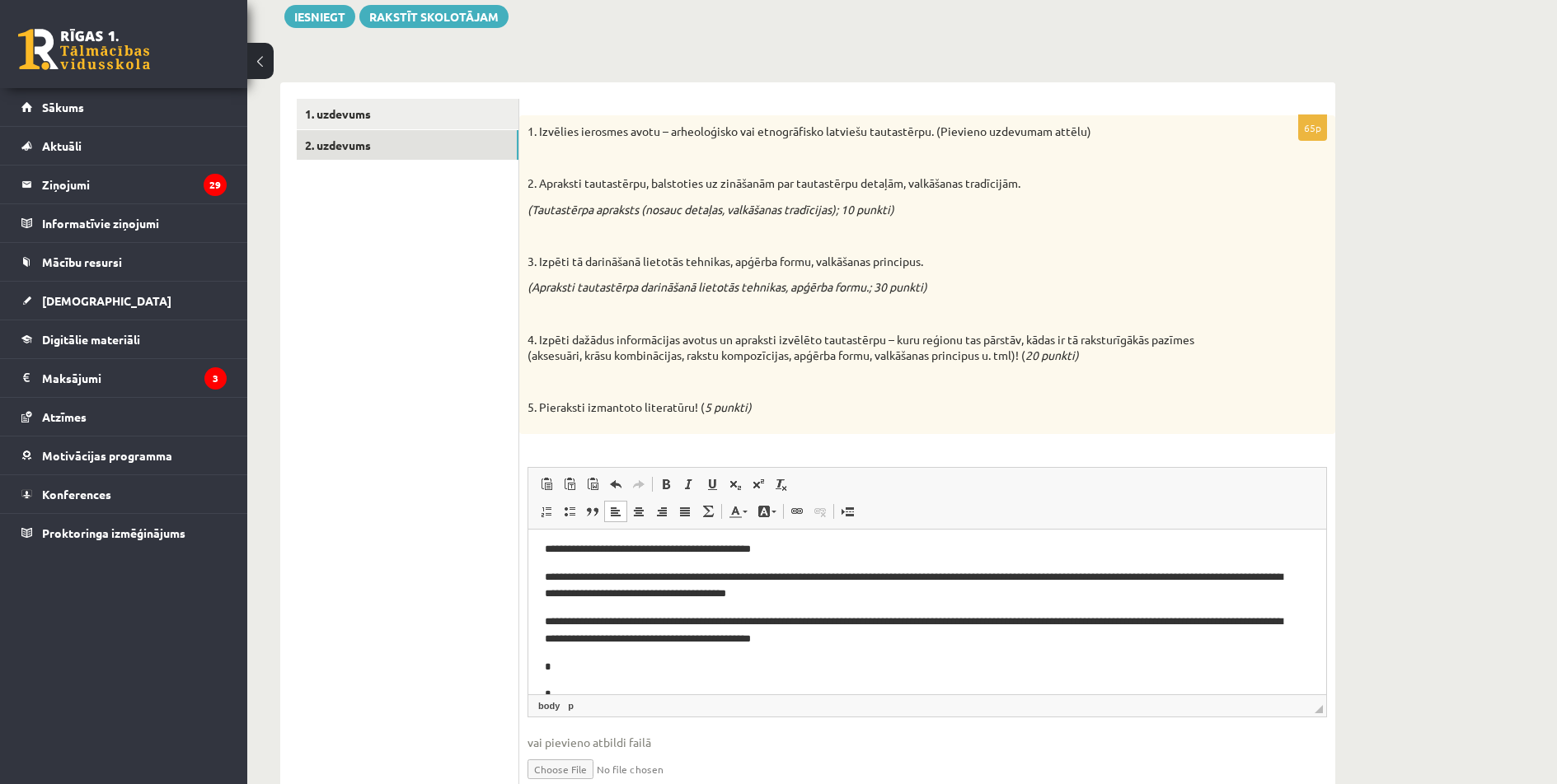
click at [590, 666] on p "*" at bounding box center [921, 666] width 752 height 17
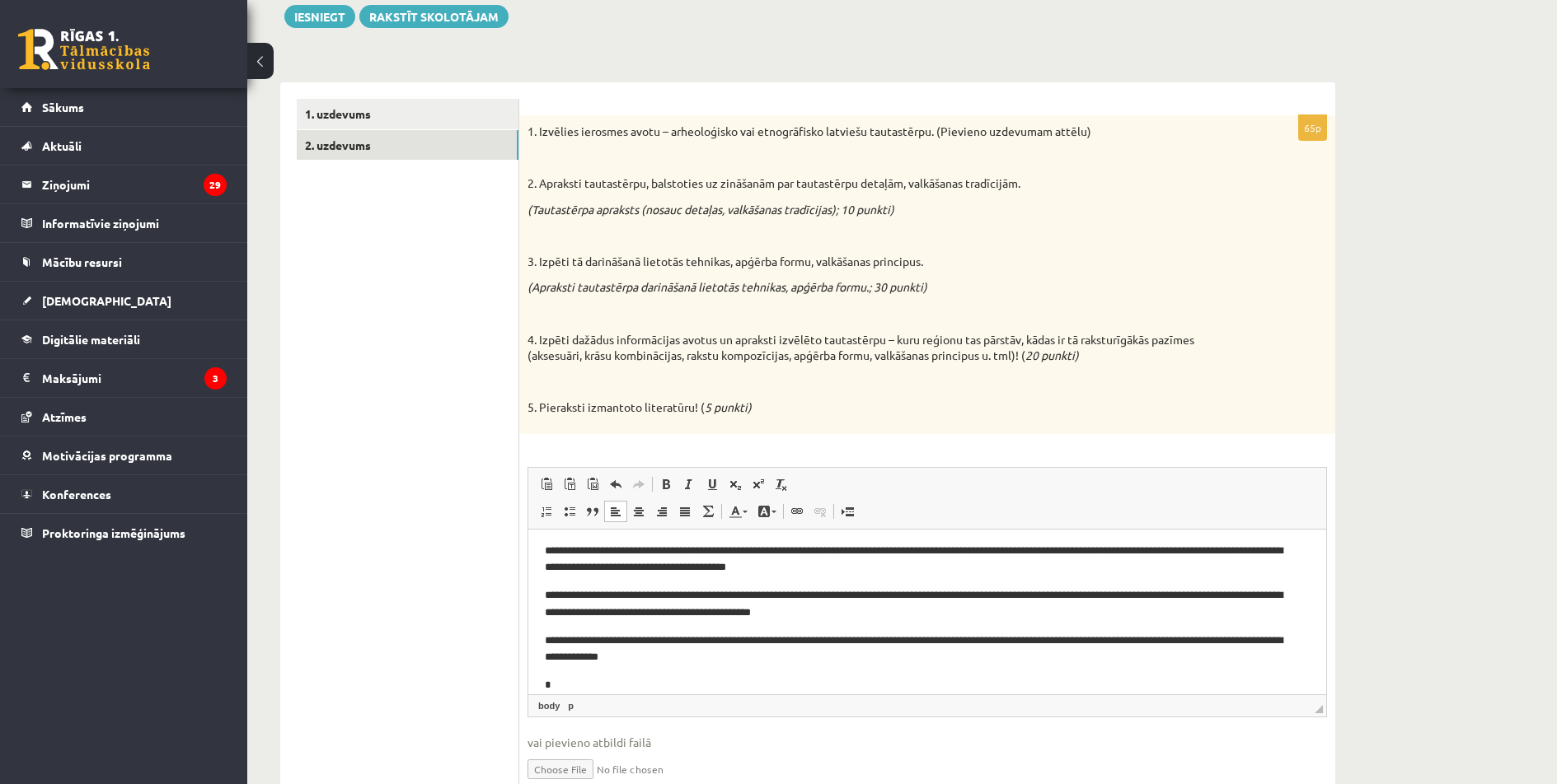
scroll to position [32, 0]
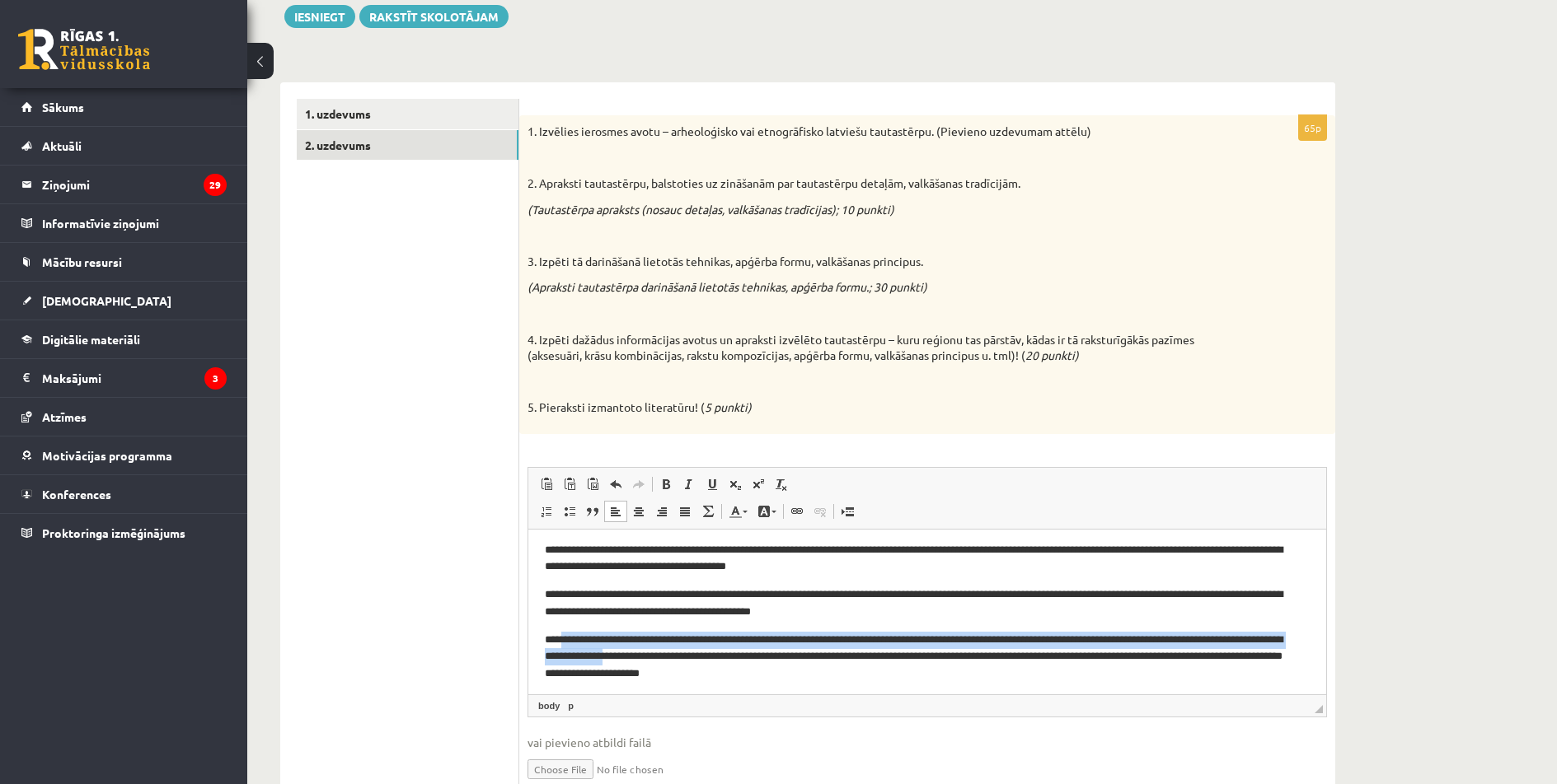
drag, startPoint x: 729, startPoint y: 658, endPoint x: 562, endPoint y: 639, distance: 168.1
click at [562, 639] on p "**********" at bounding box center [921, 656] width 752 height 51
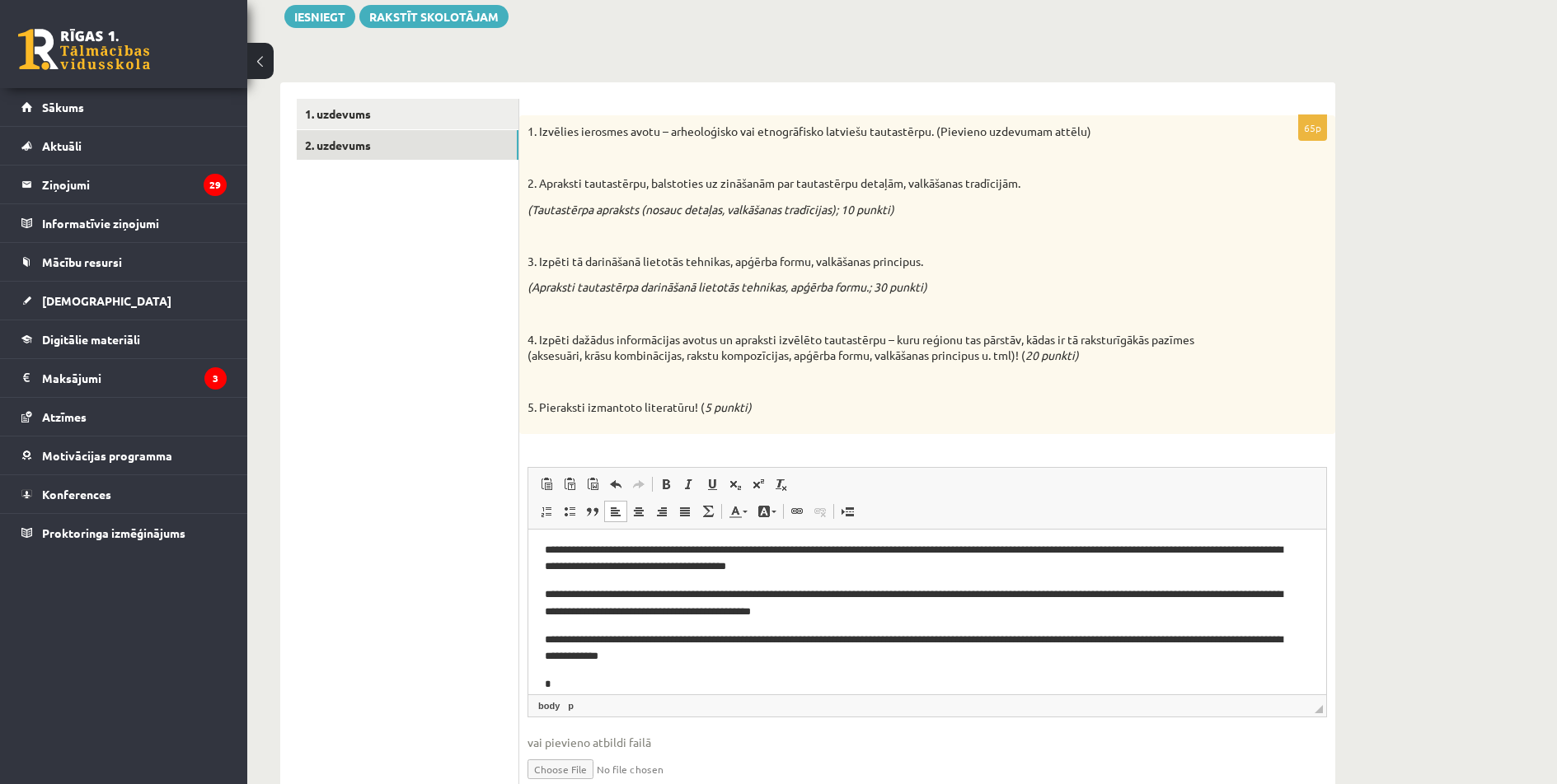
click at [643, 672] on body "**********" at bounding box center [927, 617] width 765 height 207
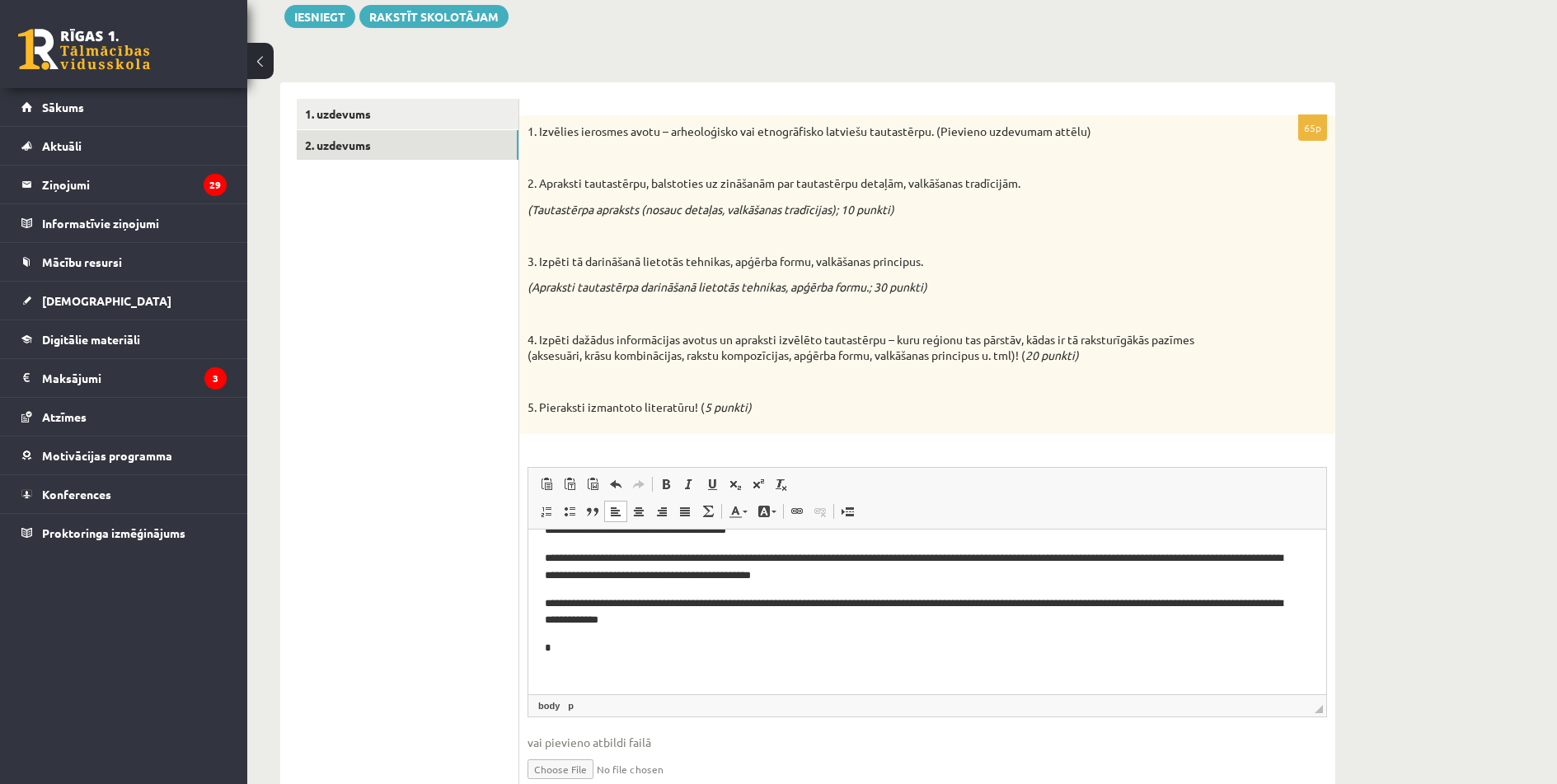
scroll to position [76, 0]
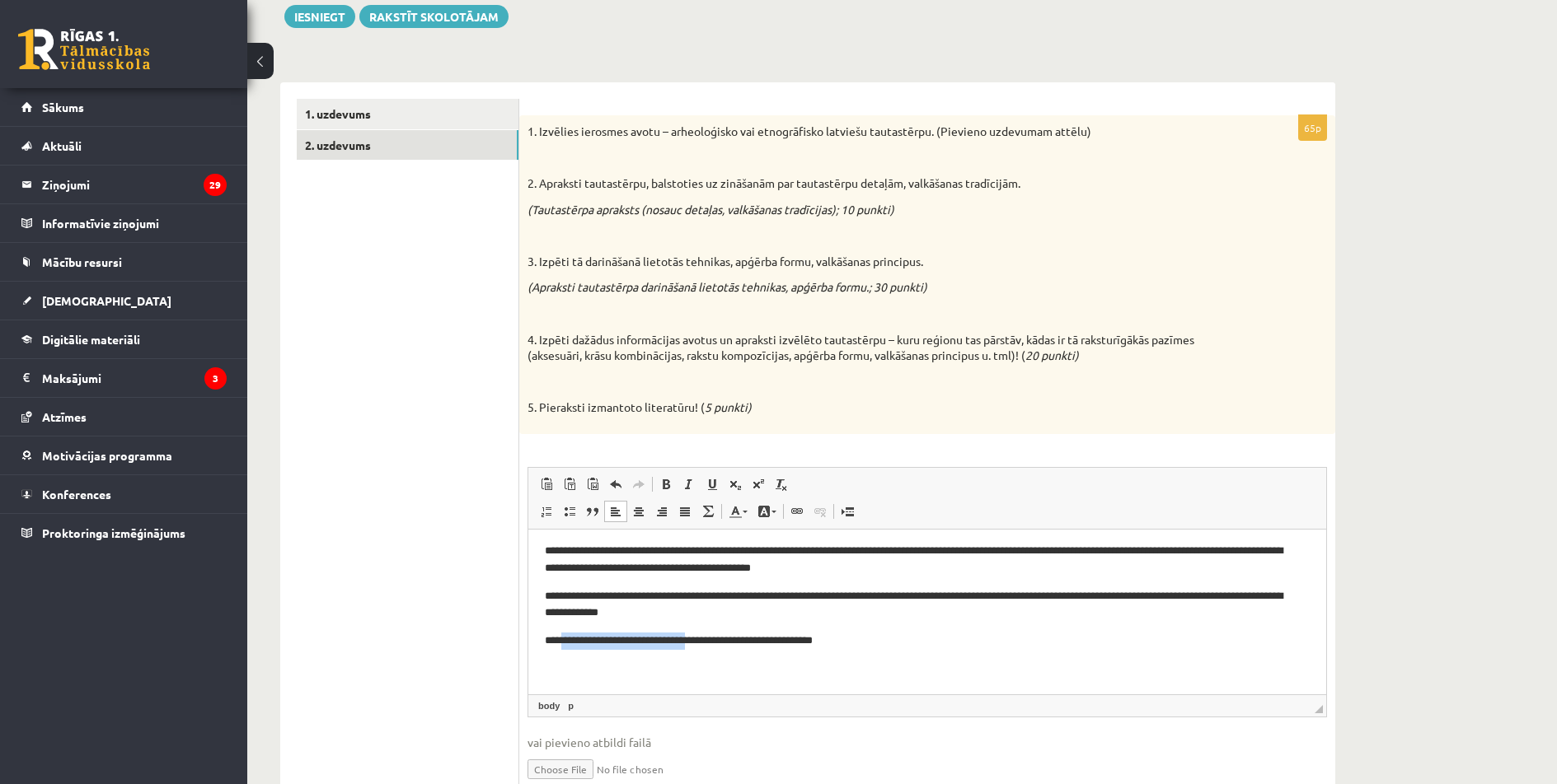
drag, startPoint x: 702, startPoint y: 647, endPoint x: 559, endPoint y: 643, distance: 143.1
click at [559, 643] on p "**********" at bounding box center [921, 640] width 752 height 17
click at [718, 647] on p "**********" at bounding box center [921, 640] width 752 height 17
drag, startPoint x: 646, startPoint y: 675, endPoint x: 561, endPoint y: 675, distance: 85.0
click at [561, 675] on p "**********" at bounding box center [921, 668] width 752 height 17
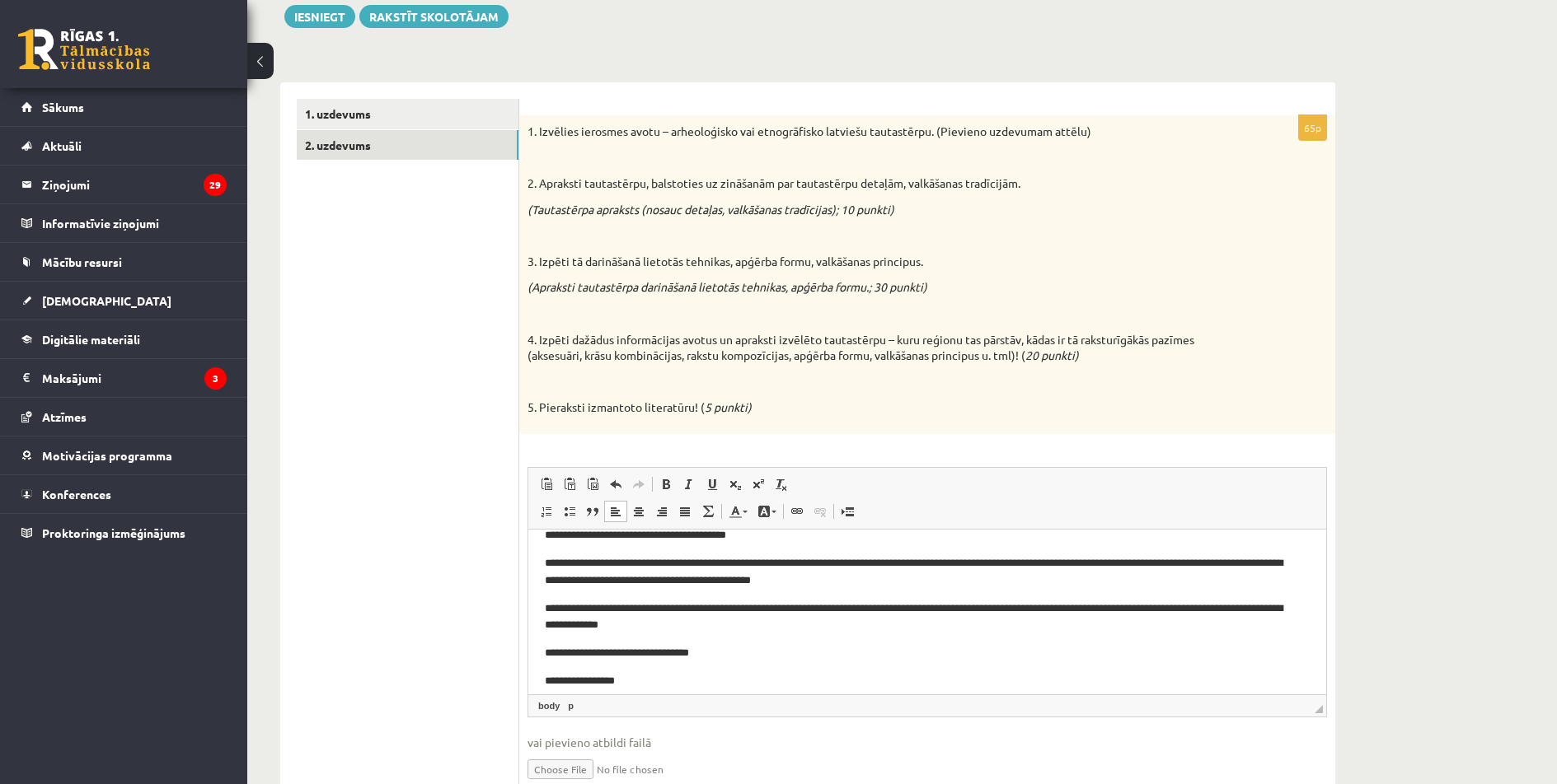
scroll to position [104, 0]
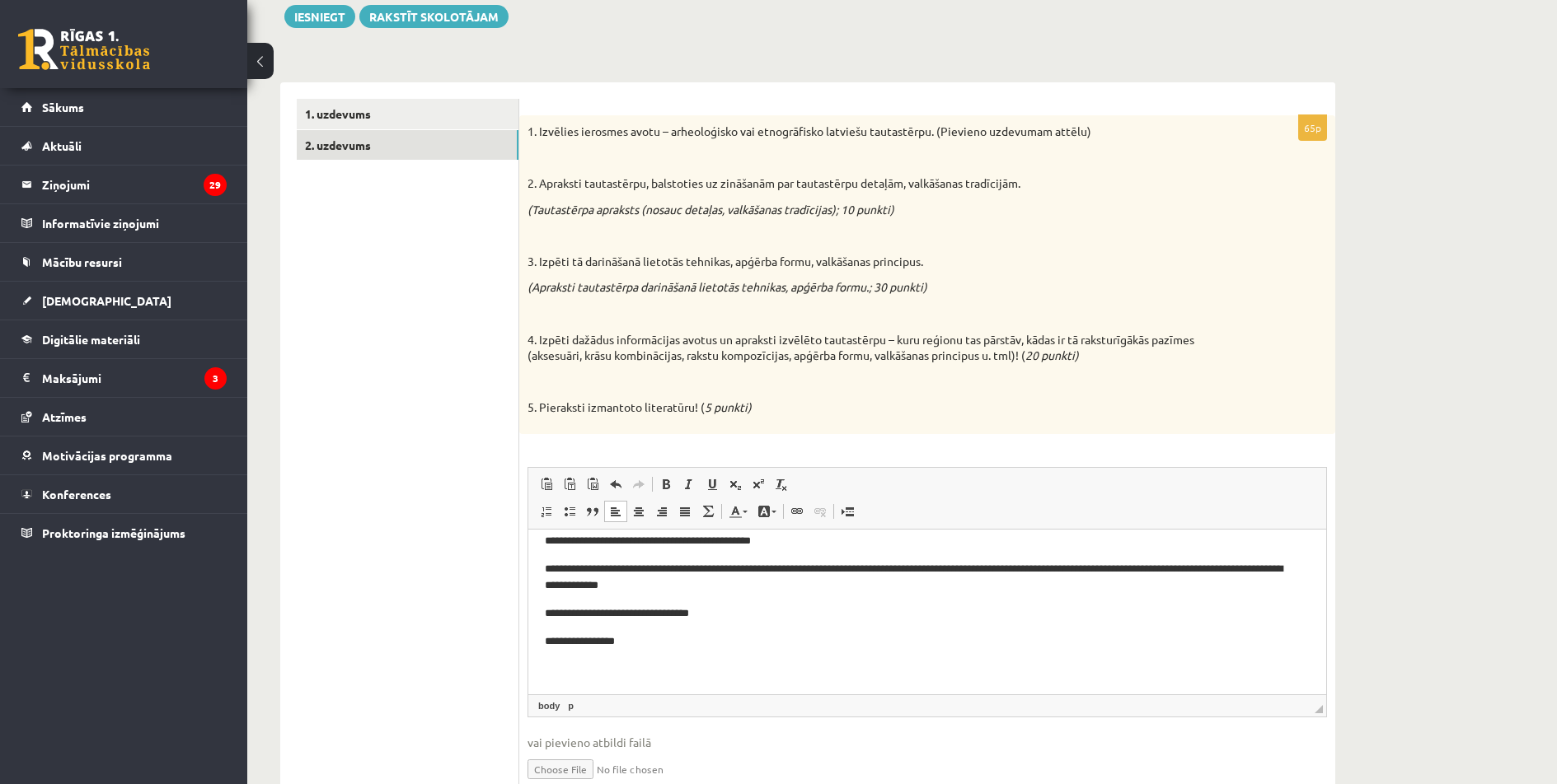
click at [723, 650] on body "**********" at bounding box center [927, 560] width 765 height 235
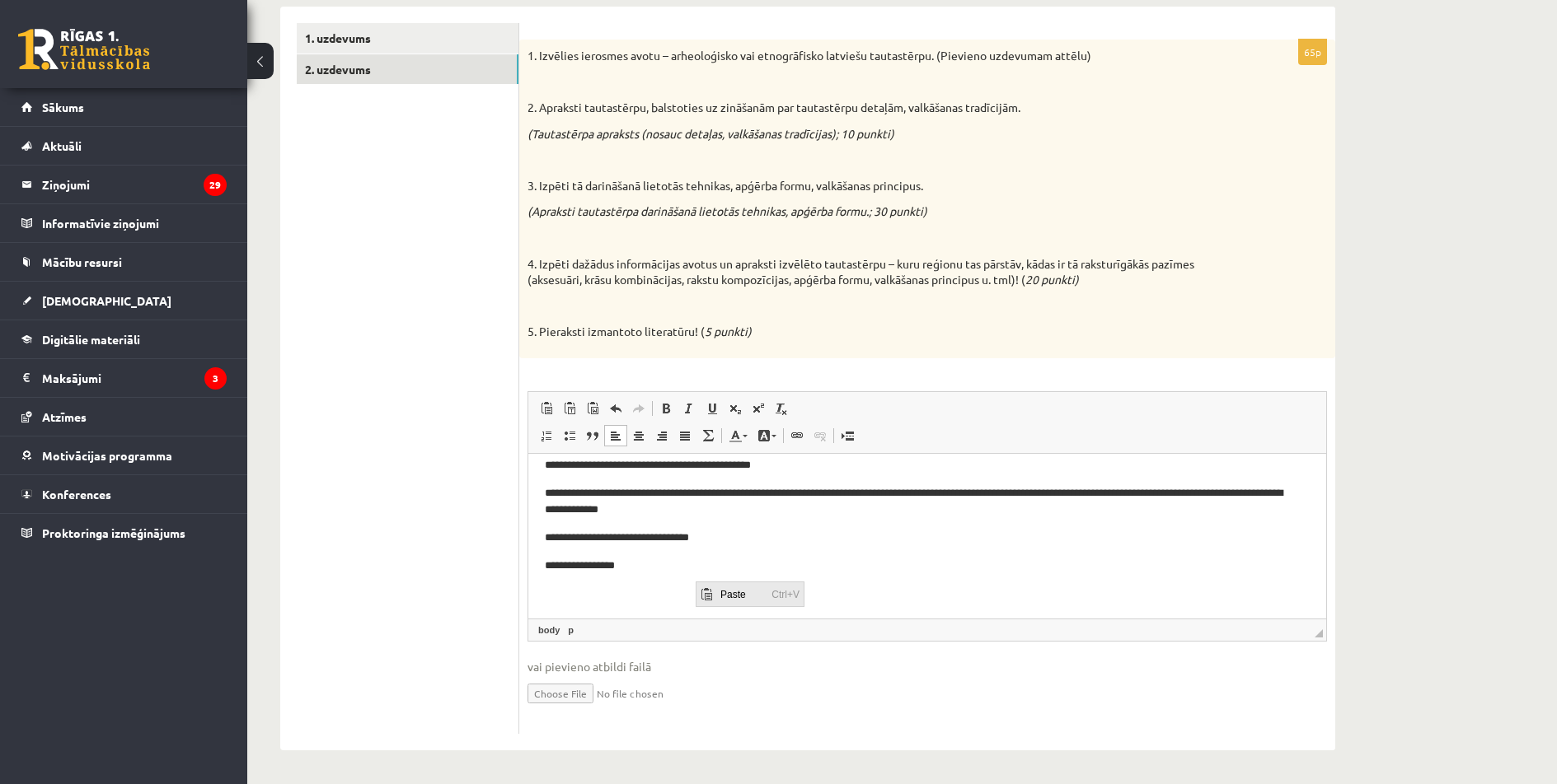
scroll to position [0, 0]
click at [735, 595] on span "Paste" at bounding box center [741, 594] width 51 height 24
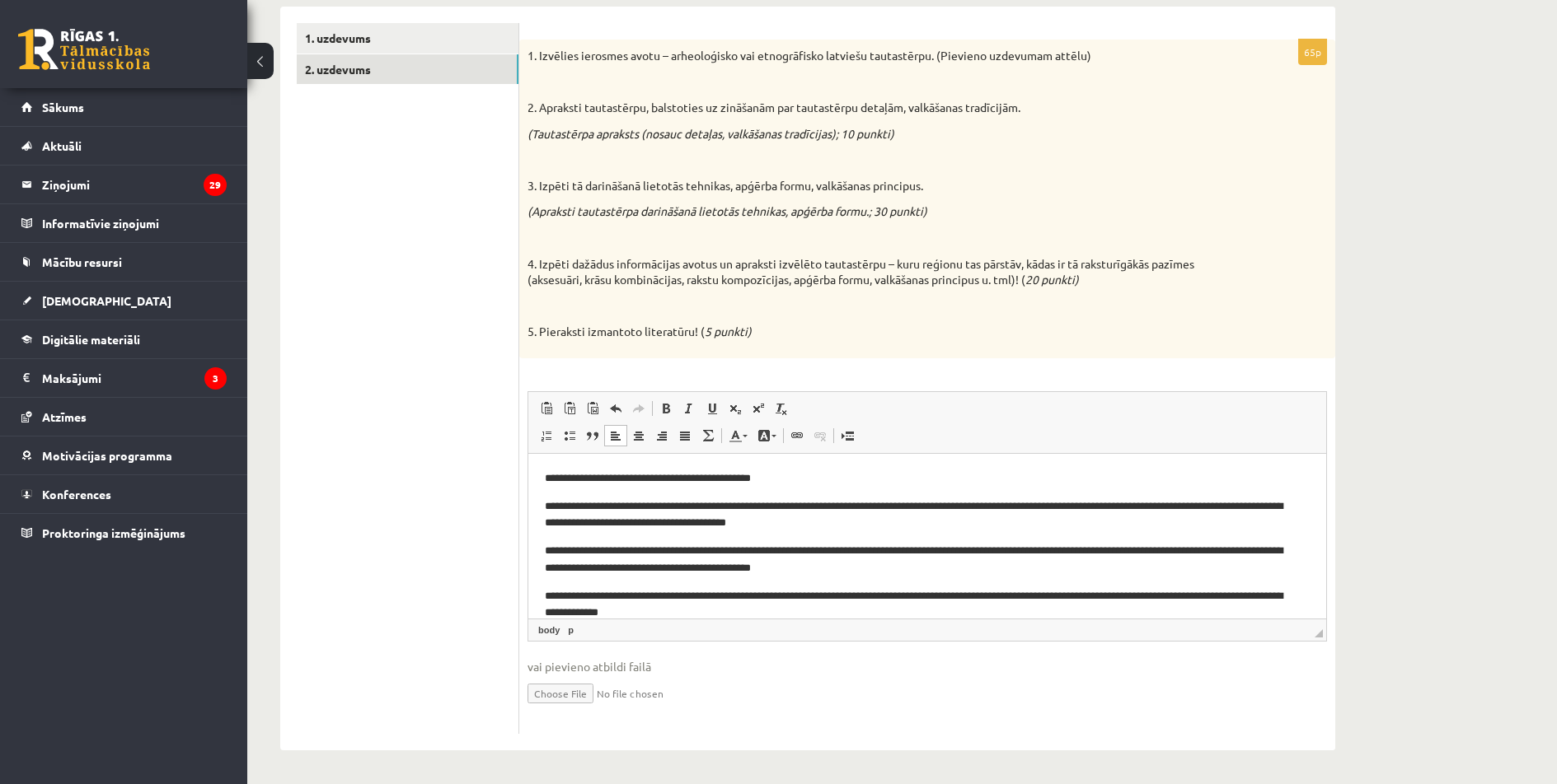
drag, startPoint x: 1325, startPoint y: 481, endPoint x: 1822, endPoint y: 904, distance: 652.6
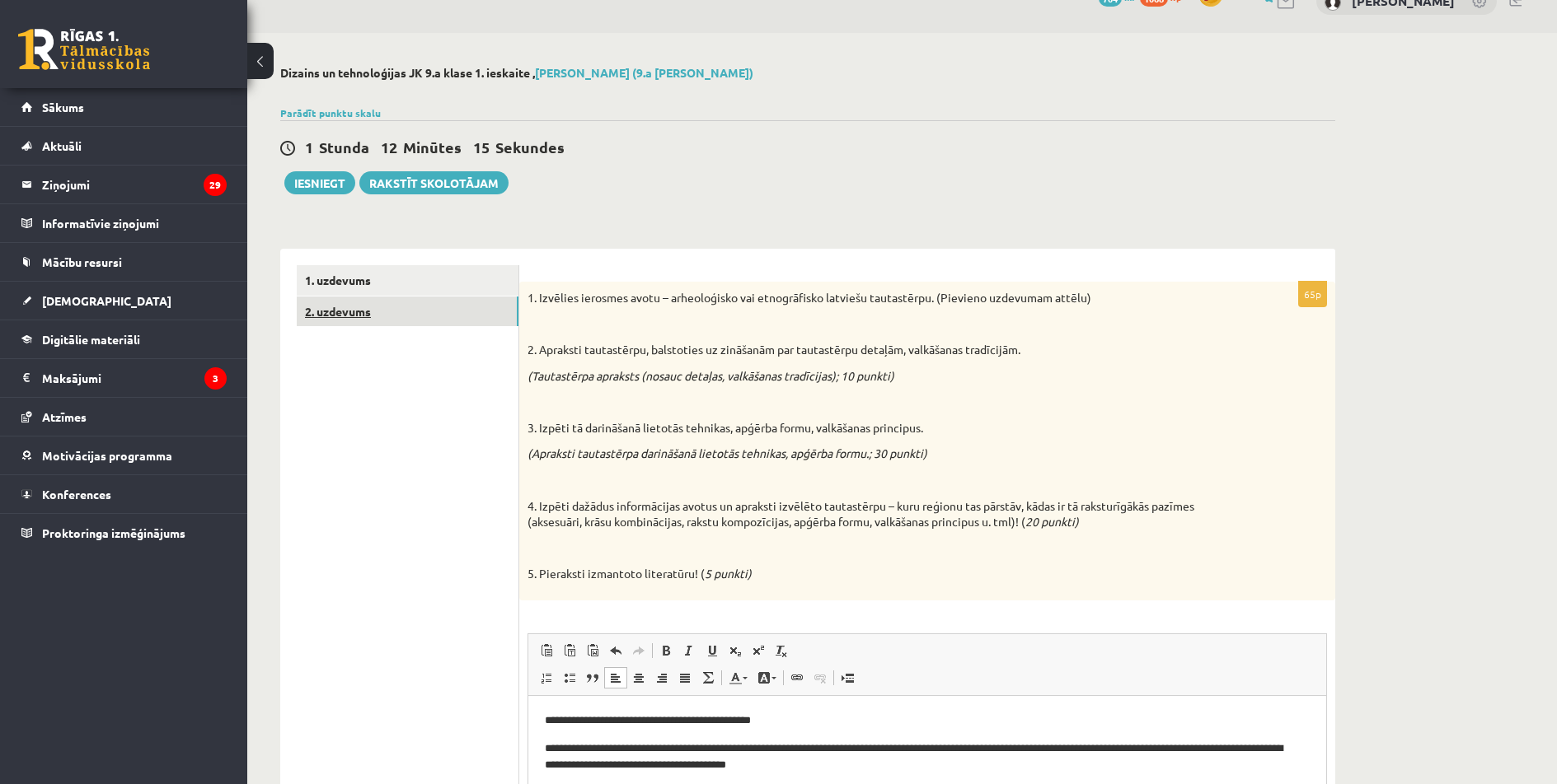
scroll to position [26, 0]
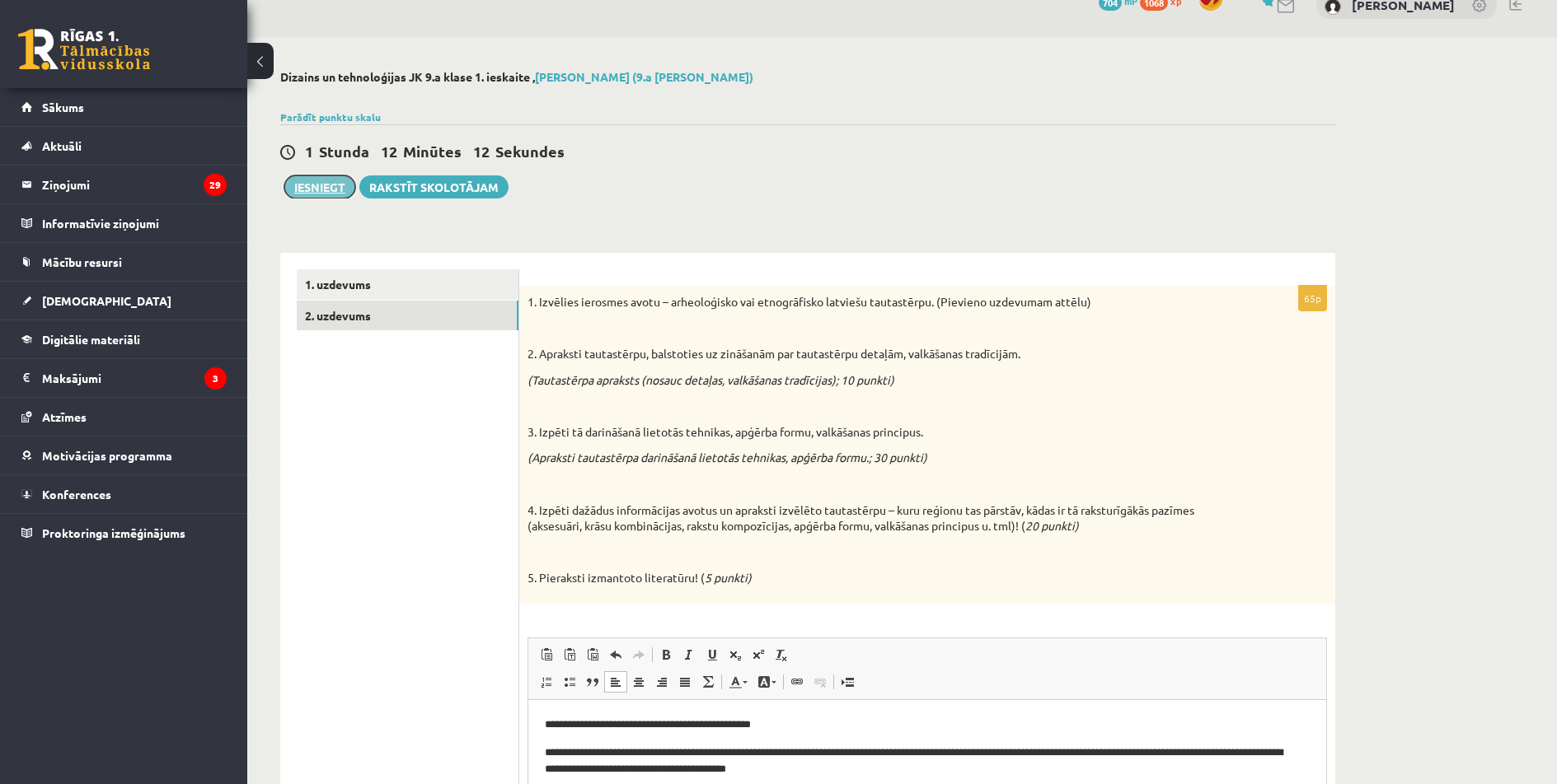
click at [332, 191] on button "Iesniegt" at bounding box center [320, 186] width 71 height 23
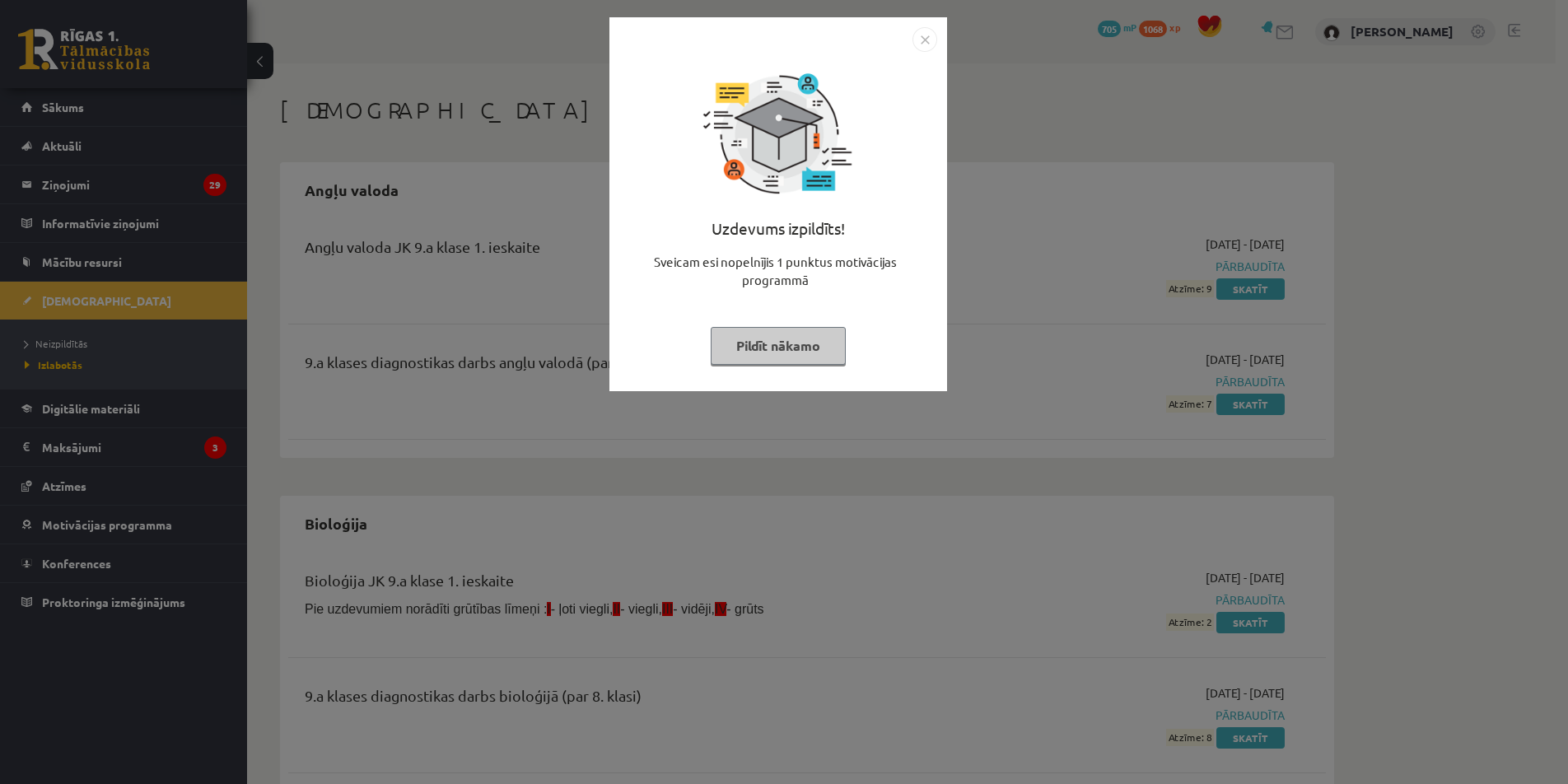
click at [932, 42] on img "Close" at bounding box center [924, 39] width 25 height 25
